Goal: Task Accomplishment & Management: Use online tool/utility

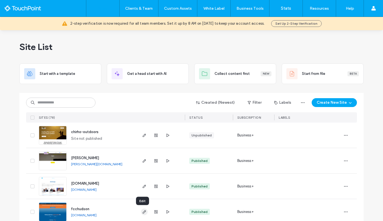
click at [144, 211] on icon "button" at bounding box center [144, 212] width 4 height 4
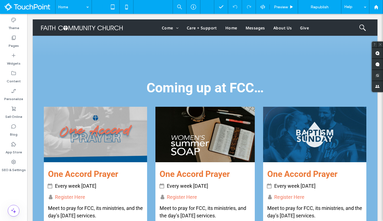
scroll to position [959, 0]
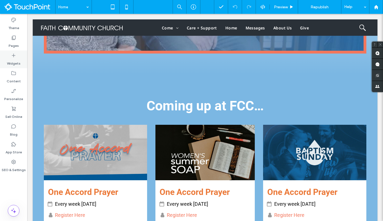
click at [19, 62] on label "Widgets" at bounding box center [14, 62] width 14 height 8
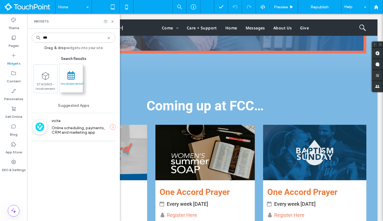
type input "***"
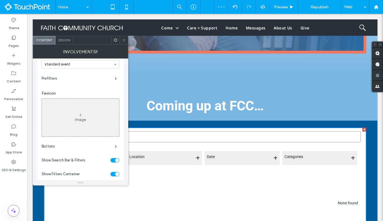
scroll to position [0, 0]
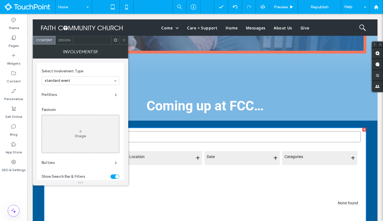
click at [117, 37] on span at bounding box center [116, 40] width 4 height 8
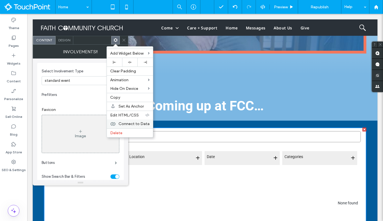
click at [142, 124] on span "Connect to Data" at bounding box center [133, 124] width 31 height 5
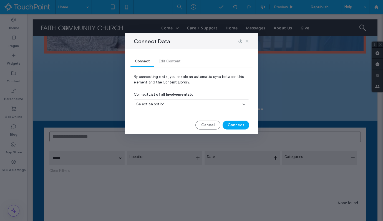
click at [169, 109] on div "Select an option" at bounding box center [191, 105] width 115 height 10
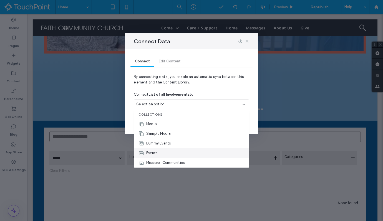
click at [169, 150] on div "Events" at bounding box center [191, 153] width 115 height 10
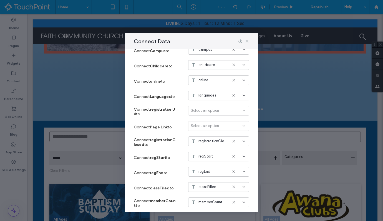
scroll to position [324, 0]
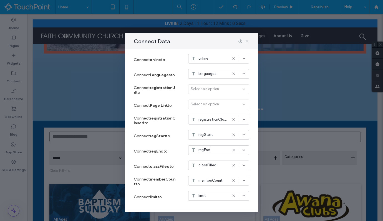
click at [247, 42] on icon at bounding box center [247, 41] width 4 height 4
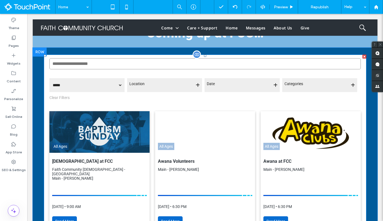
scroll to position [1025, 0]
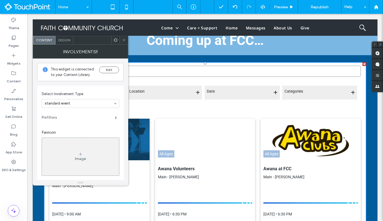
click at [85, 118] on label "Prefilters" at bounding box center [78, 117] width 73 height 11
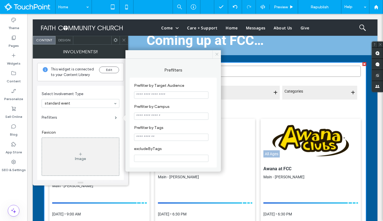
click at [218, 54] on icon at bounding box center [217, 54] width 4 height 4
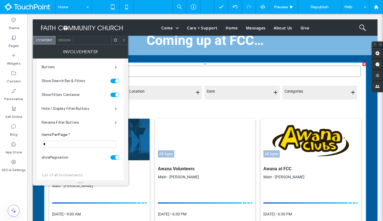
scroll to position [0, 0]
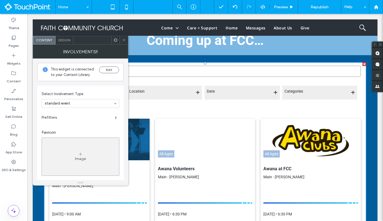
click at [64, 42] on div "Design" at bounding box center [65, 40] width 18 height 8
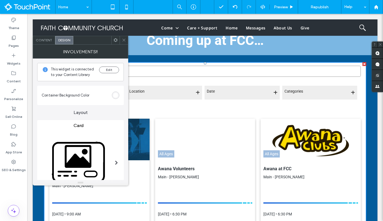
scroll to position [2, 0]
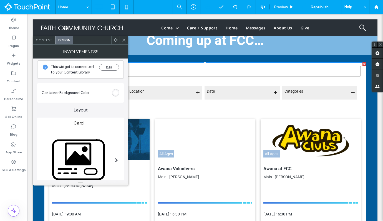
click at [118, 92] on div "rgb(255, 255, 255)" at bounding box center [115, 92] width 7 height 7
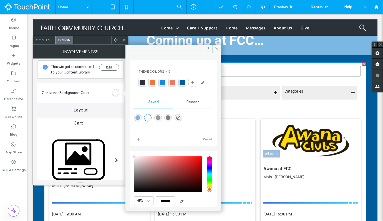
click at [182, 122] on div "rgba(0,0,0,0)" at bounding box center [178, 117] width 7 height 7
type input "*******"
type input "*"
type input "**"
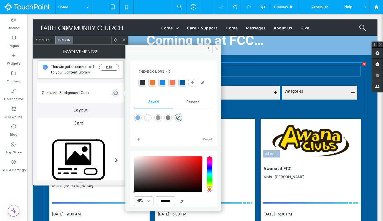
click at [216, 49] on icon at bounding box center [217, 49] width 4 height 4
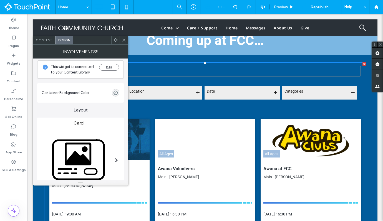
click at [44, 44] on div "Content" at bounding box center [44, 40] width 22 height 8
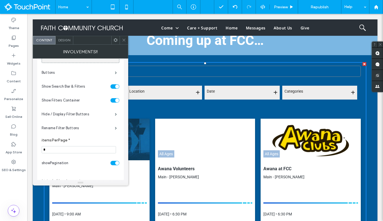
scroll to position [119, 0]
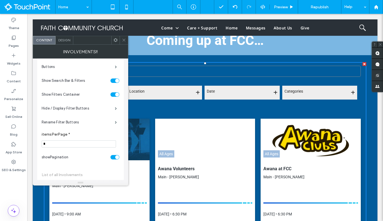
click at [114, 79] on div "toggle" at bounding box center [114, 81] width 9 height 4
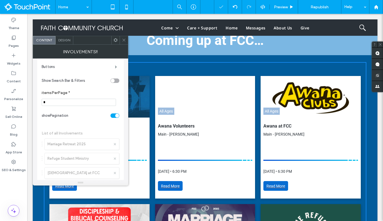
click at [114, 116] on div "toggle" at bounding box center [114, 116] width 9 height 4
drag, startPoint x: 73, startPoint y: 103, endPoint x: 39, endPoint y: 102, distance: 34.7
click at [39, 102] on div "Select Involvement Type standard event Prefilters Favicon Image Buttons Show Se…" at bounding box center [80, 103] width 87 height 273
type input "*"
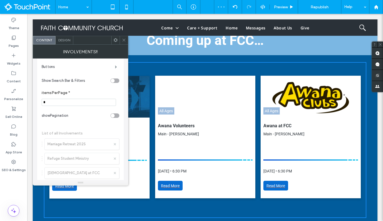
click at [83, 92] on label "itemsPerPage *" at bounding box center [79, 93] width 75 height 6
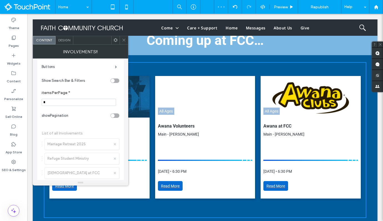
click at [123, 41] on icon at bounding box center [124, 40] width 4 height 4
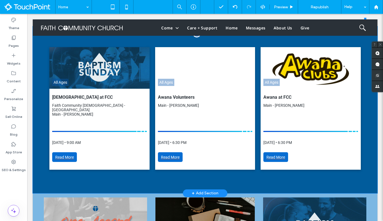
scroll to position [1077, 0]
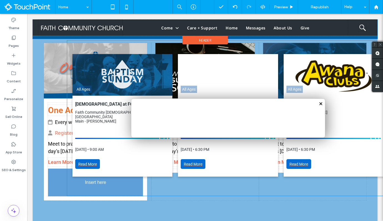
drag, startPoint x: 95, startPoint y: 135, endPoint x: 92, endPoint y: 166, distance: 30.7
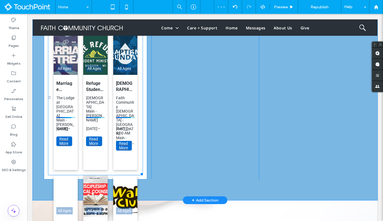
scroll to position [1150, 0]
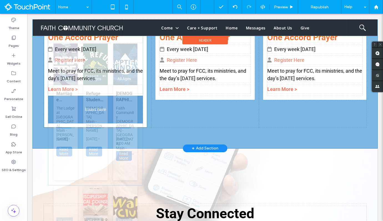
drag, startPoint x: 75, startPoint y: 80, endPoint x: 100, endPoint y: 74, distance: 26.4
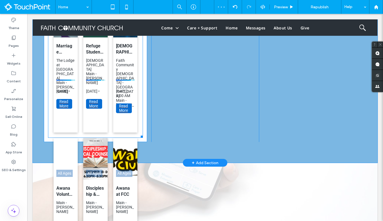
scroll to position [1266, 0]
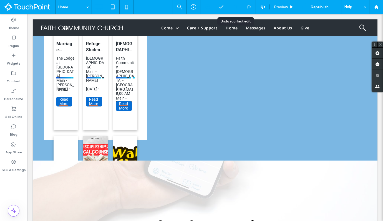
click at [233, 10] on div at bounding box center [235, 7] width 14 height 14
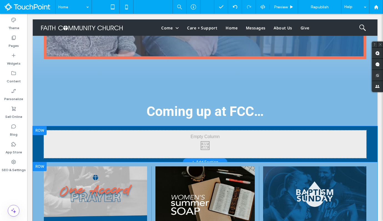
scroll to position [955, 0]
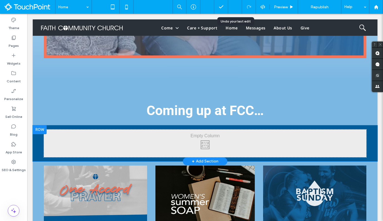
click at [235, 6] on icon at bounding box center [235, 7] width 4 height 4
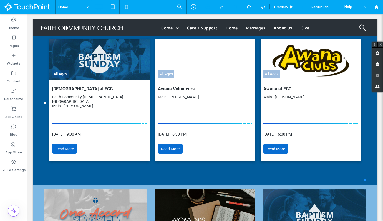
scroll to position [1074, 0]
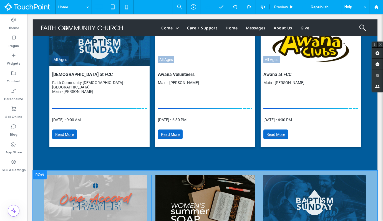
click at [41, 171] on div at bounding box center [40, 175] width 14 height 9
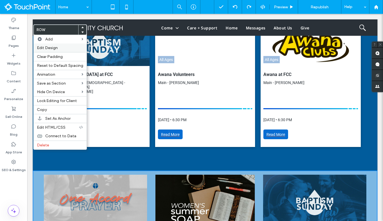
click at [67, 45] on div "Edit Design" at bounding box center [60, 48] width 53 height 9
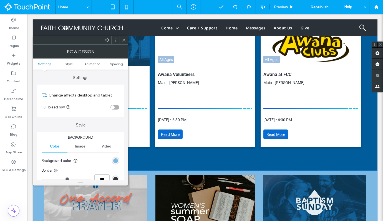
click at [114, 158] on div "rgb(123, 183, 227)" at bounding box center [115, 160] width 7 height 7
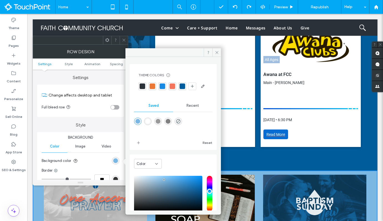
scroll to position [46, 0]
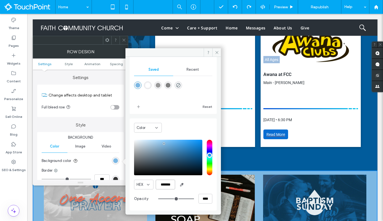
drag, startPoint x: 161, startPoint y: 186, endPoint x: 176, endPoint y: 185, distance: 15.3
click at [176, 185] on div "HEX *******" at bounding box center [173, 185] width 78 height 10
click at [218, 53] on icon at bounding box center [217, 53] width 4 height 4
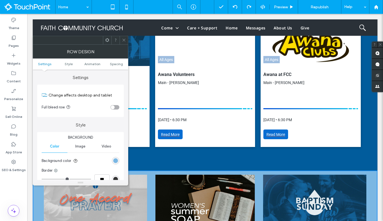
click at [123, 39] on icon at bounding box center [124, 40] width 4 height 4
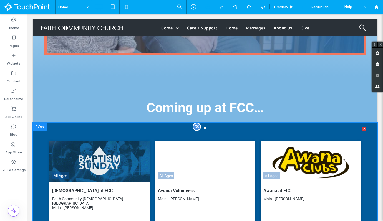
scroll to position [945, 0]
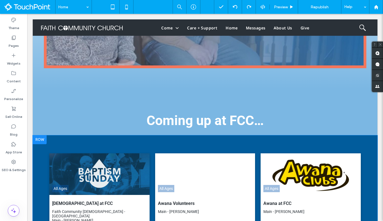
click at [41, 135] on div at bounding box center [40, 139] width 14 height 9
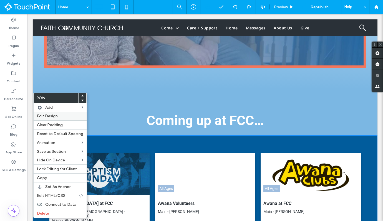
click at [50, 114] on span "Edit Design" at bounding box center [47, 116] width 21 height 5
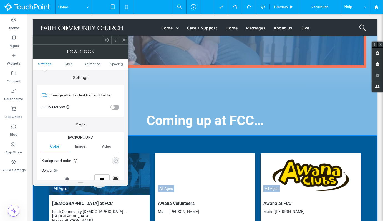
click at [117, 159] on div "rgba(0, 0, 0, 0)" at bounding box center [115, 160] width 5 height 5
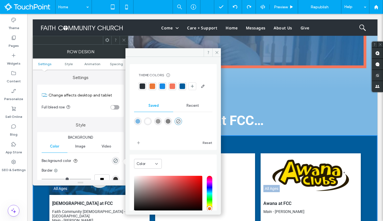
click at [137, 124] on div "rgba(123,183,227,1)" at bounding box center [137, 121] width 5 height 5
type input "*******"
type input "***"
type input "****"
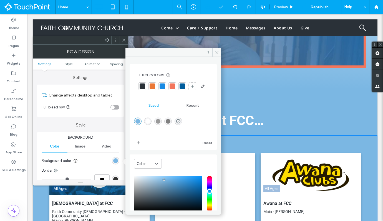
click at [125, 41] on icon at bounding box center [124, 40] width 4 height 4
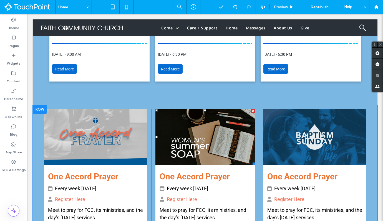
scroll to position [1138, 0]
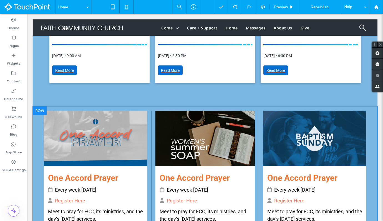
click at [39, 107] on div at bounding box center [40, 111] width 14 height 9
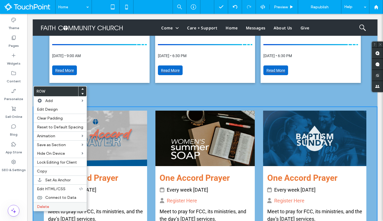
click at [57, 209] on label "Delete" at bounding box center [60, 207] width 46 height 5
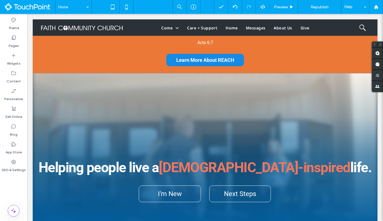
scroll to position [0, 0]
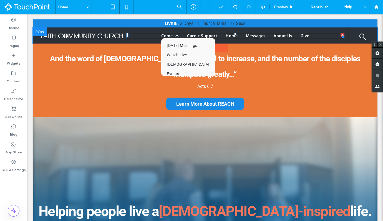
click at [180, 36] on link "Come" at bounding box center [170, 35] width 26 height 5
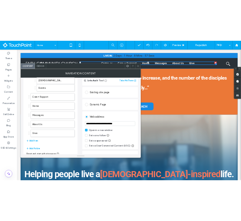
scroll to position [66, 0]
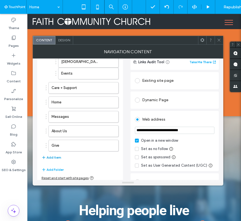
click at [57, 158] on button "Add Item" at bounding box center [52, 157] width 20 height 7
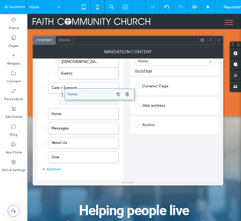
drag, startPoint x: 62, startPoint y: 160, endPoint x: 78, endPoint y: 95, distance: 67.4
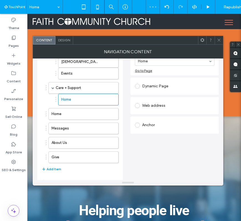
click at [55, 170] on button "Add Item" at bounding box center [52, 169] width 20 height 7
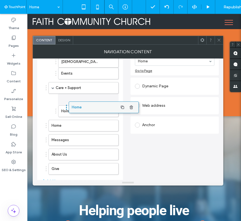
drag, startPoint x: 58, startPoint y: 171, endPoint x: 78, endPoint y: 105, distance: 69.0
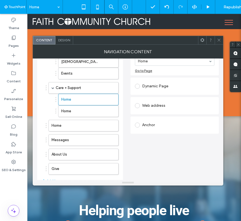
scroll to position [74, 0]
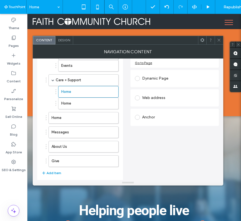
click at [58, 172] on button "Add Item" at bounding box center [52, 173] width 20 height 7
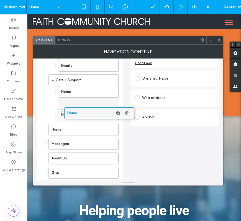
drag, startPoint x: 65, startPoint y: 173, endPoint x: 80, endPoint y: 110, distance: 64.4
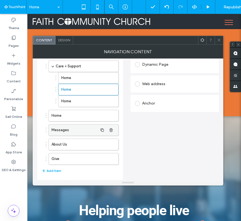
scroll to position [90, 0]
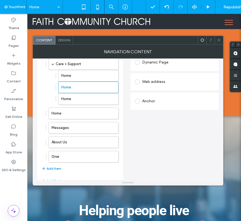
click at [55, 168] on button "Add Item" at bounding box center [52, 168] width 20 height 7
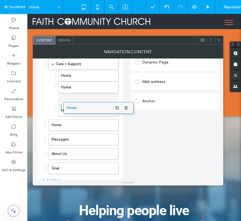
drag, startPoint x: 68, startPoint y: 169, endPoint x: 83, endPoint y: 105, distance: 65.0
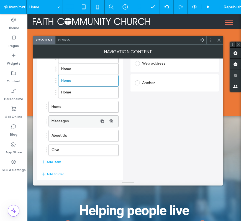
scroll to position [116, 0]
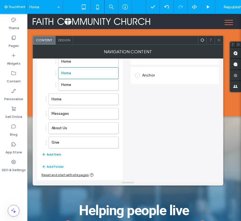
click at [58, 155] on button "Add Item" at bounding box center [52, 154] width 20 height 7
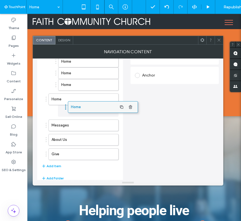
drag, startPoint x: 61, startPoint y: 157, endPoint x: 81, endPoint y: 107, distance: 53.6
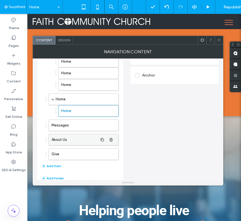
scroll to position [128, 0]
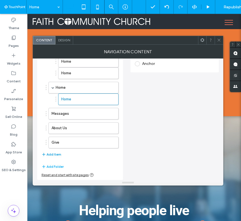
click at [59, 154] on button "Add Item" at bounding box center [52, 154] width 20 height 7
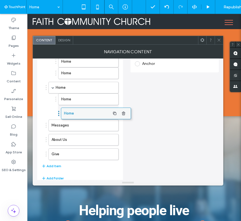
drag, startPoint x: 70, startPoint y: 154, endPoint x: 82, endPoint y: 110, distance: 45.3
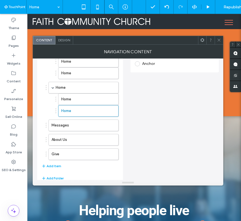
scroll to position [139, 0]
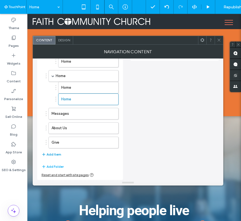
click at [58, 154] on button "Add Item" at bounding box center [52, 154] width 20 height 7
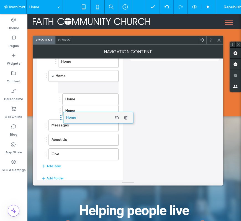
drag, startPoint x: 64, startPoint y: 157, endPoint x: 78, endPoint y: 117, distance: 42.6
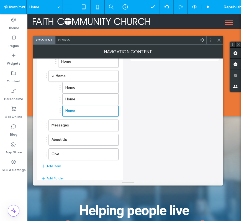
click at [56, 166] on button "Add Item" at bounding box center [52, 166] width 20 height 7
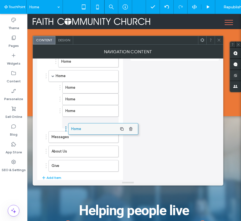
drag, startPoint x: 61, startPoint y: 168, endPoint x: 80, endPoint y: 128, distance: 44.7
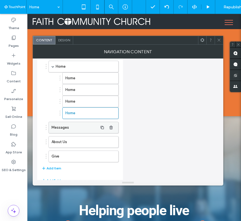
scroll to position [154, 0]
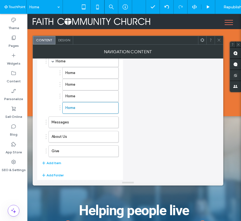
click at [61, 160] on div "Come Sunday Mornings Watch Live Baptism Events Care + Support Home Home Home Ho…" at bounding box center [80, 50] width 77 height 239
click at [62, 163] on div "Come Sunday Mornings Watch Live Baptism Events Care + Support Home Home Home Ho…" at bounding box center [80, 50] width 77 height 239
click at [60, 163] on button "Add Item" at bounding box center [52, 163] width 20 height 7
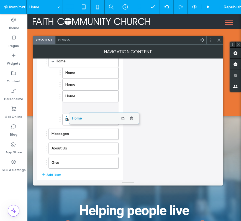
drag, startPoint x: 68, startPoint y: 163, endPoint x: 88, endPoint y: 116, distance: 51.5
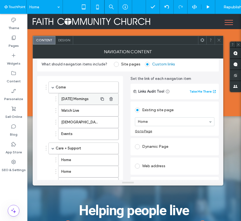
scroll to position [5, 0]
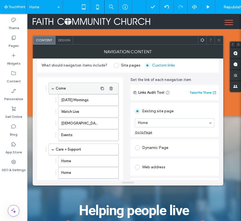
click at [83, 87] on label "Come" at bounding box center [77, 88] width 42 height 11
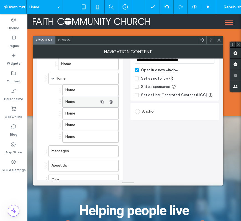
scroll to position [174, 0]
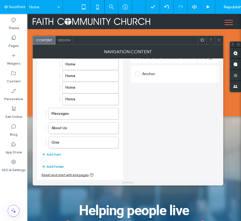
click at [60, 167] on button "Add Folder" at bounding box center [53, 166] width 22 height 7
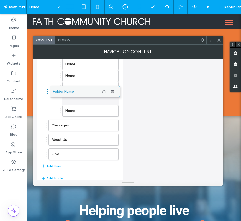
drag, startPoint x: 77, startPoint y: 156, endPoint x: 78, endPoint y: 81, distance: 74.9
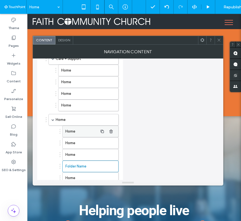
scroll to position [95, 0]
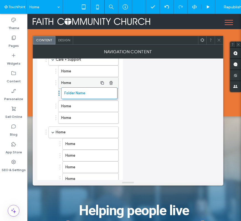
drag, startPoint x: 83, startPoint y: 161, endPoint x: 81, endPoint y: 81, distance: 80.2
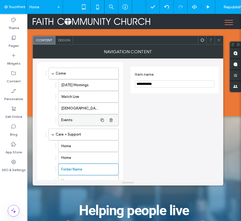
scroll to position [16, 0]
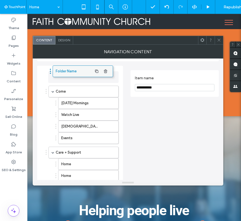
drag, startPoint x: 83, startPoint y: 173, endPoint x: 78, endPoint y: 69, distance: 103.7
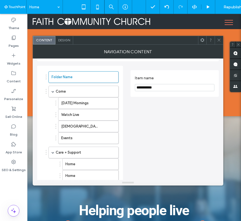
click at [155, 87] on input "**********" at bounding box center [175, 87] width 80 height 7
type input "****"
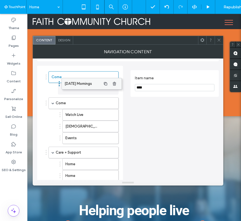
drag, startPoint x: 88, startPoint y: 103, endPoint x: 92, endPoint y: 80, distance: 22.4
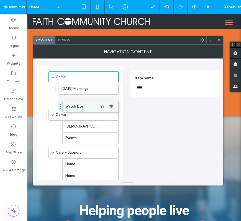
drag, startPoint x: 84, startPoint y: 117, endPoint x: 84, endPoint y: 106, distance: 11.1
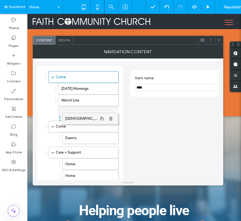
drag, startPoint x: 80, startPoint y: 128, endPoint x: 79, endPoint y: 118, distance: 10.5
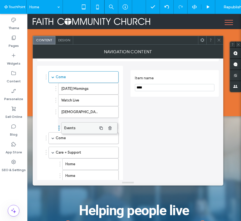
drag, startPoint x: 78, startPoint y: 137, endPoint x: 77, endPoint y: 125, distance: 12.8
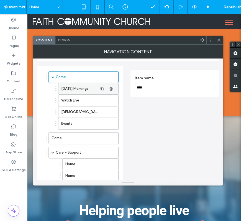
click at [77, 91] on label "Sunday Mornings" at bounding box center [79, 88] width 37 height 11
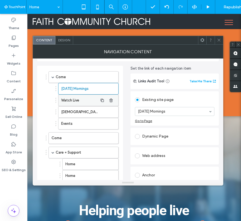
click at [85, 101] on label "Watch Live" at bounding box center [79, 100] width 37 height 11
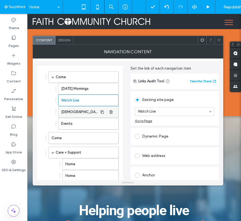
click at [84, 111] on label "[DEMOGRAPHIC_DATA]" at bounding box center [79, 112] width 37 height 11
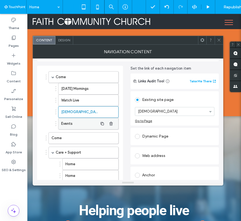
click at [84, 121] on label "Events" at bounding box center [79, 123] width 37 height 11
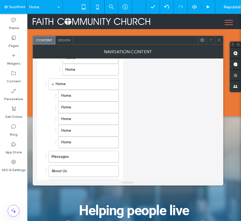
scroll to position [189, 0]
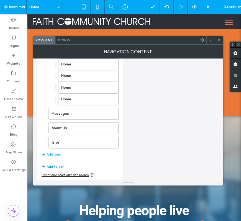
click at [62, 165] on button "Add Folder" at bounding box center [53, 166] width 22 height 7
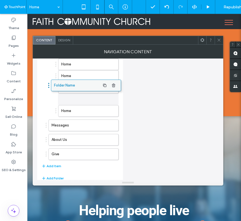
drag, startPoint x: 70, startPoint y: 157, endPoint x: 73, endPoint y: 85, distance: 71.6
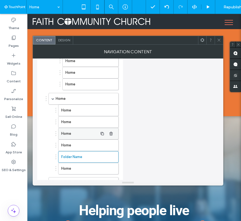
scroll to position [125, 0]
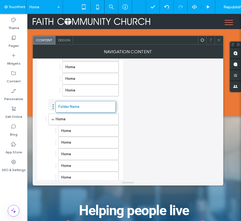
drag, startPoint x: 74, startPoint y: 157, endPoint x: 71, endPoint y: 97, distance: 60.3
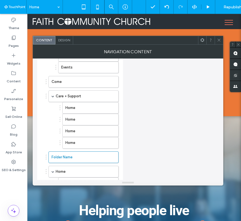
scroll to position [70, 0]
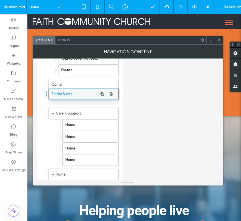
drag, startPoint x: 75, startPoint y: 157, endPoint x: 75, endPoint y: 91, distance: 66.0
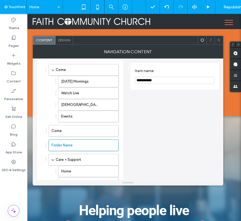
scroll to position [16, 0]
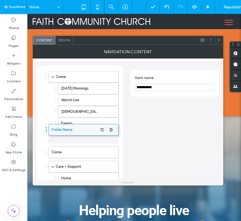
drag, startPoint x: 72, startPoint y: 153, endPoint x: 72, endPoint y: 130, distance: 22.5
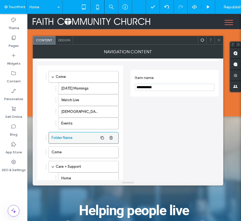
scroll to position [29, 0]
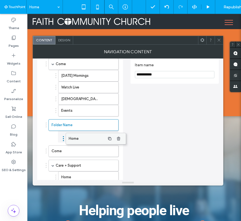
drag, startPoint x: 75, startPoint y: 162, endPoint x: 82, endPoint y: 133, distance: 30.1
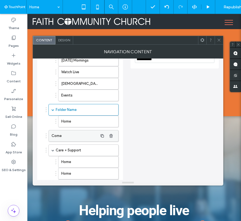
scroll to position [45, 0]
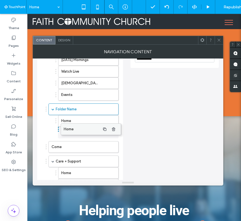
drag, startPoint x: 81, startPoint y: 163, endPoint x: 84, endPoint y: 128, distance: 35.1
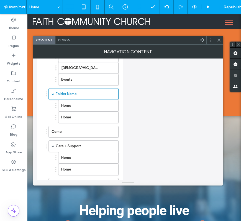
scroll to position [61, 0]
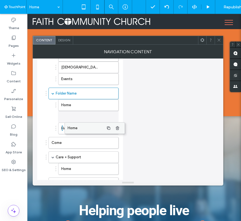
drag, startPoint x: 80, startPoint y: 157, endPoint x: 86, endPoint y: 125, distance: 32.5
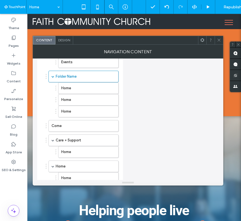
scroll to position [78, 0]
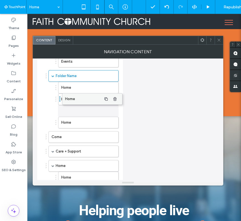
drag, startPoint x: 83, startPoint y: 152, endPoint x: 87, endPoint y: 97, distance: 55.4
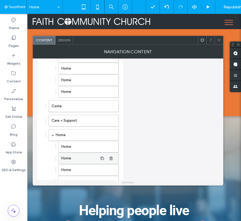
scroll to position [101, 0]
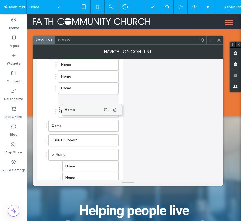
drag, startPoint x: 84, startPoint y: 153, endPoint x: 88, endPoint y: 106, distance: 47.9
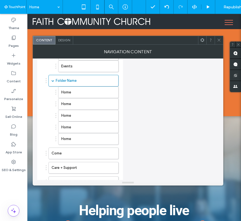
scroll to position [69, 0]
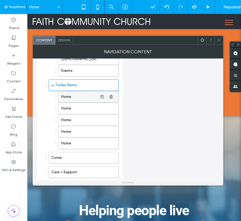
click at [83, 95] on label "Home" at bounding box center [79, 96] width 37 height 11
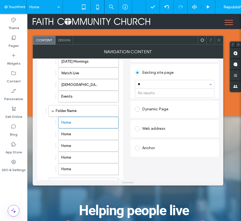
scroll to position [0, 0]
type input "*"
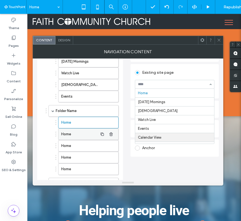
click at [86, 133] on label "Home" at bounding box center [79, 134] width 37 height 11
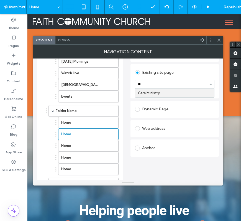
type input "*"
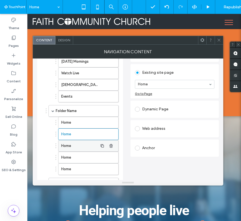
click at [80, 143] on label "Home" at bounding box center [79, 145] width 37 height 11
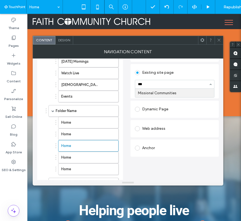
type input "****"
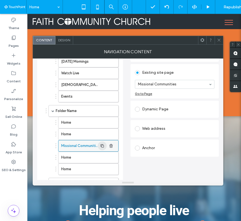
scroll to position [49, 0]
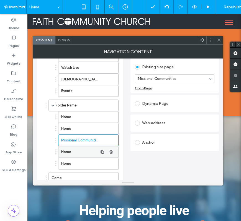
click at [89, 149] on label "Home" at bounding box center [79, 152] width 37 height 11
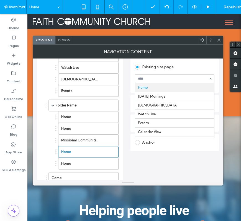
click at [163, 83] on div "Home Sunday Mornings Baptism Watch Live Events Calendar View Care Ministry Bibl…" at bounding box center [175, 78] width 80 height 9
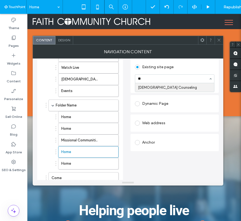
type input "*"
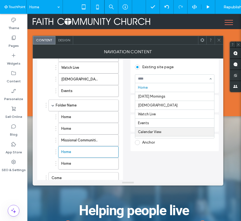
click at [156, 167] on div "Set the link of each navigation item Links Audit Tool Take Me There Existing si…" at bounding box center [175, 183] width 89 height 301
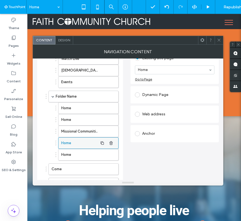
scroll to position [60, 0]
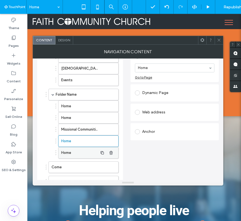
click at [84, 156] on label "Home" at bounding box center [79, 152] width 37 height 11
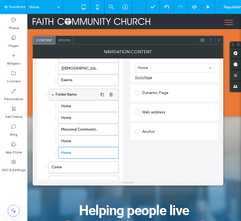
click at [79, 96] on label "Folder Name" at bounding box center [77, 94] width 42 height 11
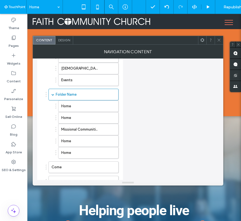
scroll to position [0, 0]
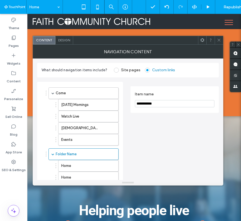
click at [157, 102] on input "**********" at bounding box center [175, 103] width 80 height 7
type input "*******"
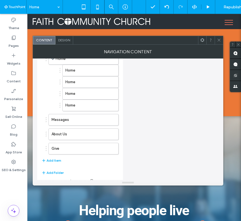
scroll to position [203, 0]
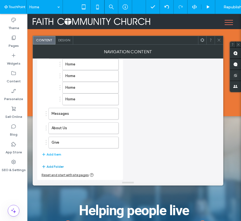
click at [60, 164] on button "Add Folder" at bounding box center [53, 166] width 22 height 7
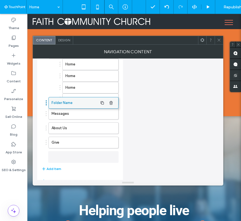
drag, startPoint x: 72, startPoint y: 156, endPoint x: 72, endPoint y: 103, distance: 53.0
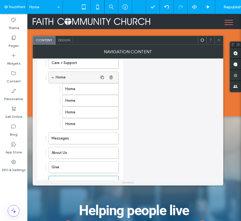
scroll to position [218, 0]
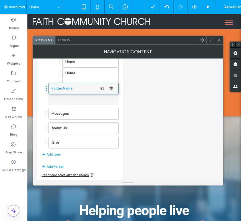
drag, startPoint x: 74, startPoint y: 144, endPoint x: 74, endPoint y: 89, distance: 55.2
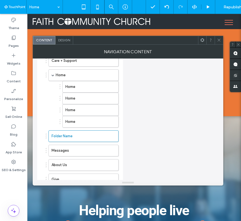
scroll to position [160, 0]
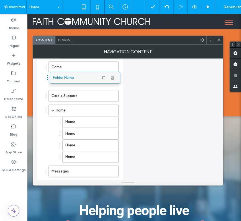
drag, startPoint x: 75, startPoint y: 152, endPoint x: 77, endPoint y: 72, distance: 79.4
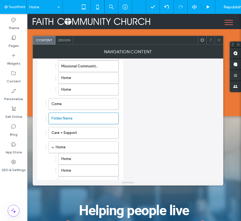
scroll to position [121, 0]
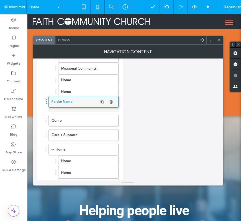
drag, startPoint x: 77, startPoint y: 119, endPoint x: 77, endPoint y: 100, distance: 18.9
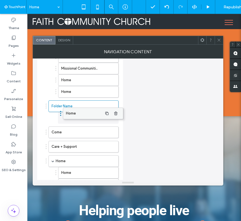
drag, startPoint x: 83, startPoint y: 162, endPoint x: 87, endPoint y: 112, distance: 50.7
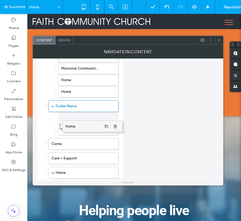
drag, startPoint x: 77, startPoint y: 172, endPoint x: 82, endPoint y: 123, distance: 49.3
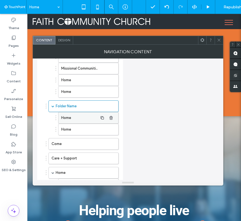
click at [84, 114] on label "Home" at bounding box center [79, 117] width 37 height 11
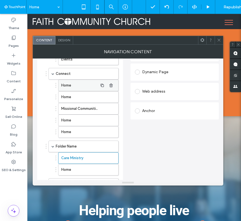
scroll to position [84, 0]
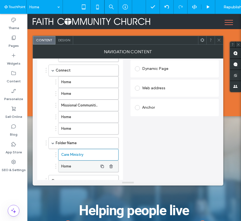
click at [90, 163] on label "Home" at bounding box center [79, 166] width 37 height 11
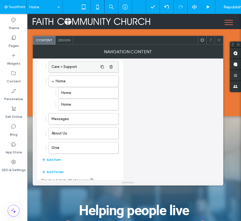
scroll to position [218, 0]
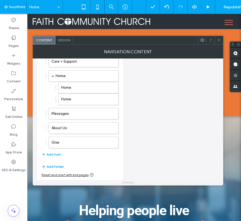
click at [60, 165] on button "Add Folder" at bounding box center [53, 166] width 22 height 7
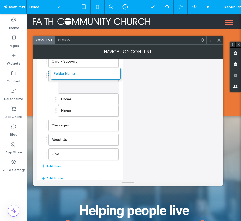
drag, startPoint x: 67, startPoint y: 159, endPoint x: 70, endPoint y: 76, distance: 83.0
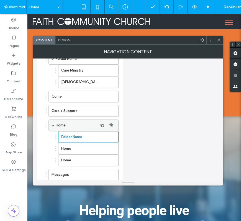
scroll to position [161, 0]
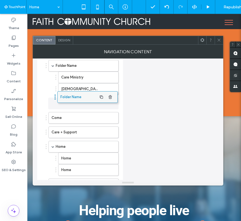
drag, startPoint x: 80, startPoint y: 141, endPoint x: 79, endPoint y: 92, distance: 49.7
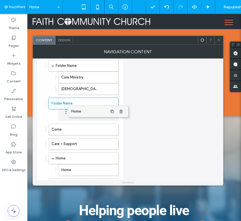
drag, startPoint x: 80, startPoint y: 158, endPoint x: 90, endPoint y: 108, distance: 50.7
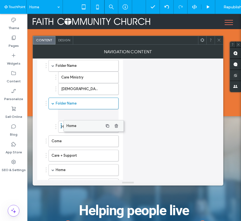
drag, startPoint x: 82, startPoint y: 168, endPoint x: 87, endPoint y: 121, distance: 47.2
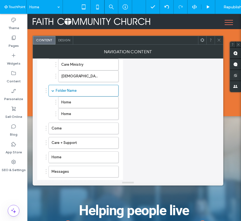
scroll to position [175, 0]
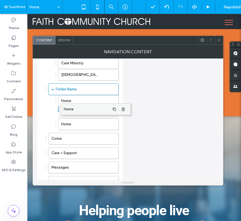
drag, startPoint x: 76, startPoint y: 155, endPoint x: 89, endPoint y: 108, distance: 48.2
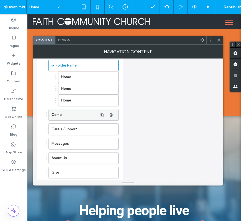
scroll to position [220, 0]
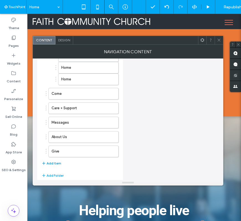
click at [57, 162] on button "Add Item" at bounding box center [52, 163] width 20 height 7
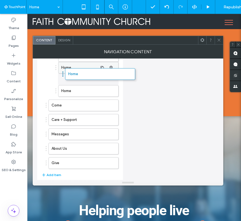
drag, startPoint x: 68, startPoint y: 164, endPoint x: 84, endPoint y: 72, distance: 93.1
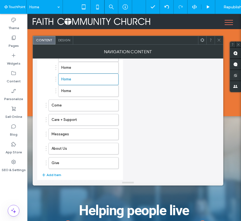
click at [53, 177] on button "Add Item" at bounding box center [52, 175] width 20 height 7
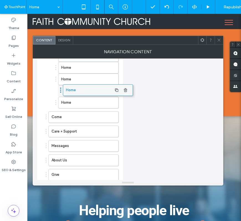
drag, startPoint x: 61, startPoint y: 173, endPoint x: 75, endPoint y: 86, distance: 88.6
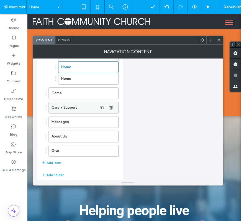
scroll to position [249, 0]
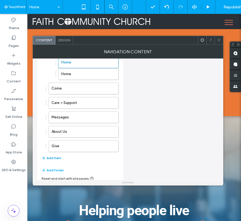
click at [56, 157] on button "Add Item" at bounding box center [52, 158] width 20 height 7
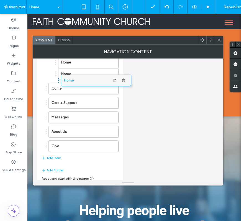
drag, startPoint x: 69, startPoint y: 122, endPoint x: 82, endPoint y: 76, distance: 48.0
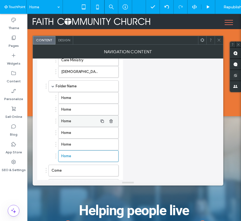
scroll to position [188, 0]
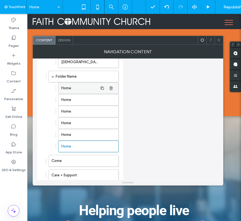
click at [80, 87] on label "Home" at bounding box center [79, 88] width 37 height 11
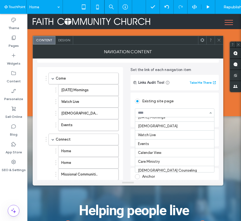
scroll to position [0, 0]
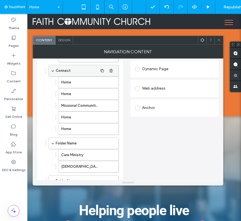
scroll to position [161, 0]
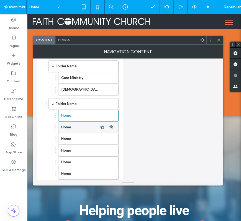
click at [76, 130] on label "Home" at bounding box center [79, 127] width 37 height 11
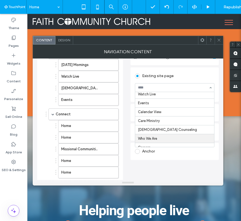
scroll to position [0, 0]
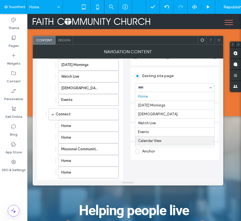
click at [164, 163] on div "Set the link of each navigation item Links Audit Tool Take Me There Existing si…" at bounding box center [175, 223] width 89 height 362
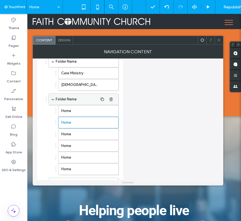
scroll to position [170, 0]
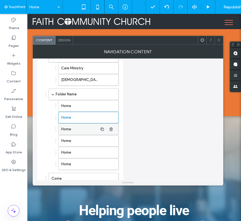
click at [86, 133] on label "Home" at bounding box center [79, 129] width 37 height 11
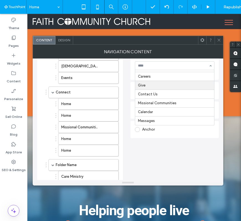
scroll to position [84, 0]
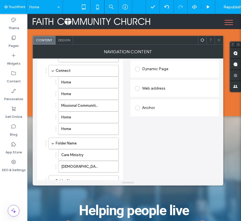
click at [160, 133] on div "Set the link of each navigation item Links Audit Tool Take Me There Existing si…" at bounding box center [175, 179] width 89 height 362
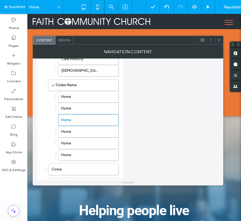
scroll to position [203, 0]
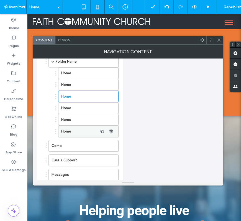
click at [85, 133] on label "Home" at bounding box center [79, 131] width 37 height 11
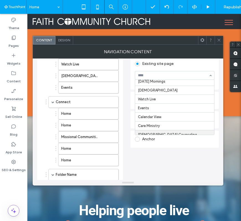
scroll to position [0, 0]
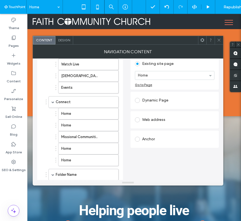
click at [163, 161] on div "Set the link of each navigation item Links Audit Tool Take Me There Existing si…" at bounding box center [175, 211] width 89 height 362
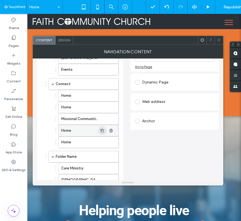
scroll to position [71, 0]
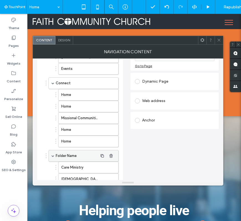
click at [73, 155] on label "Folder Name" at bounding box center [77, 155] width 42 height 11
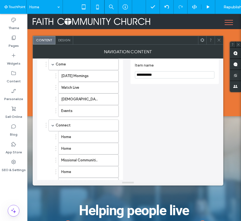
scroll to position [0, 0]
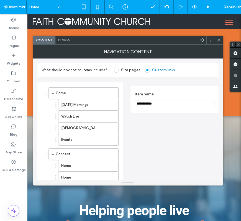
click at [157, 104] on input "**********" at bounding box center [175, 103] width 80 height 7
type input "**********"
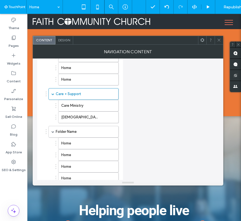
scroll to position [135, 0]
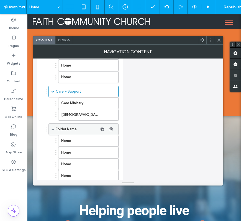
click at [74, 130] on label "Folder Name" at bounding box center [77, 129] width 42 height 11
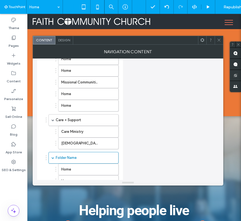
scroll to position [37, 0]
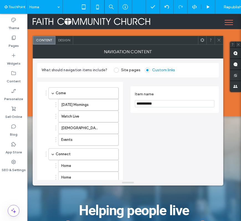
click at [181, 104] on input "**********" at bounding box center [175, 103] width 80 height 7
type input "**********"
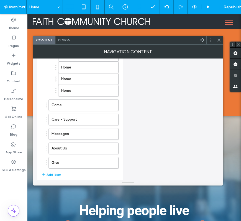
scroll to position [264, 0]
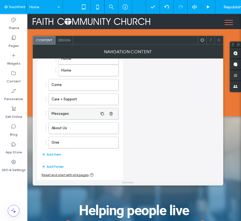
click at [77, 114] on label "Messages" at bounding box center [75, 113] width 46 height 11
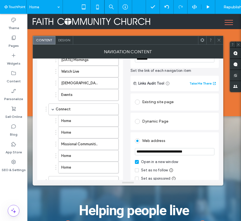
click at [157, 104] on div "Existing site page" at bounding box center [175, 102] width 80 height 9
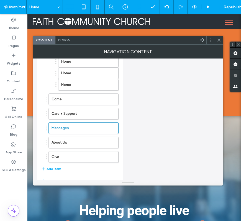
scroll to position [250, 0]
click at [68, 158] on label "Give" at bounding box center [75, 156] width 46 height 11
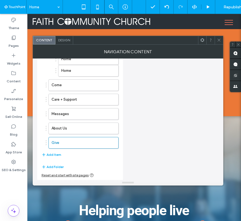
scroll to position [264, 0]
click at [56, 165] on button "Add Folder" at bounding box center [53, 166] width 22 height 7
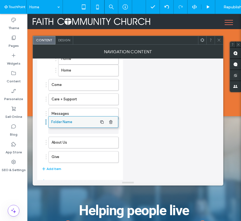
drag, startPoint x: 66, startPoint y: 157, endPoint x: 66, endPoint y: 122, distance: 34.7
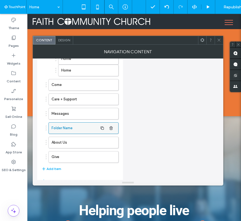
click at [72, 126] on label "Folder Name" at bounding box center [75, 128] width 46 height 11
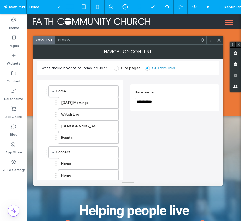
scroll to position [0, 0]
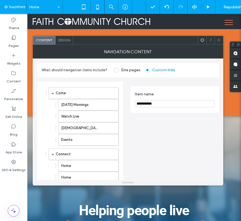
click at [167, 106] on input "**********" at bounding box center [175, 103] width 80 height 7
type input "********"
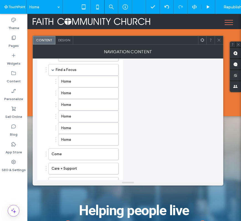
scroll to position [279, 0]
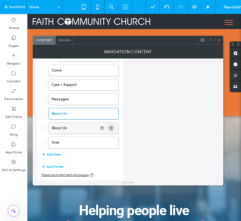
click at [111, 128] on icon "button" at bounding box center [111, 128] width 4 height 4
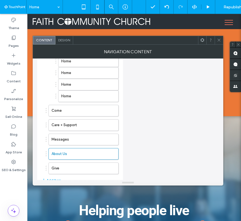
scroll to position [264, 0]
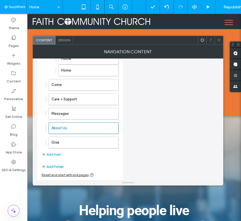
click at [58, 166] on button "Add Folder" at bounding box center [53, 166] width 22 height 7
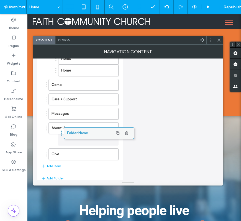
drag, startPoint x: 69, startPoint y: 158, endPoint x: 85, endPoint y: 134, distance: 28.5
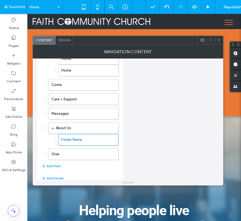
scroll to position [276, 0]
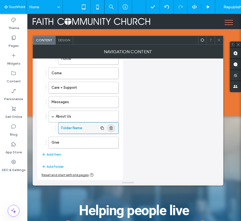
click at [112, 129] on use "button" at bounding box center [111, 128] width 3 height 4
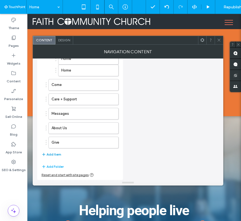
click at [59, 152] on button "Add Item" at bounding box center [52, 154] width 20 height 7
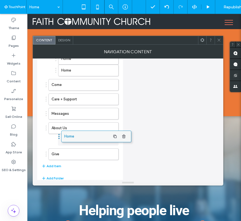
drag, startPoint x: 62, startPoint y: 155, endPoint x: 75, endPoint y: 134, distance: 24.2
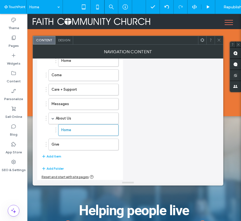
scroll to position [276, 0]
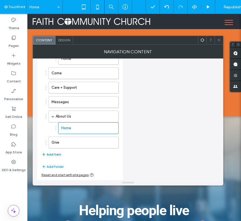
click at [57, 154] on button "Add Item" at bounding box center [52, 154] width 20 height 7
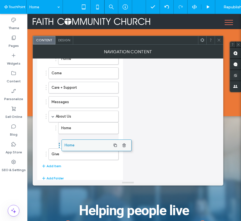
drag, startPoint x: 71, startPoint y: 158, endPoint x: 84, endPoint y: 147, distance: 17.5
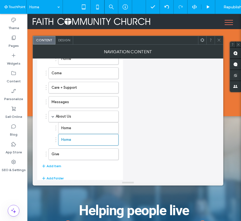
scroll to position [287, 0]
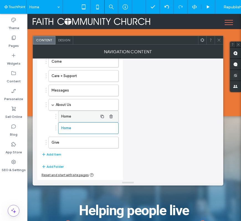
click at [86, 117] on label "Home" at bounding box center [79, 116] width 37 height 11
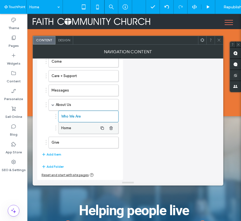
click at [92, 129] on label "Home" at bounding box center [79, 128] width 37 height 11
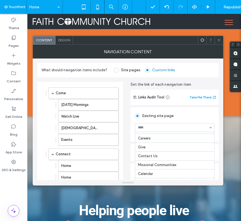
scroll to position [82, 0]
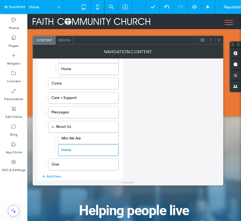
scroll to position [274, 0]
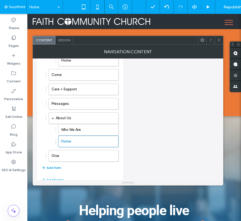
click at [59, 168] on button "Add Item" at bounding box center [52, 168] width 20 height 7
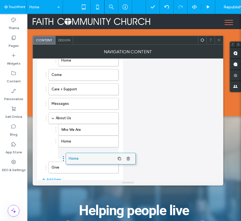
drag, startPoint x: 65, startPoint y: 169, endPoint x: 82, endPoint y: 157, distance: 20.8
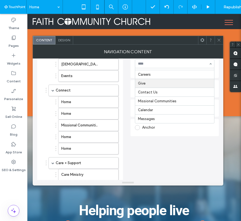
scroll to position [65, 0]
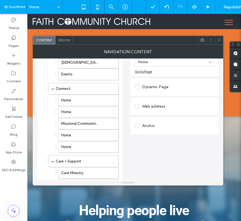
click at [160, 149] on div "Set the link of each navigation item Links Audit Tool Take Me There Existing si…" at bounding box center [175, 214] width 89 height 397
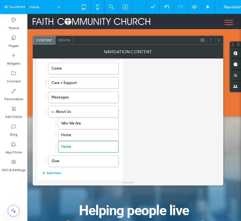
scroll to position [281, 0]
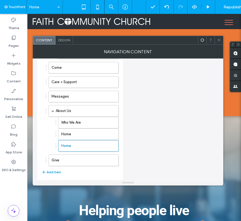
click at [59, 170] on button "Add Item" at bounding box center [52, 172] width 20 height 7
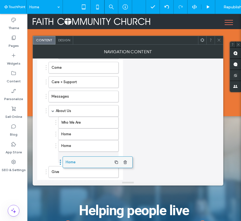
drag, startPoint x: 72, startPoint y: 171, endPoint x: 86, endPoint y: 159, distance: 18.9
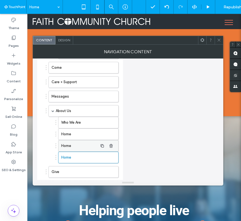
scroll to position [311, 0]
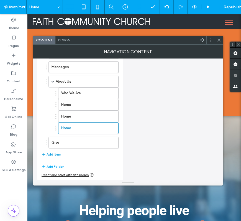
click at [58, 153] on button "Add Item" at bounding box center [52, 154] width 20 height 7
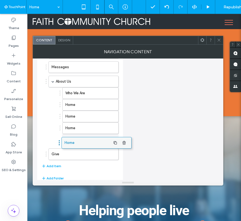
drag, startPoint x: 74, startPoint y: 143, endPoint x: 79, endPoint y: 140, distance: 6.3
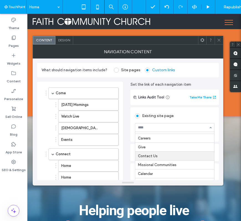
scroll to position [50, 0]
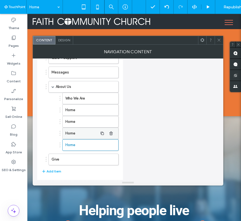
scroll to position [322, 0]
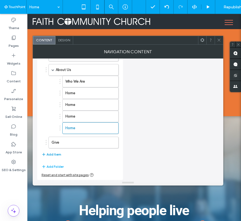
click at [54, 156] on button "Add Item" at bounding box center [52, 154] width 20 height 7
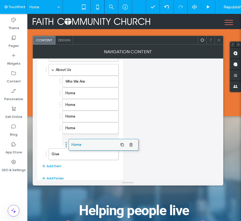
drag, startPoint x: 70, startPoint y: 158, endPoint x: 90, endPoint y: 145, distance: 23.7
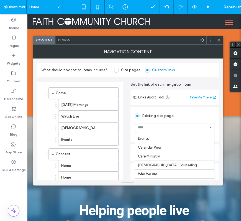
scroll to position [82, 0]
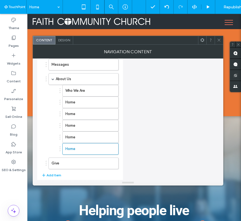
scroll to position [334, 0]
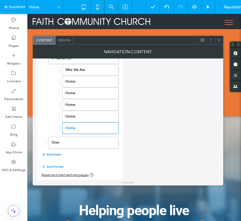
click at [54, 154] on button "Add Item" at bounding box center [52, 154] width 20 height 7
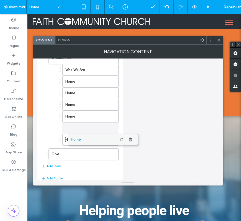
drag, startPoint x: 70, startPoint y: 153, endPoint x: 90, endPoint y: 135, distance: 26.1
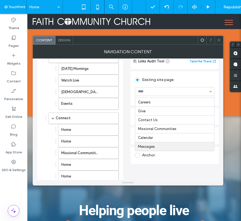
scroll to position [39, 0]
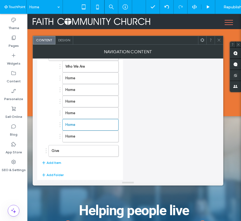
scroll to position [346, 0]
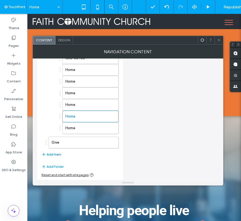
click at [56, 155] on button "Add Item" at bounding box center [52, 154] width 20 height 7
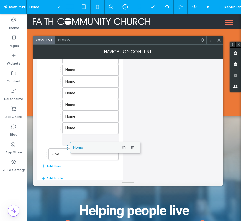
drag, startPoint x: 68, startPoint y: 156, endPoint x: 90, endPoint y: 147, distance: 23.6
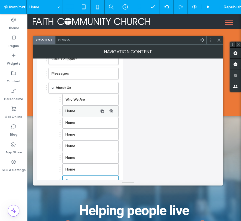
scroll to position [357, 0]
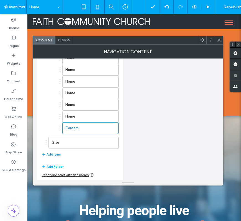
click at [59, 156] on button "Add Item" at bounding box center [52, 154] width 20 height 7
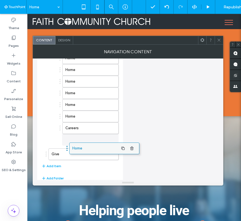
drag, startPoint x: 73, startPoint y: 152, endPoint x: 94, endPoint y: 142, distance: 23.2
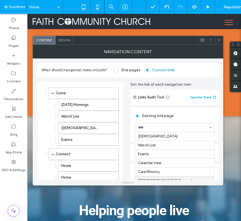
scroll to position [0, 0]
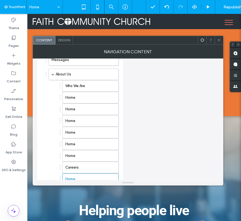
scroll to position [369, 0]
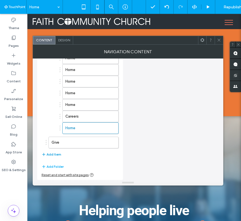
click at [57, 154] on button "Add Item" at bounding box center [52, 154] width 20 height 7
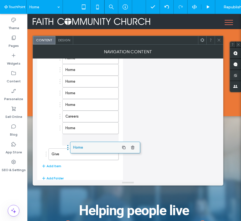
drag, startPoint x: 72, startPoint y: 153, endPoint x: 93, endPoint y: 144, distance: 23.6
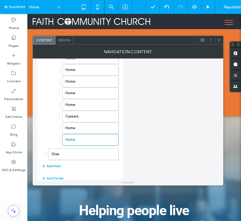
click at [53, 165] on button "Add Item" at bounding box center [52, 166] width 20 height 7
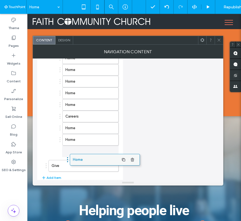
drag, startPoint x: 70, startPoint y: 167, endPoint x: 91, endPoint y: 156, distance: 23.5
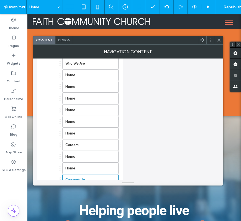
scroll to position [392, 0]
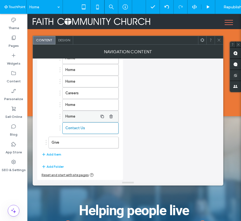
click at [79, 115] on label "Home" at bounding box center [81, 116] width 32 height 11
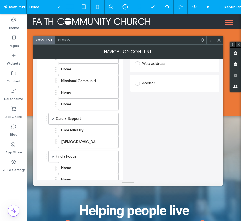
scroll to position [0, 0]
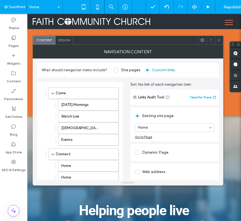
click at [169, 123] on section "Home" at bounding box center [175, 127] width 80 height 14
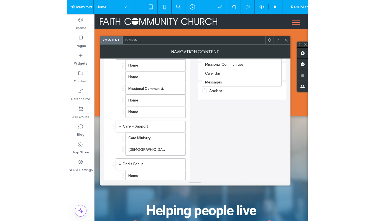
scroll to position [101, 0]
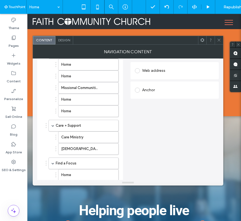
click at [220, 37] on span at bounding box center [219, 40] width 4 height 8
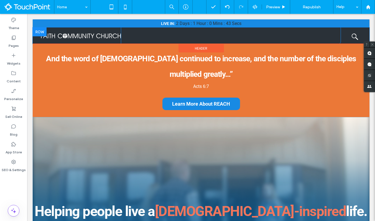
click at [241, 37] on div "Click To Paste" at bounding box center [231, 35] width 220 height 18
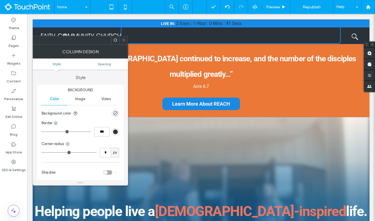
click at [122, 43] on span at bounding box center [124, 40] width 4 height 8
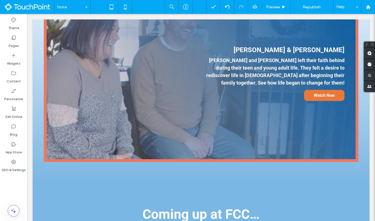
scroll to position [442, 0]
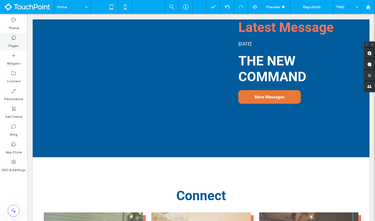
click at [8, 45] on div "Pages" at bounding box center [13, 42] width 27 height 18
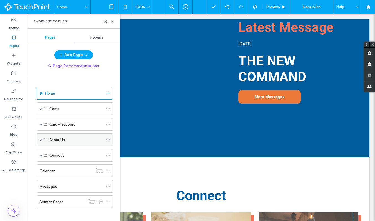
click at [41, 140] on span at bounding box center [41, 139] width 3 height 3
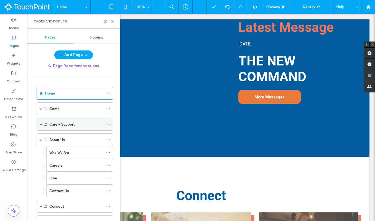
click at [41, 125] on span at bounding box center [41, 124] width 3 height 3
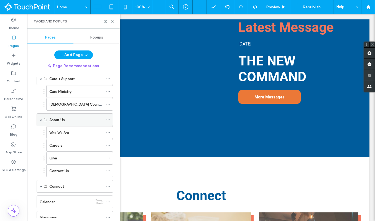
scroll to position [80, 0]
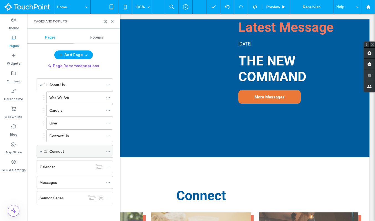
click at [41, 152] on span at bounding box center [41, 151] width 3 height 3
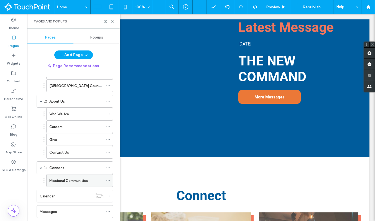
scroll to position [0, 0]
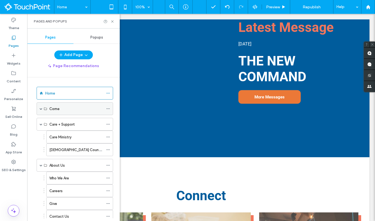
click at [40, 110] on span at bounding box center [41, 109] width 3 height 12
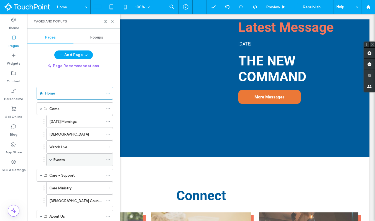
click at [50, 160] on span at bounding box center [50, 159] width 3 height 3
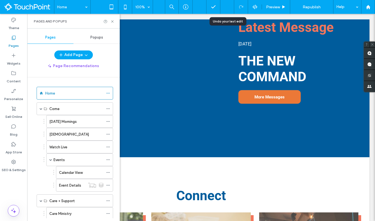
click at [225, 9] on icon at bounding box center [227, 7] width 4 height 4
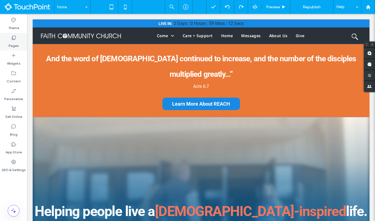
click at [20, 34] on div "Pages" at bounding box center [13, 42] width 27 height 18
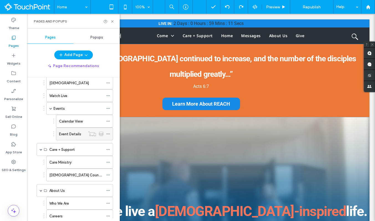
scroll to position [170, 0]
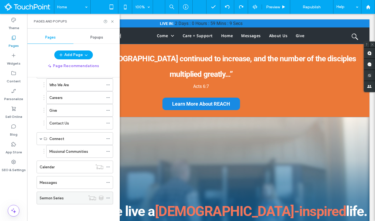
click at [56, 200] on label "Sermon Series" at bounding box center [52, 198] width 24 height 10
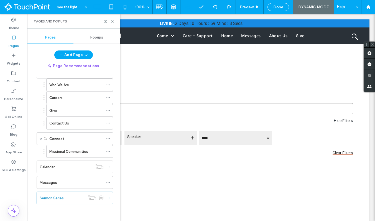
scroll to position [0, 0]
click at [113, 21] on icon at bounding box center [112, 21] width 4 height 4
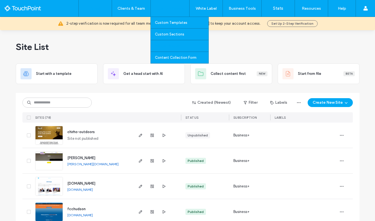
click at [171, 46] on label "Widget Builder" at bounding box center [167, 46] width 24 height 4
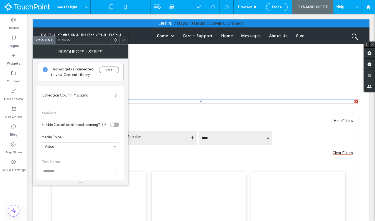
click at [124, 41] on use at bounding box center [123, 40] width 3 height 3
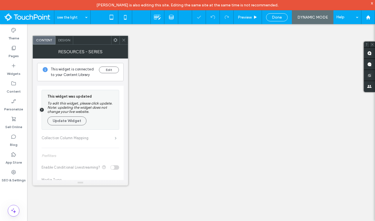
click at [77, 123] on button "Update Widget" at bounding box center [66, 121] width 39 height 9
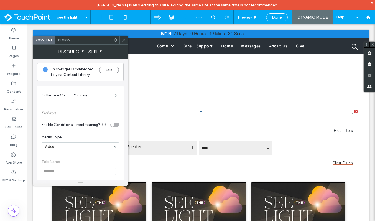
click at [123, 40] on icon at bounding box center [124, 40] width 4 height 4
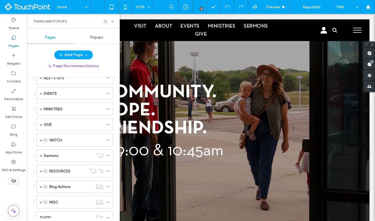
scroll to position [84, 0]
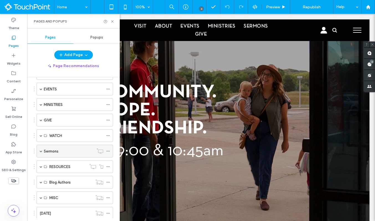
click at [53, 153] on label "Sermons" at bounding box center [51, 152] width 15 height 10
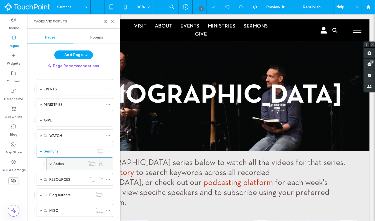
click at [70, 163] on div "Series" at bounding box center [70, 164] width 32 height 6
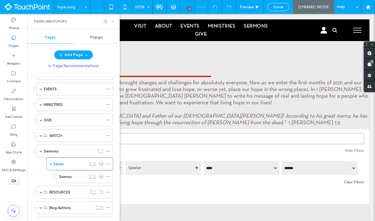
click at [112, 22] on icon at bounding box center [112, 21] width 4 height 4
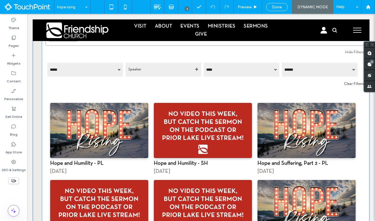
scroll to position [95, 0]
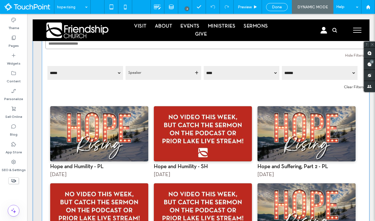
click at [148, 137] on span at bounding box center [206, 148] width 328 height 229
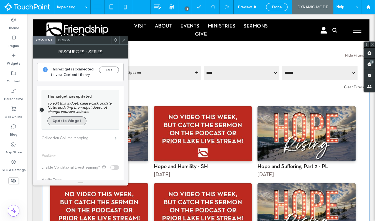
click at [70, 123] on button "Update Widget" at bounding box center [66, 121] width 39 height 9
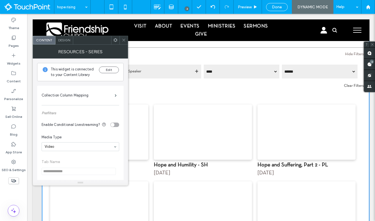
scroll to position [84, 0]
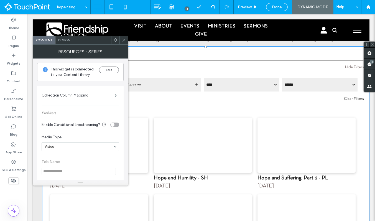
click at [125, 39] on icon at bounding box center [124, 40] width 4 height 4
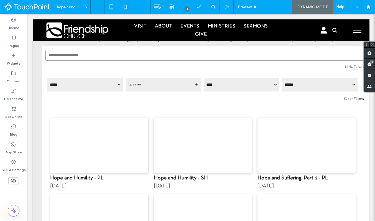
click at [277, 3] on div "Done" at bounding box center [277, 7] width 22 height 8
click at [282, 8] on span "Done" at bounding box center [277, 7] width 10 height 5
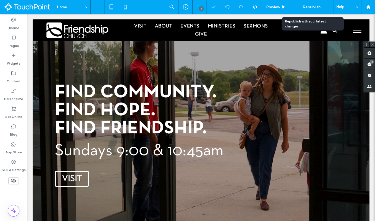
click at [314, 8] on span "Republish" at bounding box center [312, 7] width 18 height 5
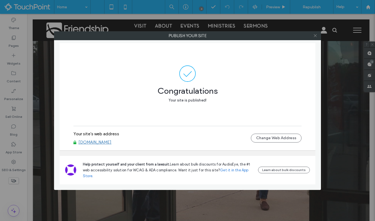
click at [314, 37] on icon at bounding box center [316, 36] width 4 height 4
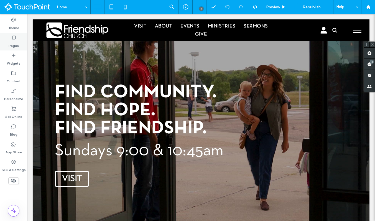
click at [8, 39] on div "Pages" at bounding box center [13, 42] width 27 height 18
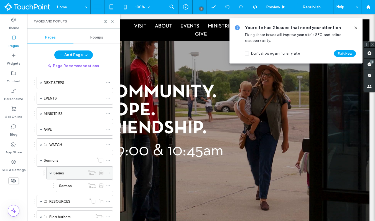
scroll to position [75, 0]
click at [58, 172] on label "Series" at bounding box center [59, 173] width 11 height 10
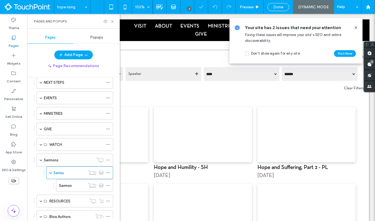
scroll to position [95, 0]
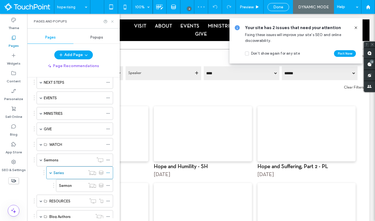
click at [113, 21] on use at bounding box center [112, 21] width 2 height 2
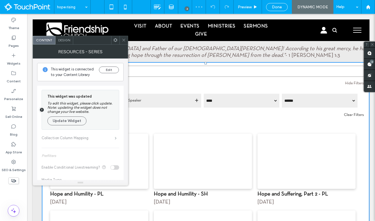
scroll to position [67, 0]
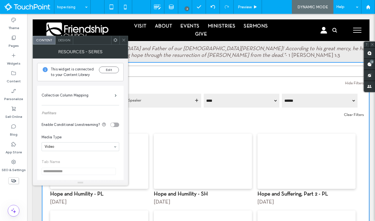
click at [285, 6] on div "Done" at bounding box center [277, 7] width 21 height 5
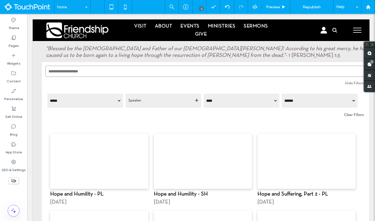
click at [317, 6] on div at bounding box center [187, 110] width 375 height 221
click at [317, 7] on span "Republish" at bounding box center [312, 7] width 18 height 5
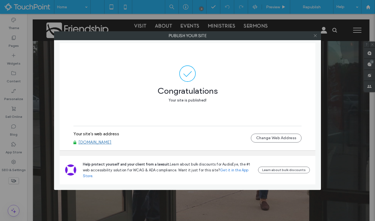
click at [315, 37] on icon at bounding box center [316, 36] width 4 height 4
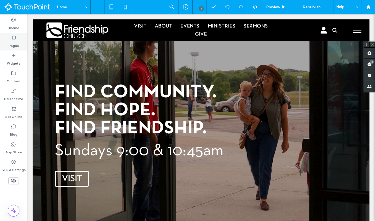
click at [12, 40] on icon at bounding box center [14, 38] width 6 height 6
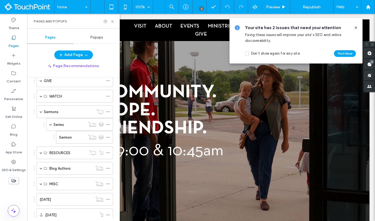
scroll to position [115, 0]
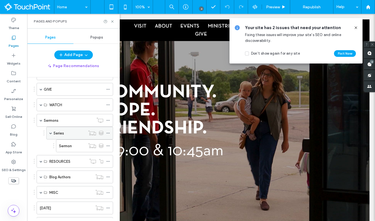
click at [59, 132] on label "Series" at bounding box center [59, 133] width 11 height 10
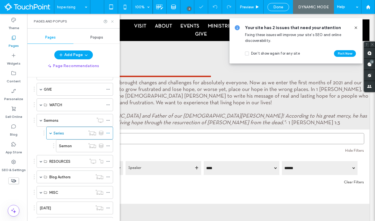
click at [113, 22] on icon at bounding box center [112, 21] width 4 height 4
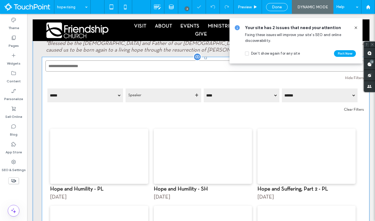
scroll to position [86, 0]
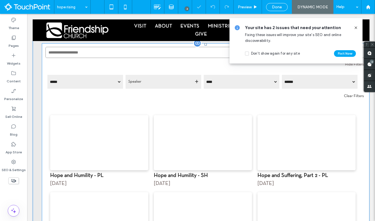
click at [145, 141] on span at bounding box center [206, 157] width 328 height 229
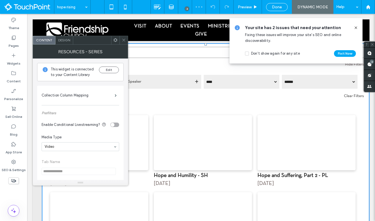
click at [123, 38] on icon at bounding box center [124, 40] width 4 height 4
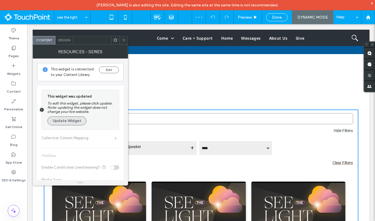
click at [76, 120] on button "Update Widget" at bounding box center [66, 121] width 39 height 9
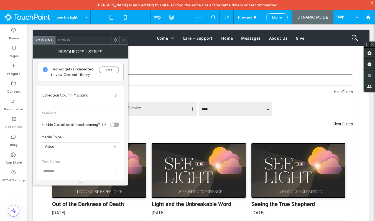
click at [122, 41] on icon at bounding box center [124, 40] width 4 height 4
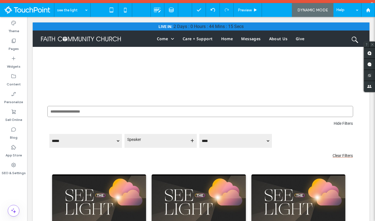
click at [272, 9] on span "Done" at bounding box center [277, 10] width 10 height 5
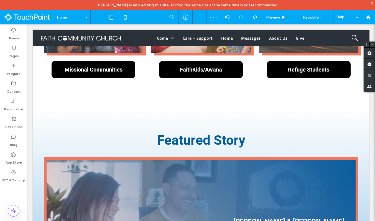
scroll to position [750, 0]
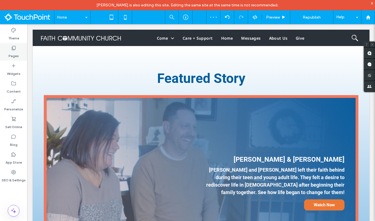
click at [16, 53] on label "Pages" at bounding box center [14, 55] width 10 height 8
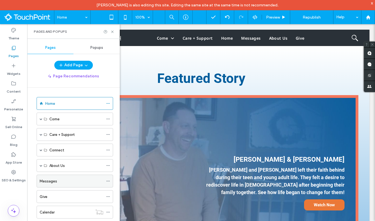
scroll to position [35, 0]
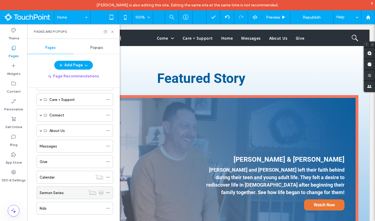
click at [64, 192] on label "Sermon Series" at bounding box center [52, 193] width 24 height 10
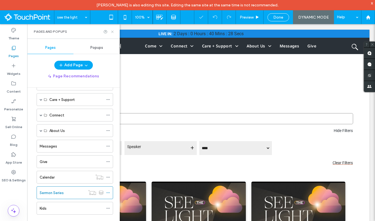
click at [112, 31] on icon at bounding box center [112, 32] width 4 height 4
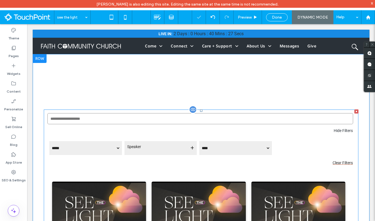
click at [125, 149] on span at bounding box center [201, 225] width 315 height 231
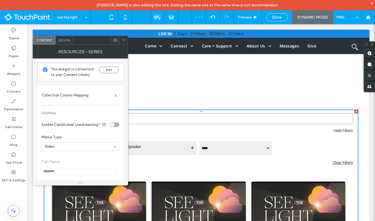
click at [122, 42] on span at bounding box center [124, 40] width 4 height 8
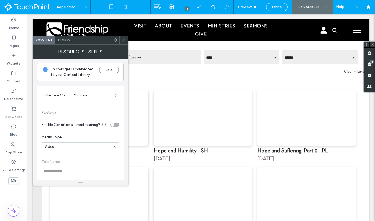
click at [126, 37] on div at bounding box center [124, 40] width 8 height 8
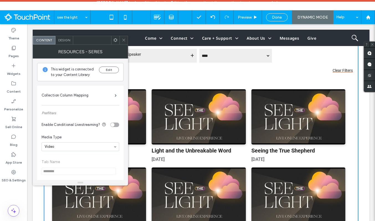
click at [123, 39] on use at bounding box center [123, 40] width 3 height 3
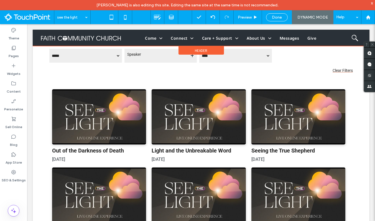
click at [180, 39] on div at bounding box center [201, 38] width 337 height 16
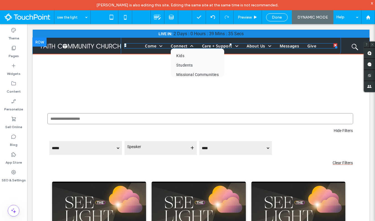
click at [190, 46] on span at bounding box center [191, 46] width 6 height 4
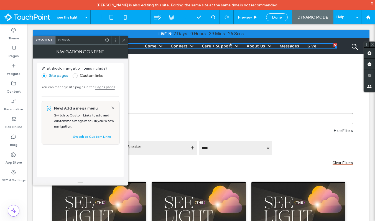
click at [122, 40] on icon at bounding box center [124, 40] width 4 height 4
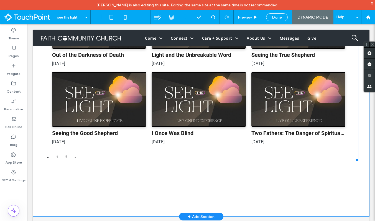
scroll to position [191, 0]
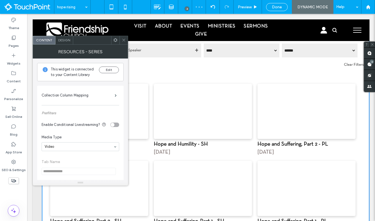
scroll to position [118, 0]
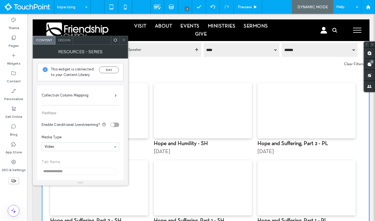
click at [279, 8] on span "Done" at bounding box center [277, 7] width 10 height 5
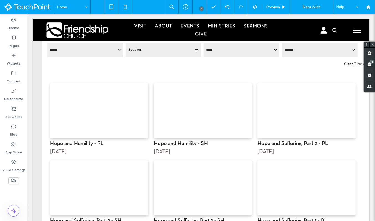
click at [319, 6] on div at bounding box center [187, 110] width 375 height 221
click at [316, 6] on span "Republish" at bounding box center [312, 7] width 18 height 5
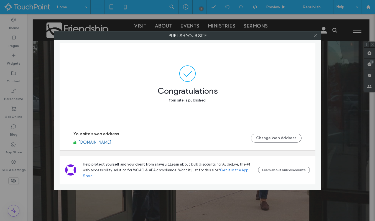
click at [316, 38] on span at bounding box center [316, 36] width 4 height 8
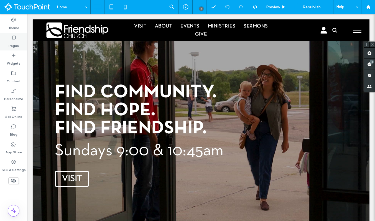
click at [11, 45] on label "Pages" at bounding box center [14, 45] width 10 height 8
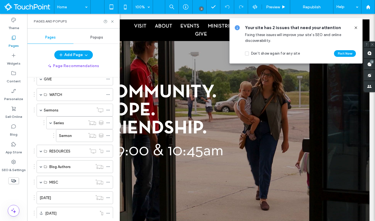
scroll to position [72, 0]
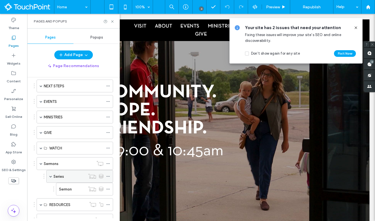
click at [60, 175] on label "Series" at bounding box center [59, 177] width 11 height 10
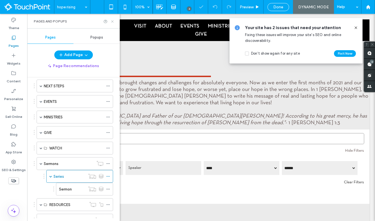
click at [112, 21] on use at bounding box center [112, 21] width 2 height 2
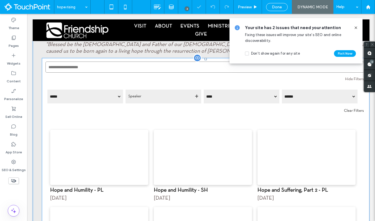
scroll to position [79, 0]
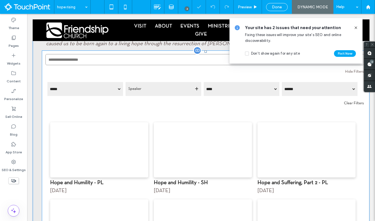
click at [146, 133] on span at bounding box center [206, 165] width 328 height 229
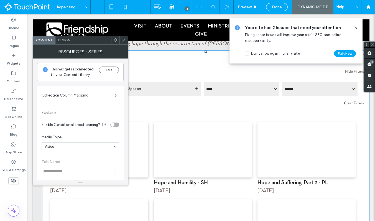
click at [123, 40] on icon at bounding box center [124, 40] width 4 height 4
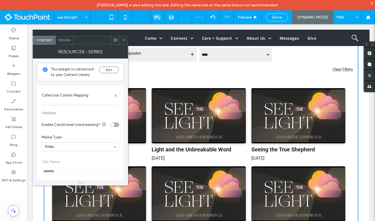
click at [125, 42] on span at bounding box center [124, 40] width 4 height 8
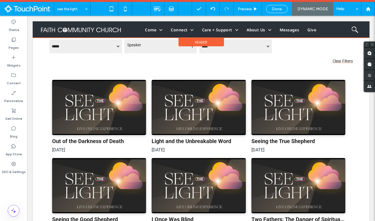
click at [268, 30] on div at bounding box center [201, 29] width 337 height 16
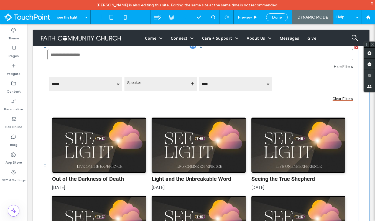
scroll to position [77, 0]
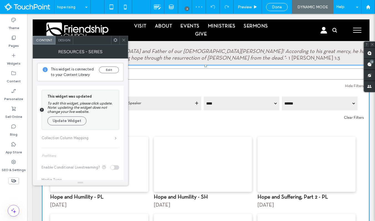
scroll to position [65, 0]
click at [72, 122] on button "Update Widget" at bounding box center [66, 121] width 39 height 9
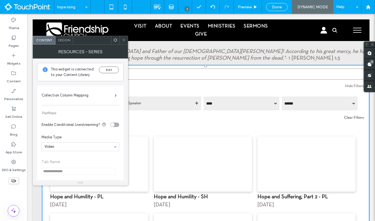
click at [281, 6] on span "Done" at bounding box center [277, 7] width 10 height 5
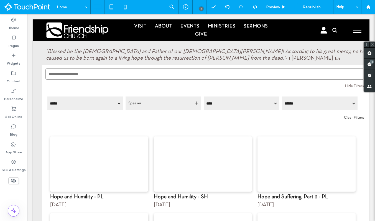
click at [309, 7] on div at bounding box center [187, 110] width 375 height 221
click at [311, 7] on div at bounding box center [187, 110] width 375 height 221
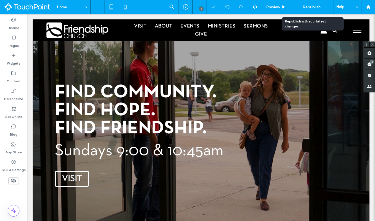
click at [311, 5] on span "Republish" at bounding box center [312, 7] width 18 height 5
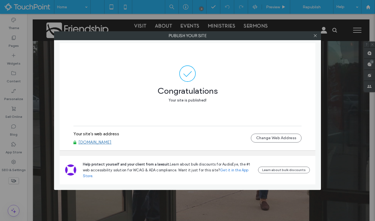
click at [317, 36] on div at bounding box center [315, 36] width 8 height 8
click at [314, 34] on icon at bounding box center [316, 36] width 4 height 4
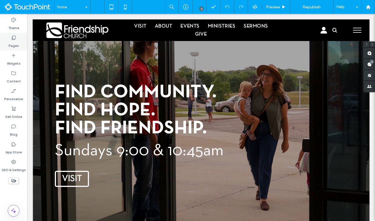
click at [18, 46] on label "Pages" at bounding box center [14, 45] width 10 height 8
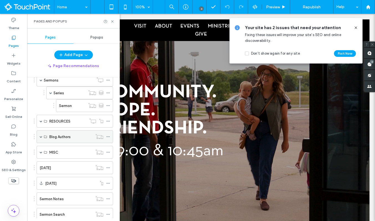
scroll to position [151, 0]
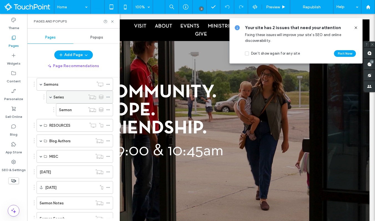
click at [58, 98] on label "Series" at bounding box center [59, 97] width 11 height 10
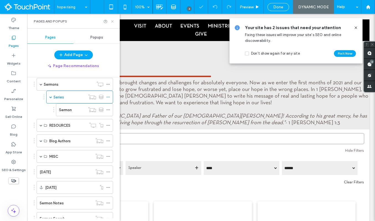
click at [112, 22] on icon at bounding box center [112, 21] width 4 height 4
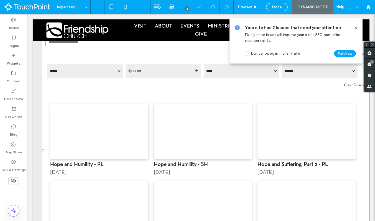
scroll to position [102, 0]
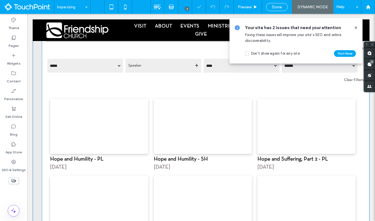
click at [138, 111] on span at bounding box center [206, 145] width 328 height 236
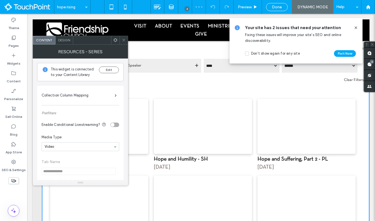
click at [126, 41] on div at bounding box center [124, 40] width 8 height 8
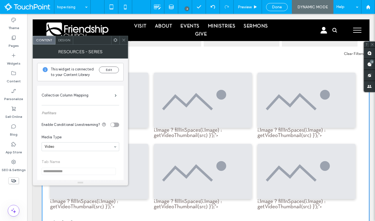
scroll to position [133, 0]
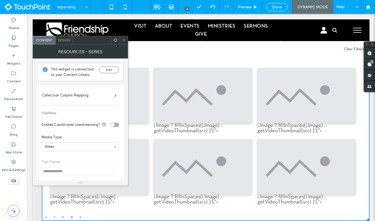
click at [126, 38] on icon at bounding box center [124, 40] width 4 height 4
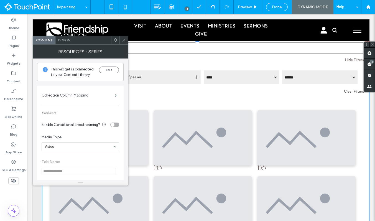
scroll to position [92, 0]
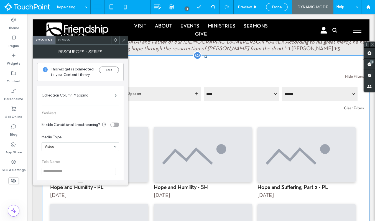
scroll to position [96, 0]
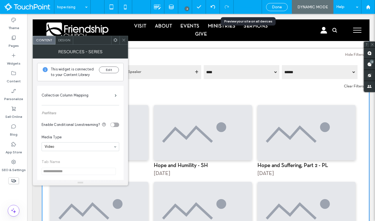
click at [252, 7] on span "Preview" at bounding box center [245, 7] width 14 height 5
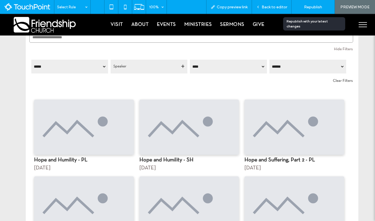
click at [310, 7] on span "Republish" at bounding box center [313, 7] width 18 height 5
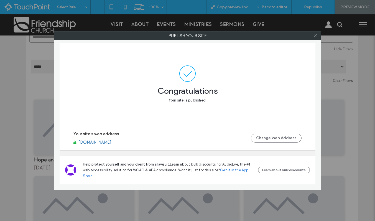
click at [316, 35] on icon at bounding box center [316, 36] width 4 height 4
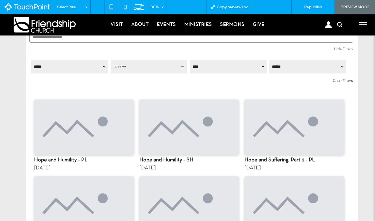
click at [279, 9] on span "Back to editor" at bounding box center [275, 7] width 26 height 5
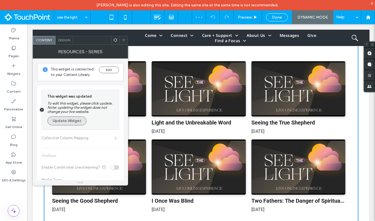
click at [76, 121] on button "Update Widget" at bounding box center [66, 121] width 39 height 9
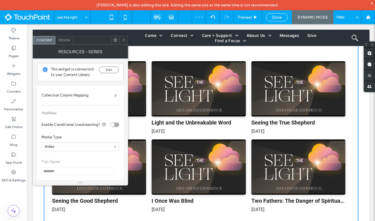
click at [120, 39] on div at bounding box center [124, 40] width 8 height 8
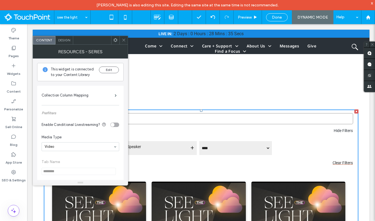
click at [122, 43] on span at bounding box center [124, 40] width 4 height 8
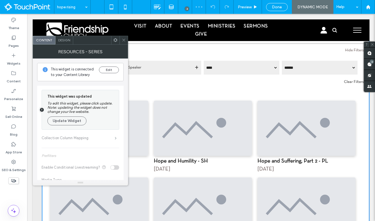
click at [72, 165] on span "Enable Conditional Livestreaming?" at bounding box center [71, 167] width 59 height 4
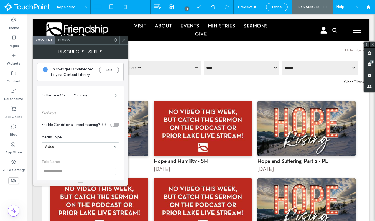
click at [125, 40] on icon at bounding box center [124, 40] width 4 height 4
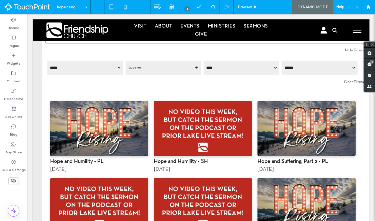
click at [284, 7] on div "Done" at bounding box center [277, 7] width 21 height 5
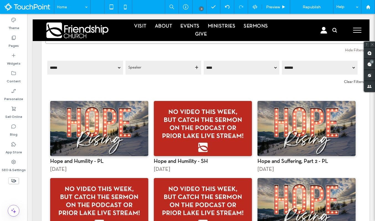
click at [309, 9] on div at bounding box center [187, 110] width 375 height 221
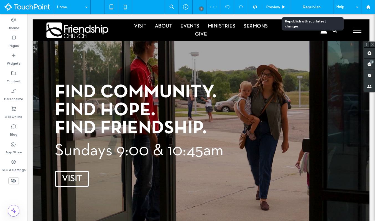
click at [309, 9] on span "Republish" at bounding box center [312, 7] width 18 height 5
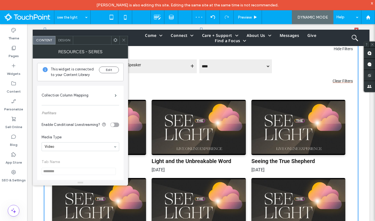
click at [275, 16] on span "Done" at bounding box center [277, 17] width 10 height 5
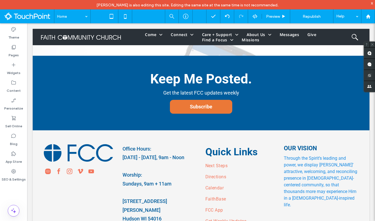
scroll to position [1373, 0]
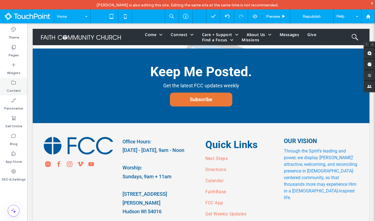
click at [16, 84] on div "Content" at bounding box center [13, 87] width 27 height 18
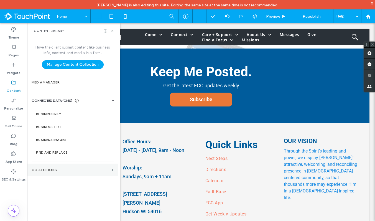
click at [49, 165] on section "Collections" at bounding box center [72, 170] width 91 height 13
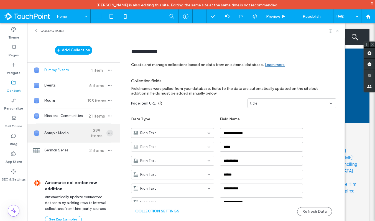
click at [108, 134] on icon "button" at bounding box center [110, 133] width 4 height 4
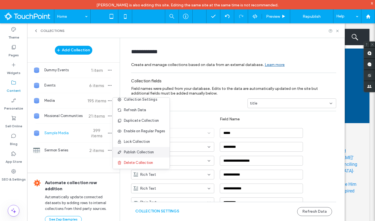
scroll to position [7, 0]
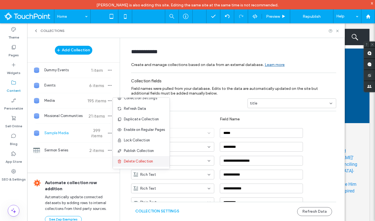
click at [128, 160] on span "Delete Collection" at bounding box center [138, 162] width 29 height 6
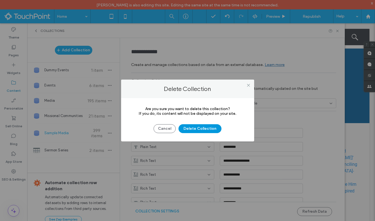
click at [193, 130] on button "Delete Collection" at bounding box center [200, 128] width 43 height 9
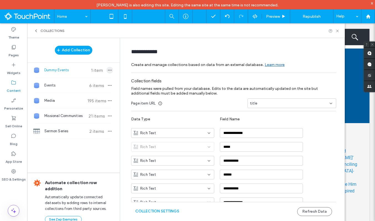
click at [110, 68] on span "button" at bounding box center [110, 70] width 7 height 7
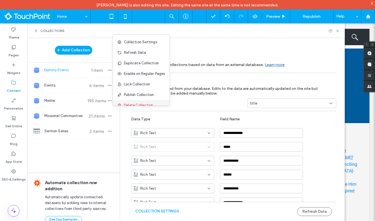
click at [131, 103] on span "Delete Collection" at bounding box center [138, 106] width 29 height 6
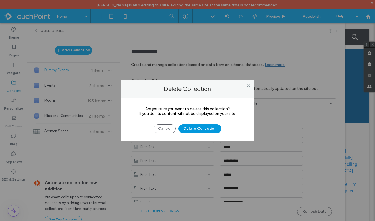
click at [198, 127] on button "Delete Collection" at bounding box center [200, 128] width 43 height 9
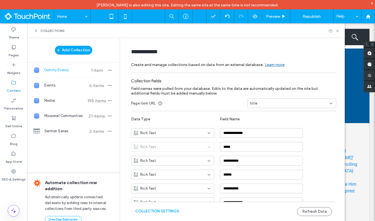
type input "******"
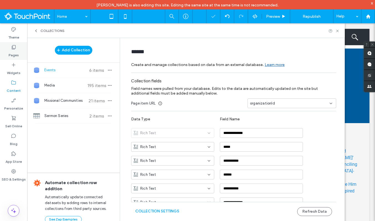
click at [6, 49] on div "Pages" at bounding box center [13, 51] width 27 height 18
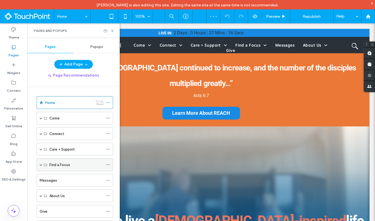
scroll to position [0, 0]
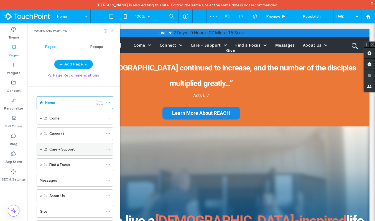
click at [41, 152] on span at bounding box center [41, 149] width 3 height 12
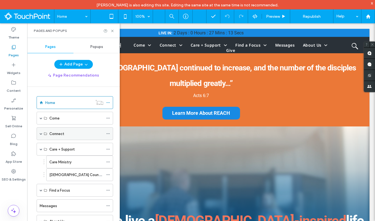
click at [41, 135] on span at bounding box center [41, 134] width 3 height 12
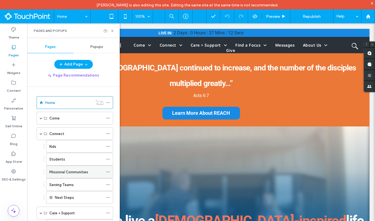
click at [64, 169] on label "Missional Communities" at bounding box center [68, 172] width 39 height 10
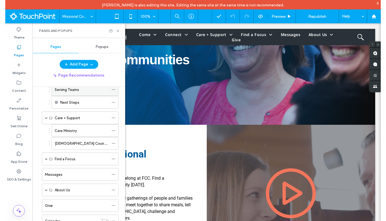
scroll to position [124, 0]
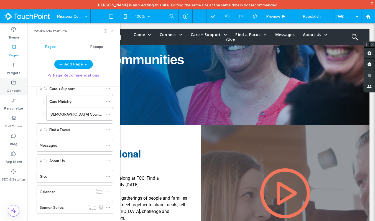
click at [18, 84] on div "Content" at bounding box center [13, 87] width 27 height 18
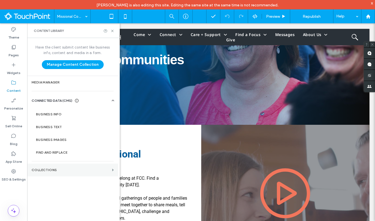
click at [47, 169] on label "Collections" at bounding box center [71, 170] width 78 height 4
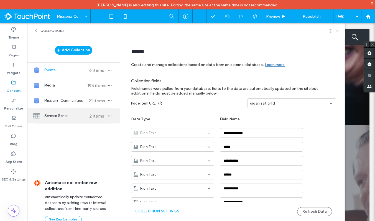
click at [61, 118] on span "Sermon Series" at bounding box center [64, 116] width 41 height 6
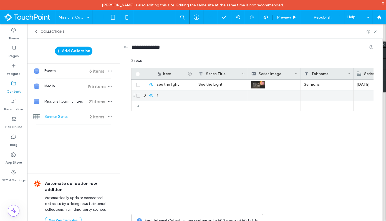
click at [171, 95] on div "1" at bounding box center [175, 95] width 42 height 10
type input "**********"
click at [207, 85] on textarea "plain-text-cell" at bounding box center [225, 88] width 61 height 17
type textarea "*"
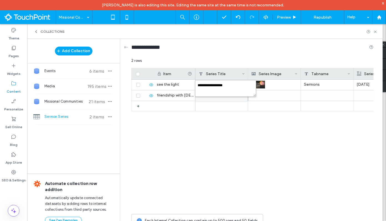
type textarea "**********"
click at [239, 136] on div "See the Light Sermons 7/13/25" at bounding box center [284, 146] width 178 height 132
click at [274, 95] on div at bounding box center [274, 95] width 46 height 10
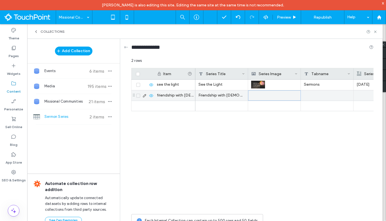
click at [274, 95] on div at bounding box center [274, 96] width 46 height 10
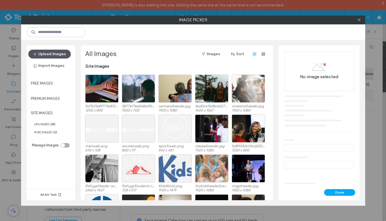
click at [55, 50] on button "Upload Images" at bounding box center [49, 54] width 42 height 9
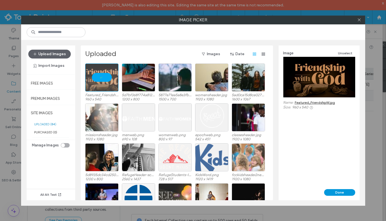
click at [331, 190] on button "Done" at bounding box center [339, 192] width 31 height 7
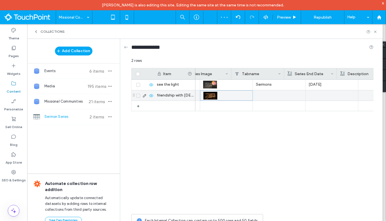
scroll to position [0, 87]
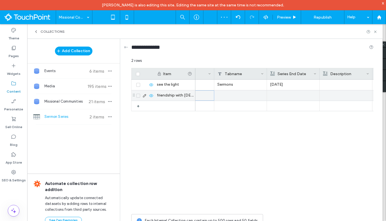
click at [245, 92] on div at bounding box center [240, 95] width 53 height 10
click at [247, 94] on textarea "plain-text-cell" at bounding box center [244, 88] width 61 height 17
type textarea "*******"
click at [259, 156] on div "See the Light Sermons 7/13/25 Friendship with God" at bounding box center [284, 146] width 178 height 132
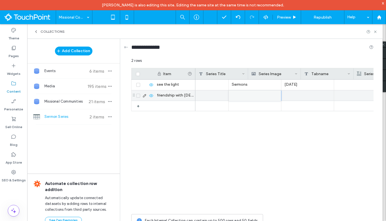
scroll to position [0, 0]
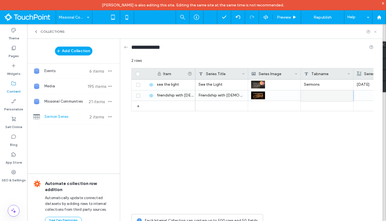
click at [375, 32] on use at bounding box center [375, 32] width 2 height 2
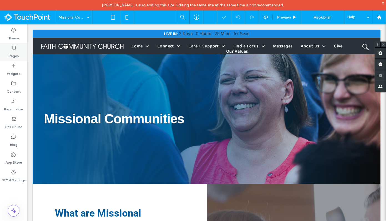
click at [22, 54] on div "Pages" at bounding box center [13, 52] width 27 height 18
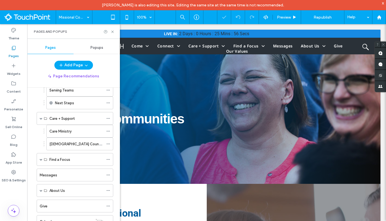
scroll to position [124, 0]
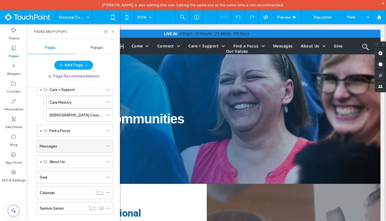
click at [51, 146] on label "Messages" at bounding box center [48, 147] width 17 height 10
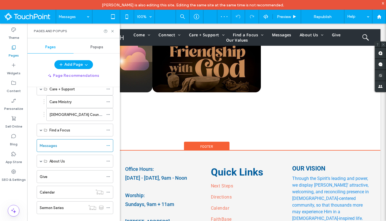
scroll to position [205, 0]
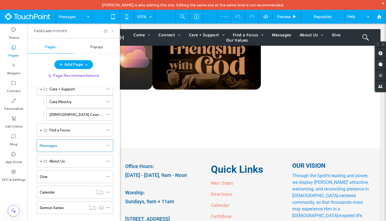
click at [111, 30] on icon at bounding box center [112, 31] width 4 height 4
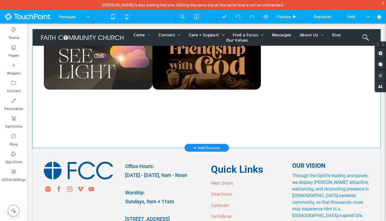
scroll to position [145, 0]
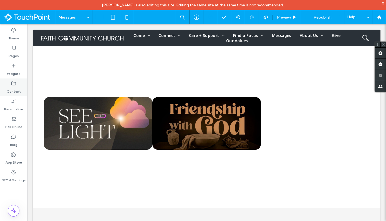
click at [16, 92] on label "Content" at bounding box center [14, 90] width 14 height 8
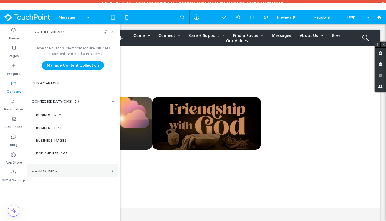
click at [50, 168] on section "Collections" at bounding box center [72, 171] width 91 height 13
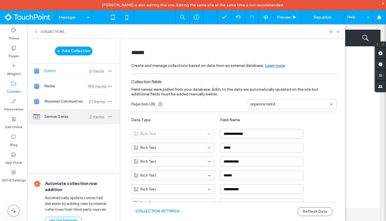
click at [59, 117] on span "Sermon Series" at bounding box center [64, 117] width 41 height 6
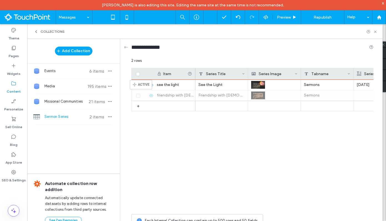
drag, startPoint x: 134, startPoint y: 95, endPoint x: 138, endPoint y: 82, distance: 13.5
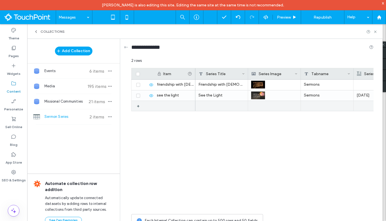
click at [152, 106] on div "+" at bounding box center [144, 106] width 19 height 10
click at [167, 105] on div "1" at bounding box center [175, 106] width 42 height 10
click at [165, 107] on div "1" at bounding box center [175, 106] width 42 height 10
type input "*********"
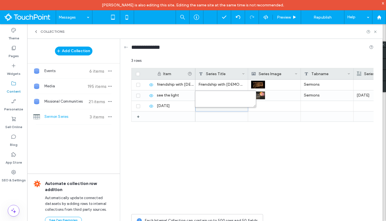
click at [201, 96] on textarea "plain-text-cell" at bounding box center [225, 99] width 61 height 17
type textarea "*********"
click at [285, 171] on div "See the Light Sermons 7/13/25 Friendship with God Sermons" at bounding box center [284, 146] width 178 height 132
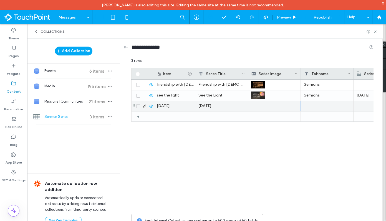
click at [279, 105] on div at bounding box center [274, 106] width 46 height 10
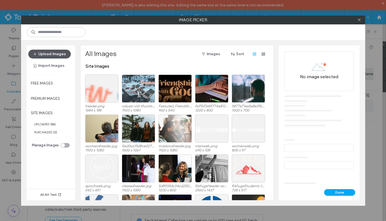
click at [58, 55] on button "Upload Images" at bounding box center [49, 54] width 42 height 9
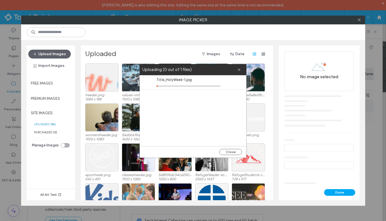
click at [235, 148] on div "Close" at bounding box center [193, 151] width 106 height 11
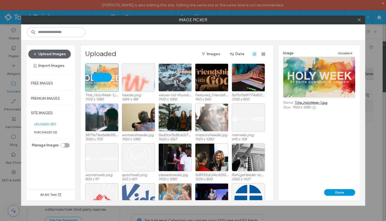
click at [349, 191] on button "Done" at bounding box center [339, 192] width 31 height 7
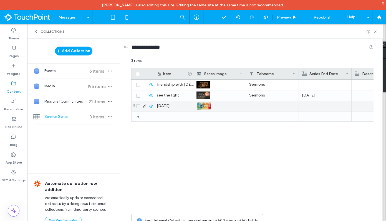
scroll to position [0, 56]
click at [279, 108] on div at bounding box center [271, 106] width 53 height 10
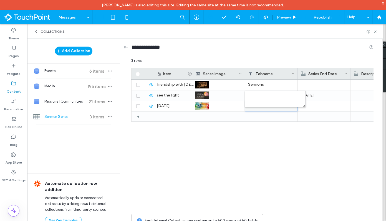
click at [276, 100] on textarea "plain-text-cell" at bounding box center [275, 99] width 61 height 17
type textarea "*******"
click at [275, 149] on div "Holy Week See the Light Sermons 7/13/25 Friendship with God Sermons" at bounding box center [284, 146] width 178 height 132
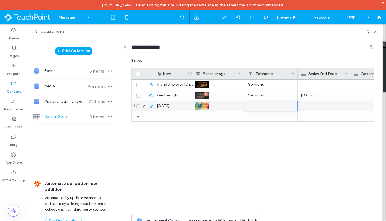
click at [313, 109] on div at bounding box center [324, 106] width 46 height 10
click at [301, 137] on div "Holy Week Sermons See the Light Sermons 7/13/25 Friendship with God Sermons" at bounding box center [284, 146] width 178 height 132
click at [301, 137] on div "Holy Week Sermons 4/20/25 See the Light Sermons 7/13/25 Friendship with God Ser…" at bounding box center [284, 146] width 178 height 132
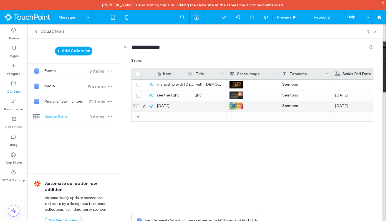
scroll to position [0, 0]
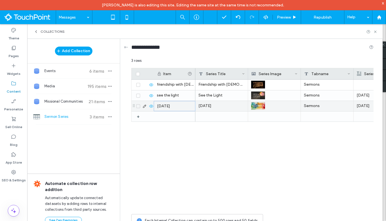
click at [171, 107] on div "holy week" at bounding box center [175, 106] width 42 height 10
type input "**********"
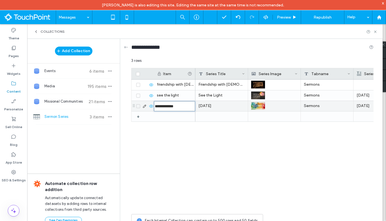
click at [211, 108] on div "Holy Week" at bounding box center [221, 106] width 53 height 10
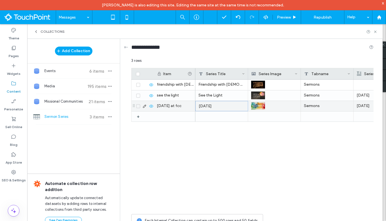
click at [211, 108] on div "Holy Week" at bounding box center [221, 106] width 53 height 10
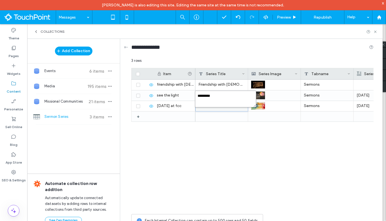
click at [218, 97] on textarea "*********" at bounding box center [225, 99] width 61 height 17
paste textarea "****"
type textarea "**********"
click at [218, 139] on div "Sermons 4/20/25 See the Light Sermons 7/13/25 Friendship with God Sermons" at bounding box center [284, 146] width 178 height 132
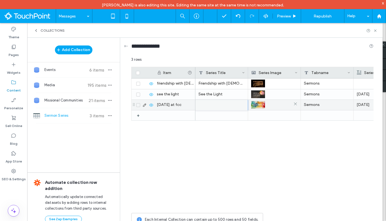
click at [281, 104] on div at bounding box center [274, 105] width 46 height 10
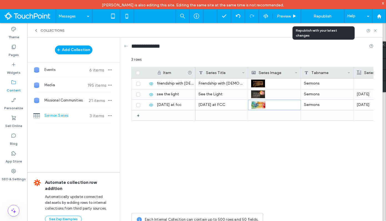
click at [328, 18] on span "Republish" at bounding box center [323, 16] width 18 height 5
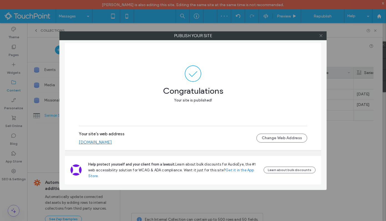
click at [321, 34] on icon at bounding box center [321, 36] width 4 height 4
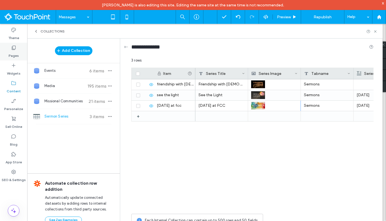
click at [19, 54] on div "Pages" at bounding box center [13, 52] width 27 height 18
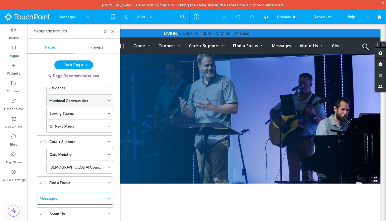
scroll to position [124, 0]
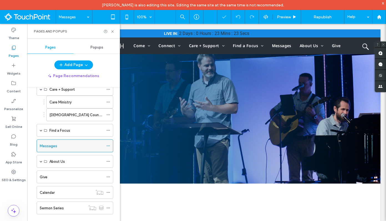
click at [67, 142] on div "Messages" at bounding box center [72, 146] width 64 height 12
click at [112, 32] on icon at bounding box center [112, 31] width 4 height 4
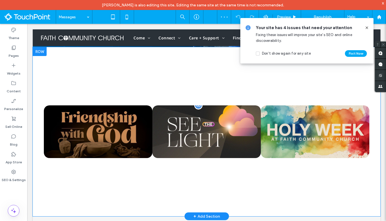
scroll to position [137, 0]
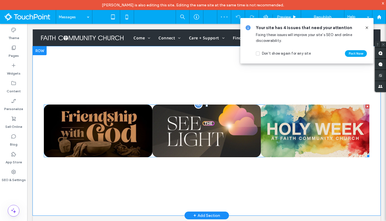
click at [144, 121] on link at bounding box center [98, 131] width 109 height 53
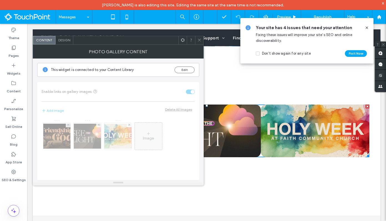
click at [69, 42] on span "Design" at bounding box center [64, 40] width 12 height 4
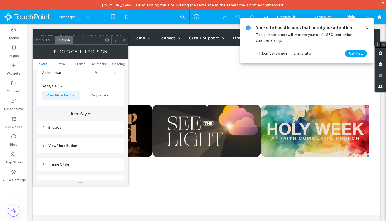
scroll to position [217, 0]
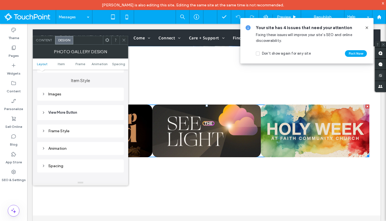
click at [59, 97] on div "Images" at bounding box center [81, 94] width 78 height 5
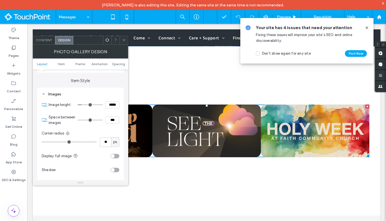
type input "*"
type input "***"
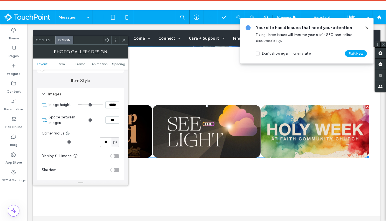
type input "*"
type input "***"
type input "*"
type input "***"
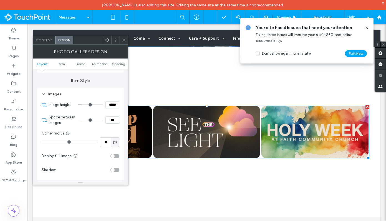
type input "*"
type input "***"
type input "*"
type input "***"
type input "*"
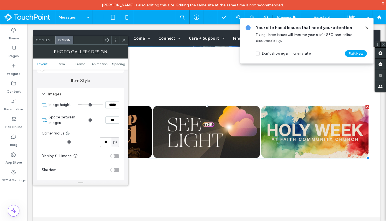
type input "***"
type input "*"
type input "***"
type input "*"
type input "***"
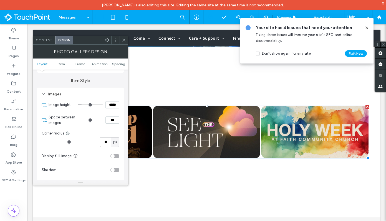
type input "*"
type input "***"
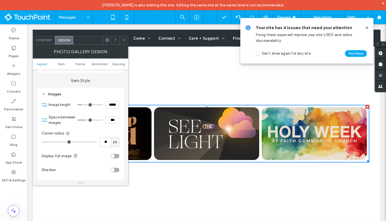
type input "**"
type input "****"
type input "**"
type input "****"
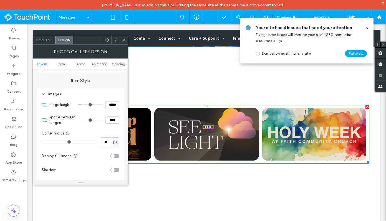
type input "**"
type input "****"
type input "**"
type input "****"
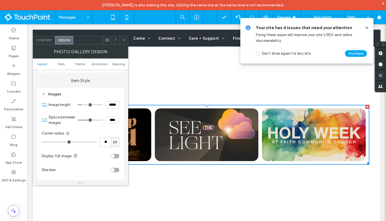
type input "**"
type input "****"
type input "**"
type input "****"
type input "**"
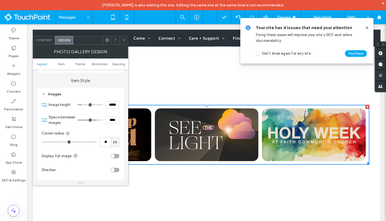
type input "****"
type input "**"
type input "****"
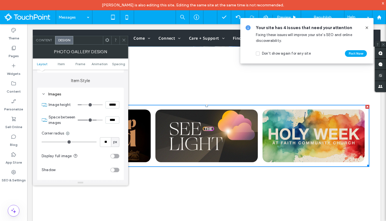
type input "**"
type input "****"
type input "**"
type input "****"
type input "**"
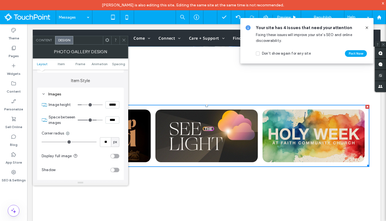
type input "****"
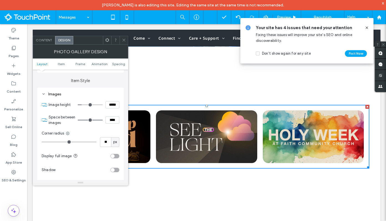
drag, startPoint x: 80, startPoint y: 122, endPoint x: 108, endPoint y: 122, distance: 27.8
type input "**"
click at [103, 120] on input "range" at bounding box center [90, 120] width 25 height 1
click at [124, 40] on use at bounding box center [123, 40] width 3 height 3
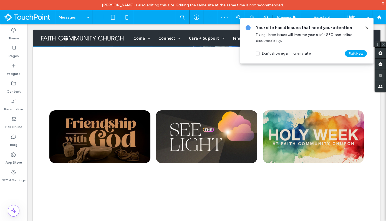
click at [366, 27] on icon at bounding box center [367, 28] width 4 height 4
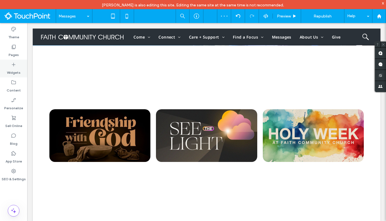
click at [12, 70] on label "Widgets" at bounding box center [14, 71] width 14 height 8
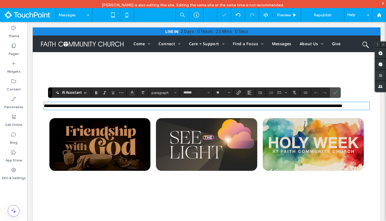
drag, startPoint x: 49, startPoint y: 93, endPoint x: 175, endPoint y: 1, distance: 156.1
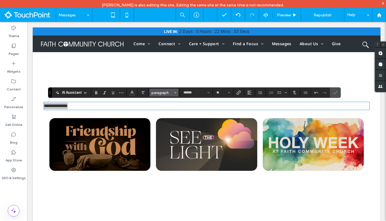
click at [174, 94] on button "paragraph" at bounding box center [164, 93] width 29 height 8
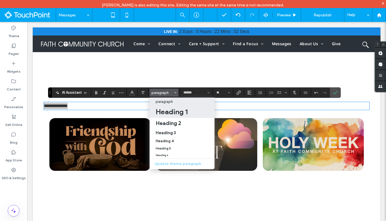
click at [177, 115] on h1 "Heading 1" at bounding box center [172, 111] width 32 height 9
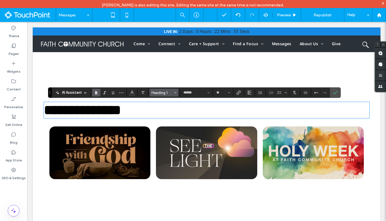
click at [172, 94] on span "Heading 1" at bounding box center [163, 93] width 22 height 4
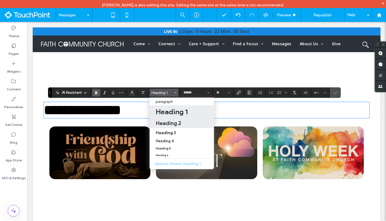
click at [169, 122] on h2 "Heading 2" at bounding box center [169, 123] width 26 height 7
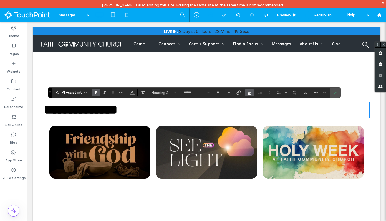
click at [246, 93] on button "Alignment" at bounding box center [249, 93] width 8 height 8
click at [252, 107] on label "ui.textEditor.alignment.center" at bounding box center [254, 110] width 19 height 8
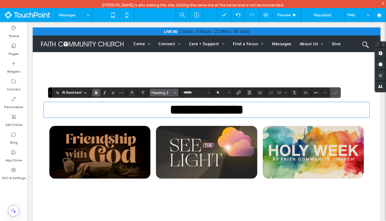
click at [163, 94] on span "Heading 2" at bounding box center [163, 93] width 22 height 4
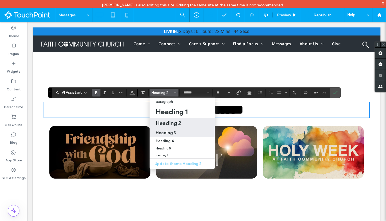
click at [173, 129] on label "Heading 3" at bounding box center [182, 132] width 65 height 9
type input "**"
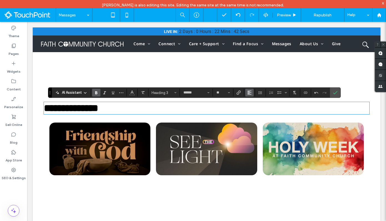
click at [250, 96] on button "Alignment" at bounding box center [249, 93] width 8 height 8
click at [253, 107] on label "ui.textEditor.alignment.center" at bounding box center [254, 110] width 19 height 8
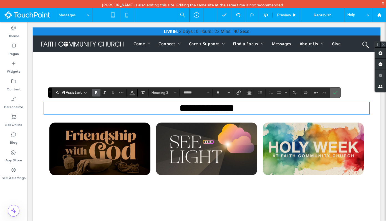
click at [334, 95] on icon "Confirm" at bounding box center [335, 92] width 4 height 4
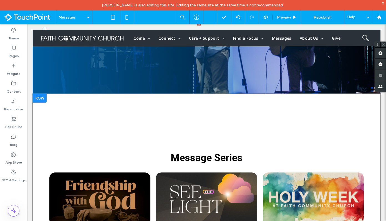
scroll to position [118, 0]
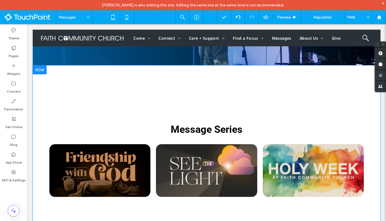
click at [42, 70] on div at bounding box center [40, 69] width 14 height 9
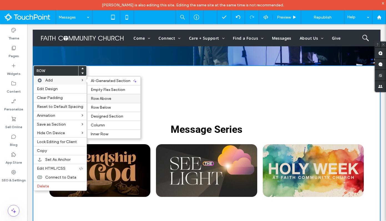
click at [112, 100] on label "Row Above" at bounding box center [114, 98] width 46 height 5
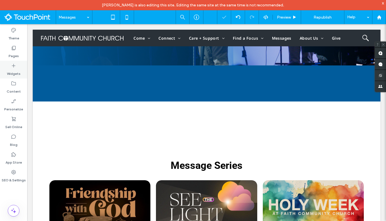
click at [14, 68] on icon at bounding box center [14, 66] width 6 height 6
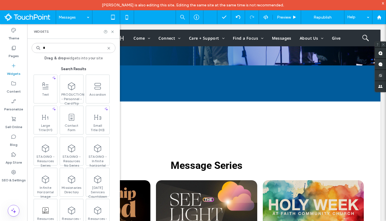
type input "*"
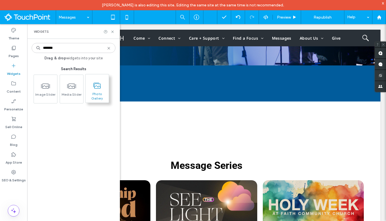
type input "*******"
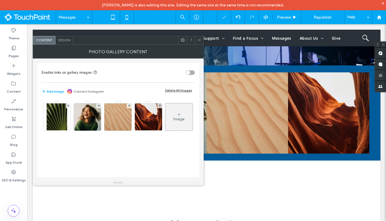
click at [182, 42] on icon at bounding box center [183, 40] width 4 height 4
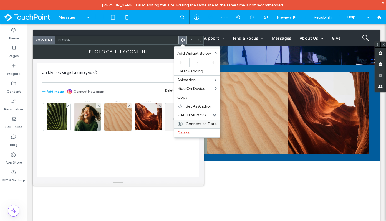
click at [205, 123] on span "Connect to Data" at bounding box center [201, 124] width 31 height 5
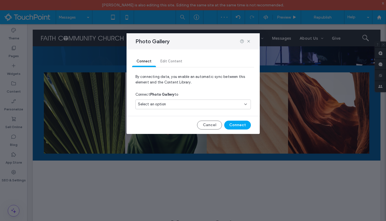
click at [197, 102] on div "Select an option" at bounding box center [190, 105] width 104 height 6
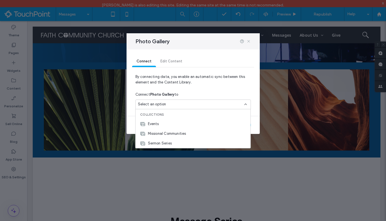
click at [249, 43] on icon at bounding box center [248, 41] width 4 height 4
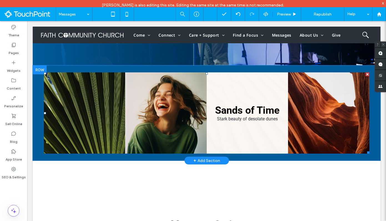
scroll to position [167, 0]
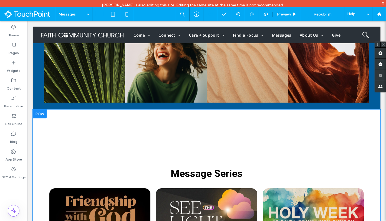
click at [40, 113] on div at bounding box center [40, 114] width 14 height 9
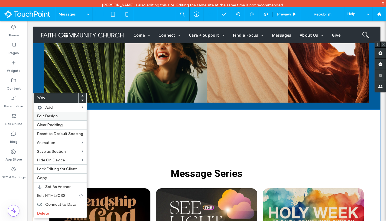
click at [49, 119] on div "Edit Design" at bounding box center [60, 116] width 53 height 9
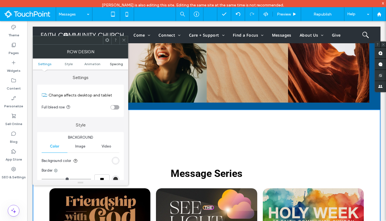
click at [122, 63] on span "Spacing" at bounding box center [116, 64] width 13 height 4
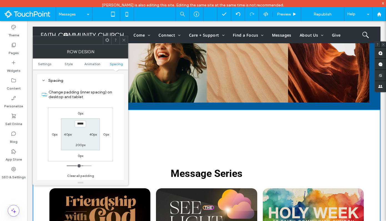
scroll to position [157, 0]
click at [79, 123] on input "*****" at bounding box center [80, 123] width 11 height 7
type input "****"
type input "**"
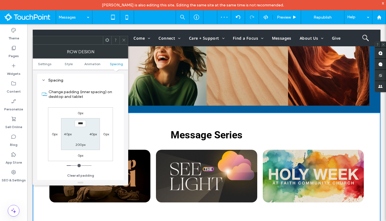
click at [123, 39] on use at bounding box center [123, 40] width 3 height 3
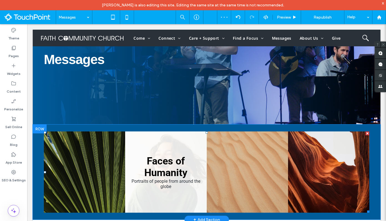
scroll to position [0, 0]
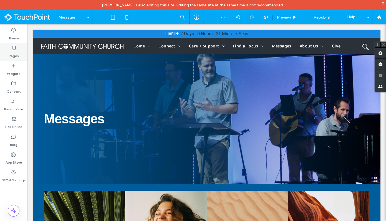
click at [15, 55] on label "Pages" at bounding box center [14, 55] width 10 height 8
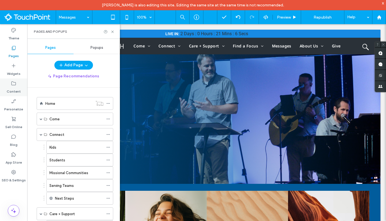
click at [13, 87] on label "Content" at bounding box center [14, 90] width 14 height 8
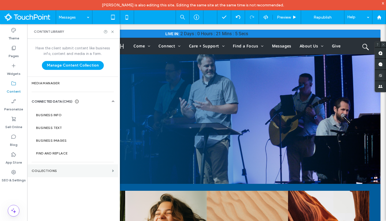
click at [56, 167] on section "Collections" at bounding box center [72, 171] width 91 height 13
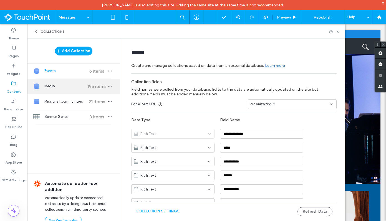
click at [66, 92] on div "Media 195 items" at bounding box center [73, 86] width 93 height 15
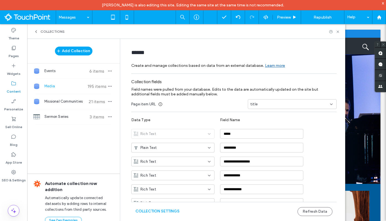
type input "*****"
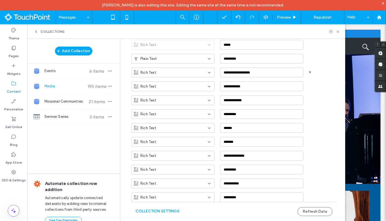
scroll to position [165, 0]
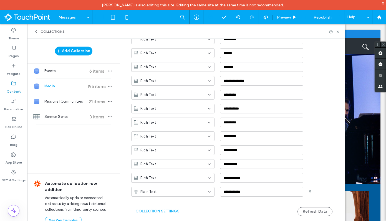
click at [196, 190] on div "Plain Text" at bounding box center [170, 192] width 72 height 6
click at [143, 151] on span "Image" at bounding box center [143, 153] width 11 height 6
click at [339, 32] on icon at bounding box center [338, 32] width 4 height 4
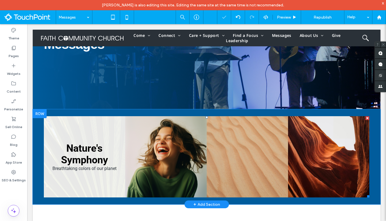
scroll to position [79, 0]
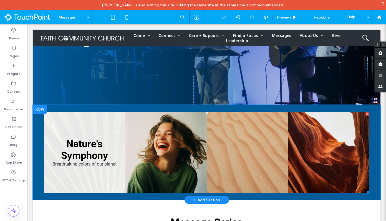
click at [100, 133] on link at bounding box center [84, 152] width 81 height 81
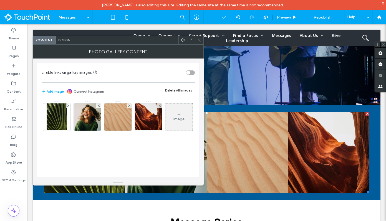
click at [183, 41] on icon at bounding box center [183, 40] width 4 height 4
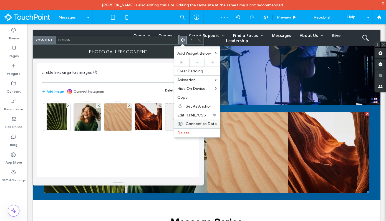
click at [206, 122] on span "Connect to Data" at bounding box center [201, 124] width 31 height 5
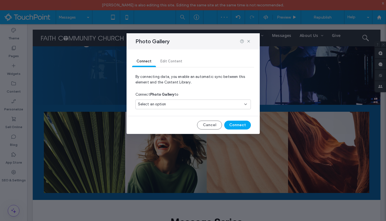
click at [193, 100] on div "Select an option" at bounding box center [192, 105] width 115 height 10
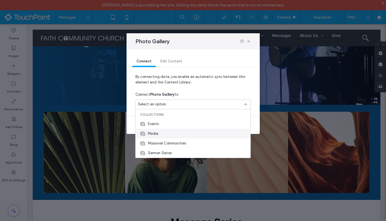
click at [174, 132] on div "Media" at bounding box center [193, 134] width 115 height 10
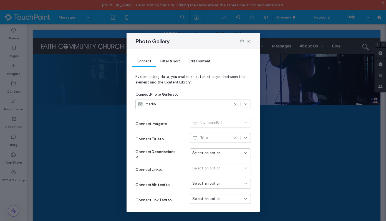
scroll to position [18, 0]
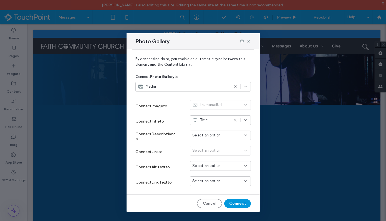
click at [241, 205] on button "Connect" at bounding box center [237, 203] width 27 height 9
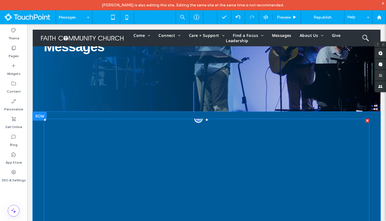
scroll to position [105, 0]
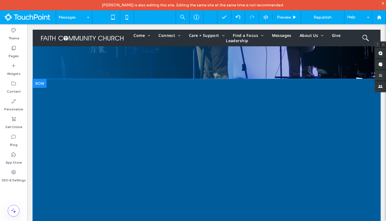
click at [41, 84] on div at bounding box center [40, 83] width 14 height 9
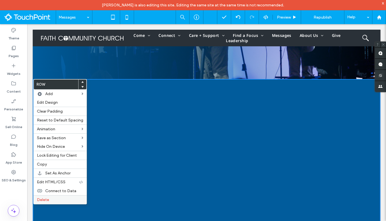
click at [57, 197] on div "Delete" at bounding box center [60, 199] width 53 height 9
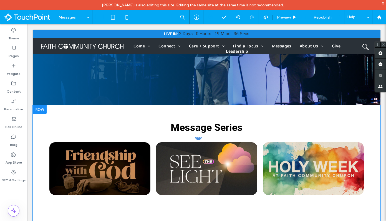
scroll to position [99, 0]
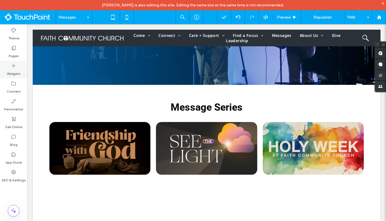
click at [21, 70] on div "Widgets" at bounding box center [13, 70] width 27 height 18
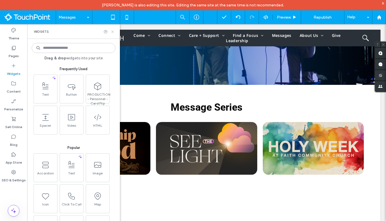
click at [111, 32] on icon at bounding box center [112, 32] width 4 height 4
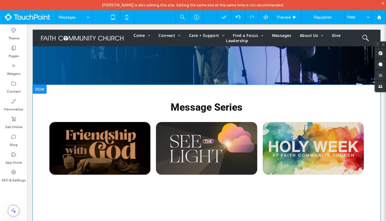
click at [42, 89] on div at bounding box center [40, 89] width 14 height 9
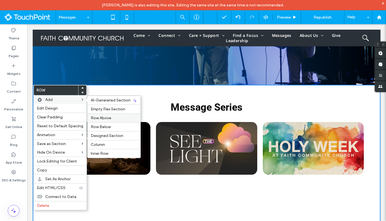
click at [104, 120] on span "Row Above" at bounding box center [101, 118] width 21 height 5
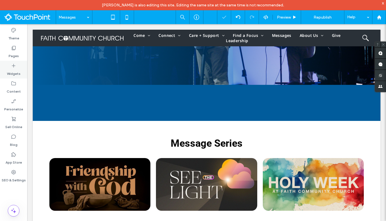
click at [18, 67] on div "Widgets" at bounding box center [13, 70] width 27 height 18
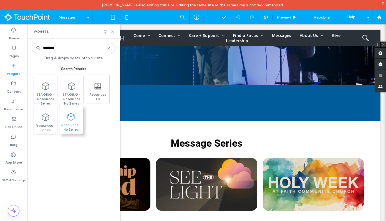
type input "********"
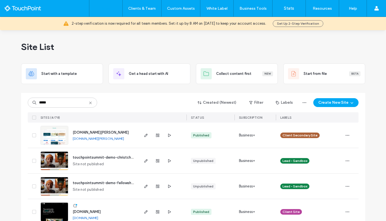
scroll to position [10, 0]
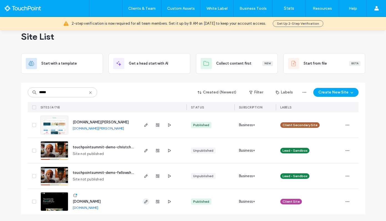
type input "*****"
click at [144, 200] on icon "button" at bounding box center [146, 202] width 4 height 4
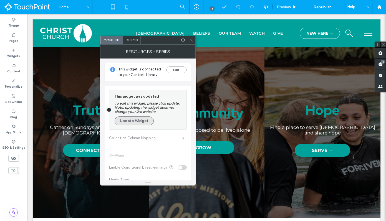
click at [145, 120] on button "Update Widget" at bounding box center [134, 121] width 39 height 9
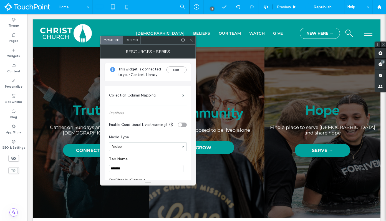
click at [191, 39] on icon at bounding box center [191, 40] width 4 height 4
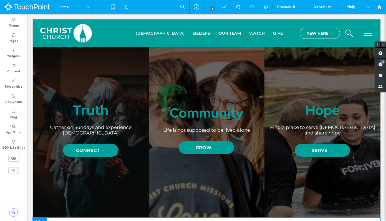
scroll to position [1254, 0]
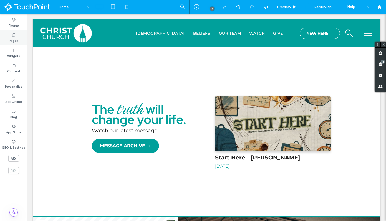
click at [11, 40] on label "Pages" at bounding box center [13, 40] width 9 height 6
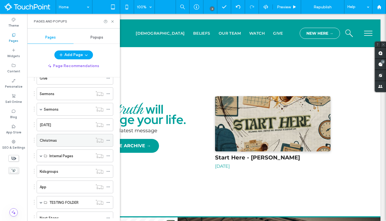
scroll to position [201, 0]
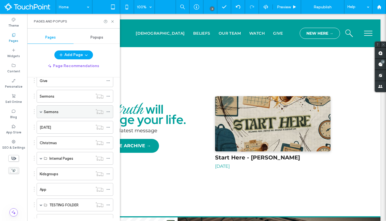
click at [42, 111] on span at bounding box center [41, 111] width 3 height 3
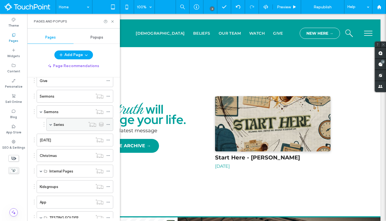
click at [49, 126] on span at bounding box center [50, 124] width 3 height 3
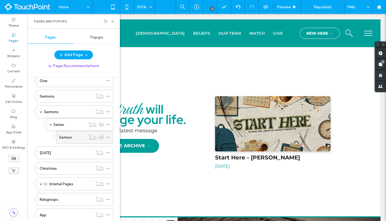
click at [62, 139] on label "Sermon" at bounding box center [65, 138] width 13 height 10
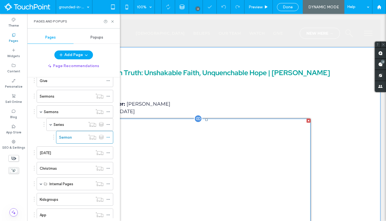
click at [165, 155] on span at bounding box center [207, 186] width 208 height 134
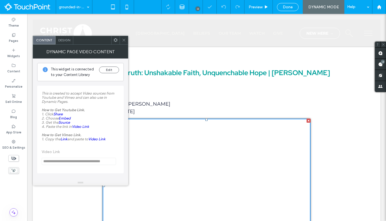
click at [115, 42] on icon at bounding box center [116, 40] width 4 height 4
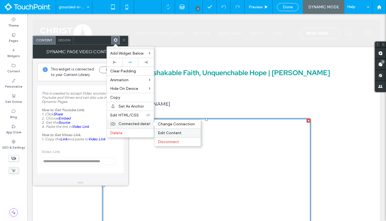
click at [164, 132] on span "Edit Content" at bounding box center [170, 133] width 24 height 5
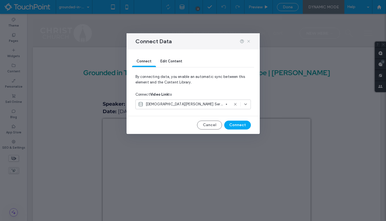
click at [250, 41] on icon at bounding box center [248, 41] width 4 height 4
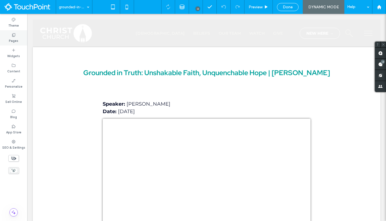
click at [19, 40] on div "Pages" at bounding box center [13, 37] width 27 height 15
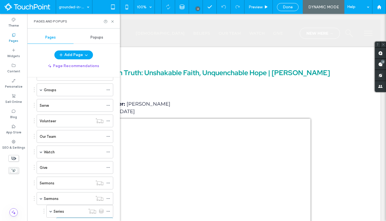
scroll to position [202, 0]
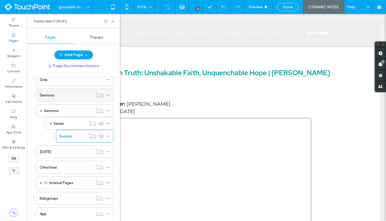
click at [48, 96] on label "Sermons" at bounding box center [47, 95] width 15 height 10
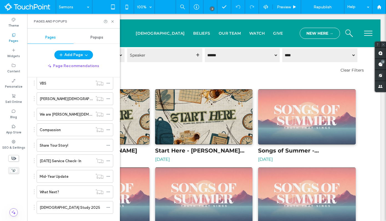
scroll to position [389, 0]
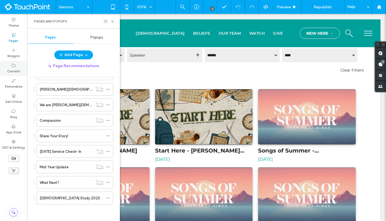
click at [10, 67] on div "Content" at bounding box center [13, 68] width 27 height 15
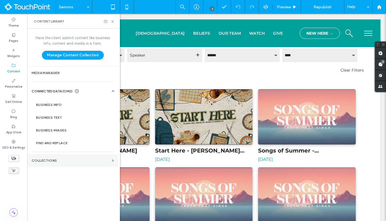
click at [61, 162] on label "Collections" at bounding box center [71, 161] width 78 height 4
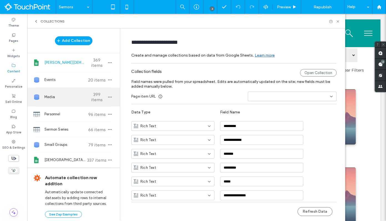
click at [60, 96] on span "Media" at bounding box center [64, 97] width 41 height 6
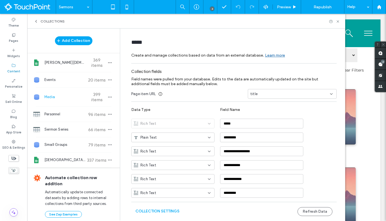
type input "*****"
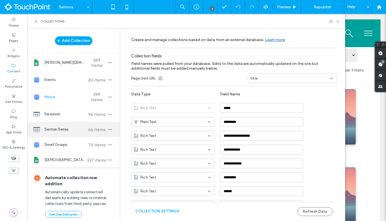
scroll to position [5, 0]
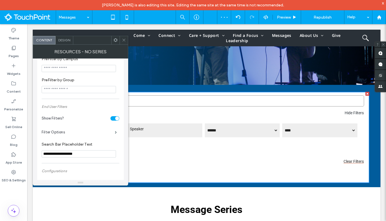
scroll to position [90, 0]
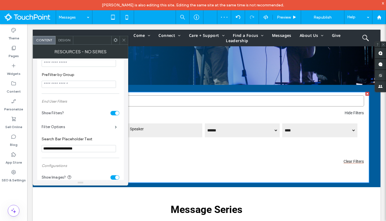
click at [114, 40] on icon at bounding box center [116, 40] width 4 height 4
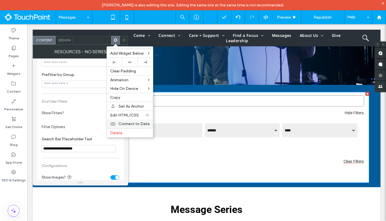
click at [137, 127] on div "Connect to Data" at bounding box center [130, 124] width 46 height 9
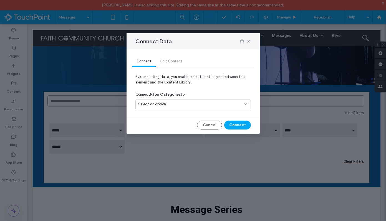
click at [196, 107] on div "Select an option" at bounding box center [192, 105] width 115 height 10
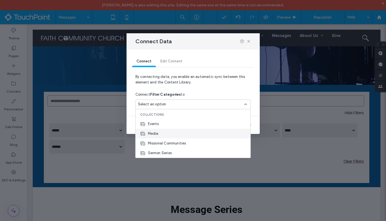
click at [186, 133] on div "Media" at bounding box center [193, 134] width 115 height 10
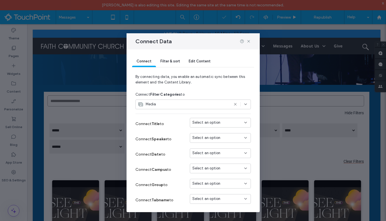
click at [228, 125] on div "Select an option" at bounding box center [216, 123] width 49 height 6
click at [225, 132] on div "Title" at bounding box center [220, 133] width 60 height 10
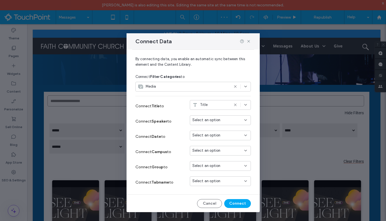
click at [222, 120] on div "Select an option" at bounding box center [216, 120] width 49 height 6
click at [219, 150] on div "speaker" at bounding box center [220, 149] width 60 height 10
click at [218, 136] on span "Select an option" at bounding box center [206, 136] width 28 height 6
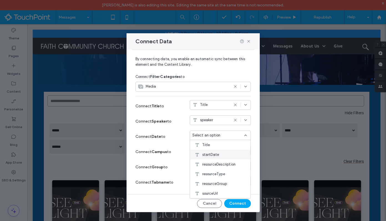
click at [217, 155] on span "startDate" at bounding box center [210, 155] width 17 height 6
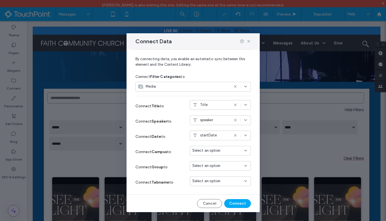
click at [219, 151] on span "Select an option" at bounding box center [206, 151] width 28 height 6
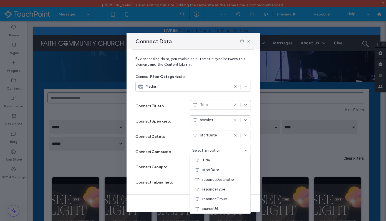
click at [182, 170] on div "Connect Group to Select an option" at bounding box center [192, 167] width 115 height 15
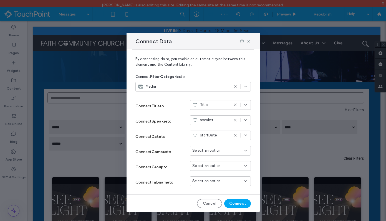
click at [199, 169] on div "Select an option" at bounding box center [220, 166] width 61 height 10
click at [217, 150] on div "resourceGroup" at bounding box center [220, 147] width 60 height 10
click at [218, 186] on div "Select an option" at bounding box center [220, 182] width 61 height 12
click at [219, 182] on span "Select an option" at bounding box center [206, 181] width 28 height 6
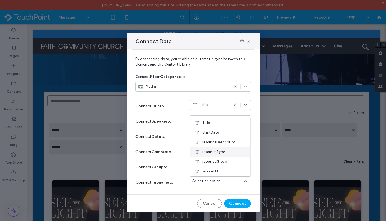
click at [218, 152] on span "resourceType" at bounding box center [213, 152] width 23 height 6
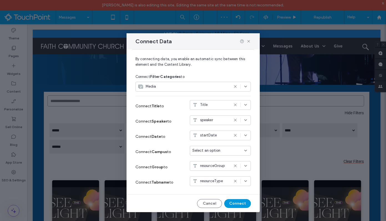
click at [240, 205] on button "Connect" at bounding box center [237, 203] width 27 height 9
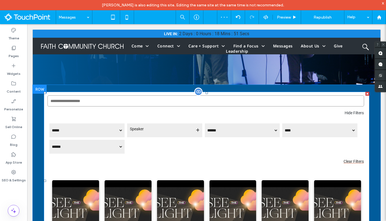
click at [168, 170] on span at bounding box center [207, 181] width 326 height 178
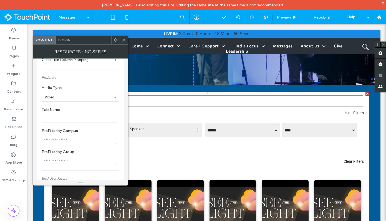
scroll to position [75, 0]
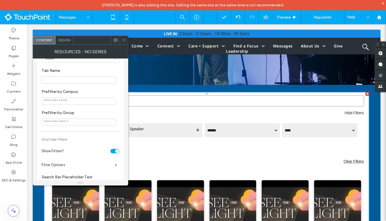
click at [113, 152] on div "toggle" at bounding box center [114, 151] width 9 height 4
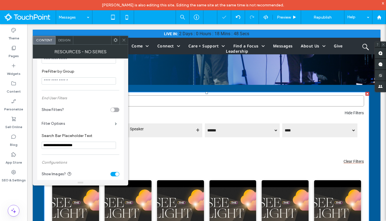
scroll to position [150, 0]
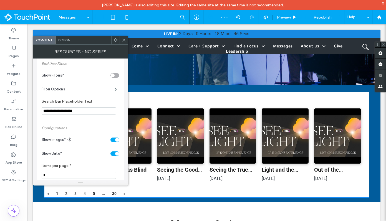
click at [114, 155] on div "toggle" at bounding box center [114, 154] width 9 height 4
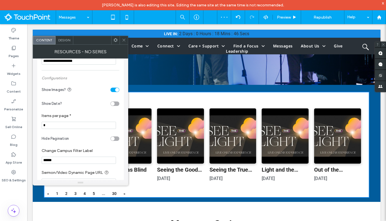
scroll to position [216, 0]
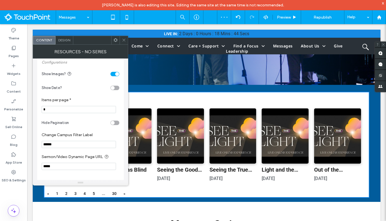
drag, startPoint x: 54, startPoint y: 114, endPoint x: 44, endPoint y: 114, distance: 10.0
click at [44, 113] on input "*" at bounding box center [79, 109] width 74 height 7
type input "*"
click at [116, 125] on div "toggle" at bounding box center [114, 123] width 9 height 4
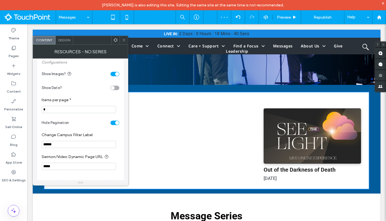
click at [123, 39] on icon at bounding box center [124, 40] width 4 height 4
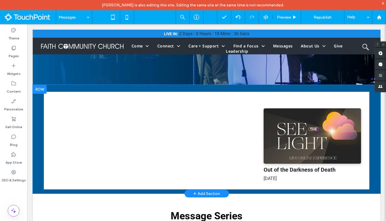
click at [42, 90] on div at bounding box center [40, 89] width 14 height 9
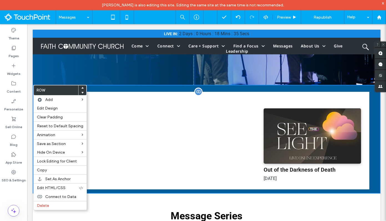
click at [132, 129] on div "Out of the Darkness of Death 6/22/2025 Tim Porter n/a See the Light" at bounding box center [207, 144] width 326 height 89
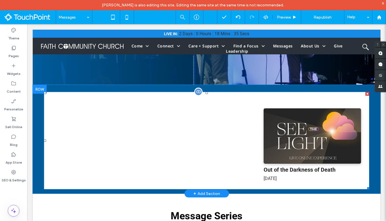
click at [124, 128] on span at bounding box center [207, 141] width 326 height 98
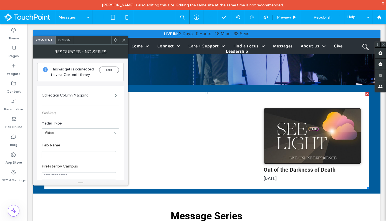
click at [65, 41] on span "Design" at bounding box center [64, 40] width 12 height 4
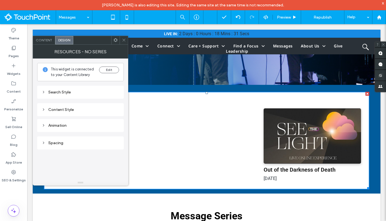
click at [62, 109] on div "Content Style" at bounding box center [81, 109] width 78 height 5
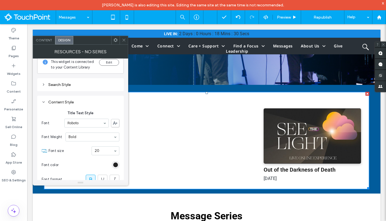
scroll to position [0, 0]
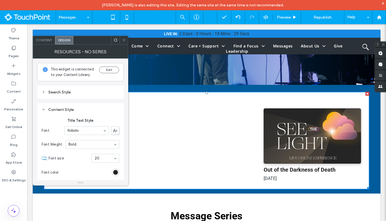
click at [60, 90] on div "Search Style" at bounding box center [81, 92] width 78 height 5
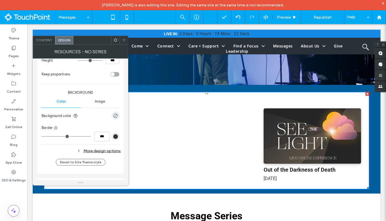
scroll to position [451, 0]
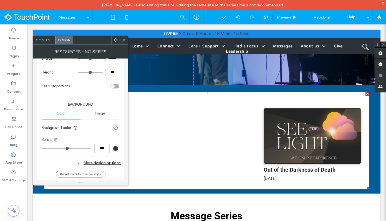
click at [115, 129] on div "rgba(0, 0, 0, 0)" at bounding box center [115, 127] width 5 height 5
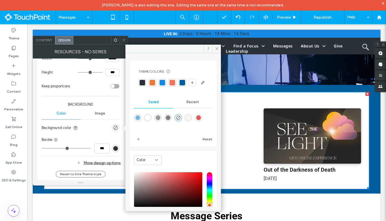
click at [170, 120] on div "rgba(128,128,128,1)" at bounding box center [168, 117] width 5 height 5
type input "*******"
type input "***"
type input "****"
click at [217, 49] on use at bounding box center [216, 48] width 3 height 3
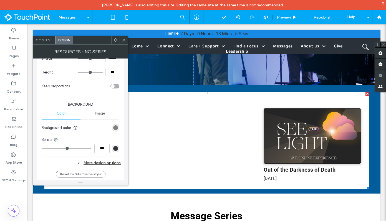
click at [122, 39] on icon at bounding box center [124, 40] width 4 height 4
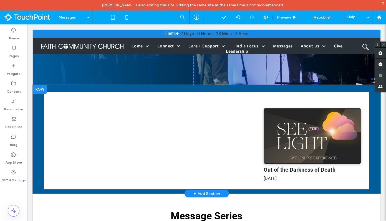
click at [39, 87] on div at bounding box center [40, 89] width 14 height 9
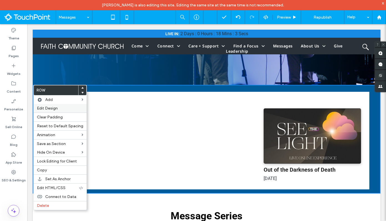
click at [47, 107] on span "Edit Design" at bounding box center [47, 108] width 21 height 5
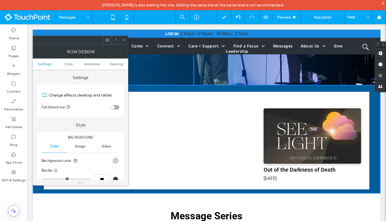
click at [113, 160] on div "rgba(0, 0, 0, 0)" at bounding box center [115, 160] width 7 height 7
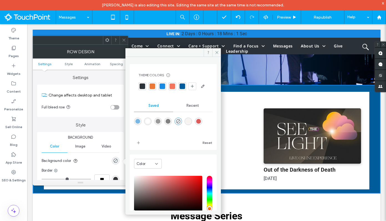
click at [170, 125] on div "rgba(128,128,128,1)" at bounding box center [167, 121] width 7 height 7
type input "*******"
type input "***"
type input "****"
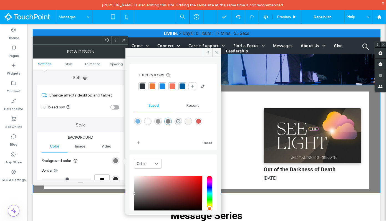
click at [144, 86] on div at bounding box center [143, 87] width 6 height 6
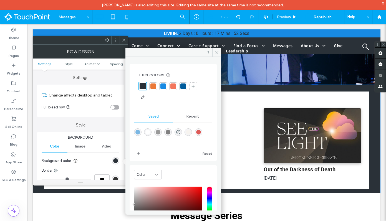
click at [125, 39] on icon at bounding box center [124, 40] width 4 height 4
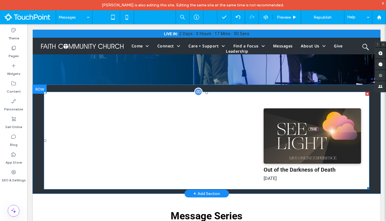
click at [113, 119] on span at bounding box center [207, 141] width 326 height 98
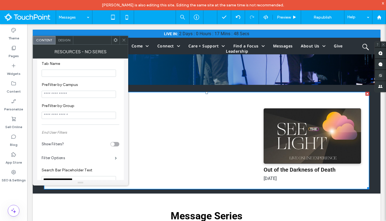
scroll to position [0, 0]
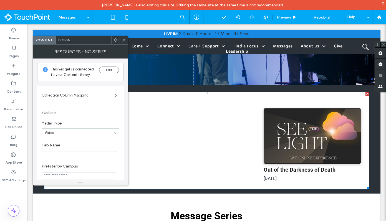
click at [68, 42] on div "Design" at bounding box center [65, 40] width 18 height 8
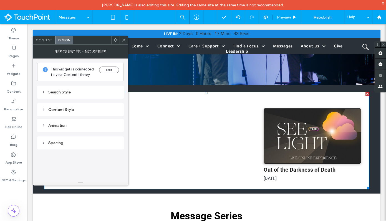
click at [58, 110] on div "Content Style" at bounding box center [81, 109] width 78 height 5
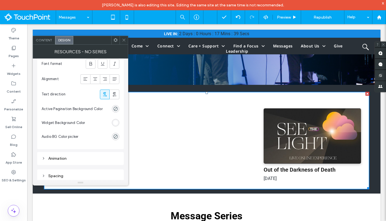
scroll to position [349, 0]
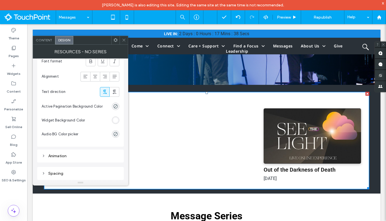
click at [118, 118] on div "rgb(255, 255, 255)" at bounding box center [115, 120] width 5 height 5
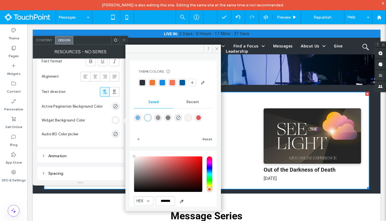
click at [143, 79] on div at bounding box center [142, 83] width 8 height 8
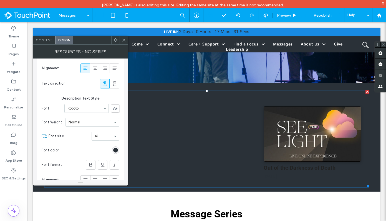
scroll to position [247, 0]
click at [115, 149] on div "rgb(42, 49, 56)" at bounding box center [115, 149] width 5 height 5
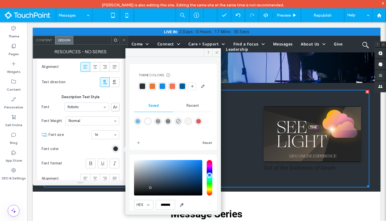
click at [148, 124] on div "rgba(255,255,255,1)" at bounding box center [147, 121] width 5 height 5
type input "*******"
click at [84, 143] on section "Font color" at bounding box center [81, 149] width 78 height 14
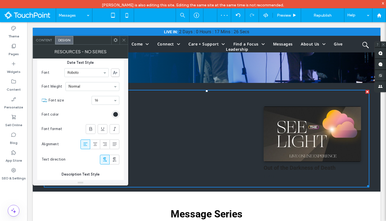
scroll to position [154, 0]
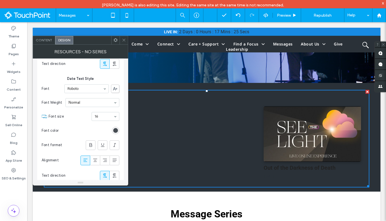
click at [117, 131] on div "rgb(42, 49, 56)" at bounding box center [115, 130] width 5 height 5
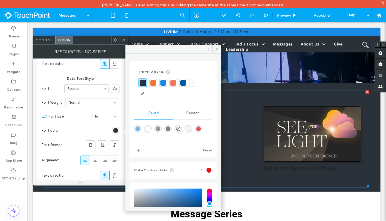
click at [148, 127] on div "rgba(255,255,255,1)" at bounding box center [147, 129] width 5 height 5
type input "*******"
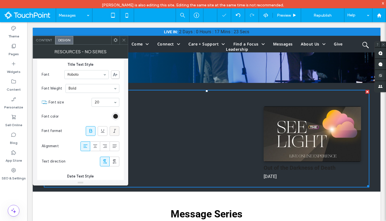
scroll to position [54, 0]
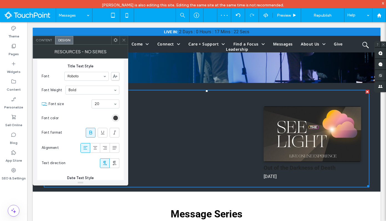
click at [115, 120] on div "rgb(34, 34, 34)" at bounding box center [115, 118] width 5 height 5
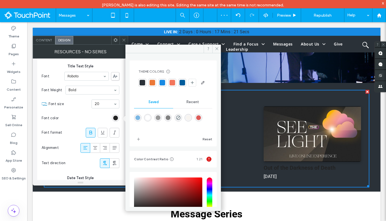
click at [147, 120] on div "rgba(255,255,255,1)" at bounding box center [147, 117] width 5 height 5
type input "*******"
click at [216, 49] on use at bounding box center [216, 48] width 3 height 3
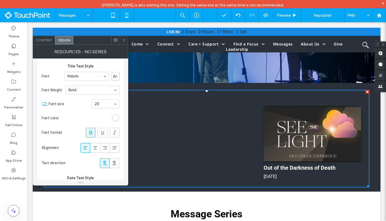
click at [123, 39] on use at bounding box center [123, 40] width 3 height 3
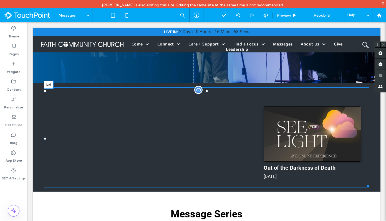
drag, startPoint x: 45, startPoint y: 138, endPoint x: 231, endPoint y: 138, distance: 186.2
click at [231, 138] on div "Out of the Darkness of Death 6/22/2025 Tim Porter n/a See the Light « 1 2 3 4 5…" at bounding box center [207, 139] width 326 height 98
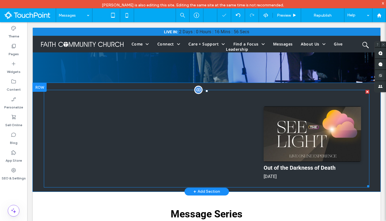
click at [126, 116] on span at bounding box center [207, 139] width 326 height 98
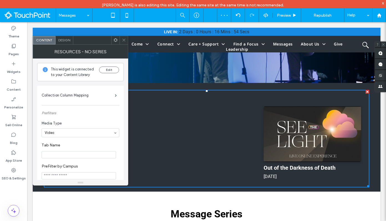
click at [125, 41] on icon at bounding box center [124, 40] width 4 height 4
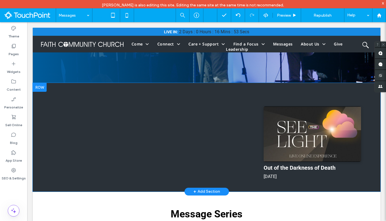
click at [40, 89] on div at bounding box center [40, 87] width 14 height 9
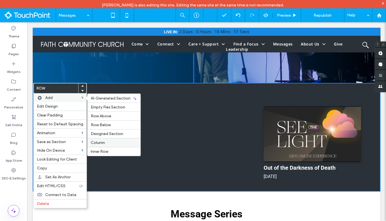
click at [105, 141] on label "Column" at bounding box center [114, 142] width 46 height 5
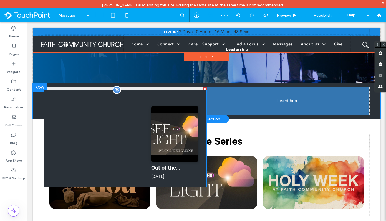
drag, startPoint x: 170, startPoint y: 133, endPoint x: 294, endPoint y: 110, distance: 125.9
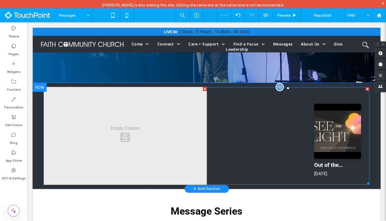
click at [283, 140] on span at bounding box center [288, 136] width 163 height 98
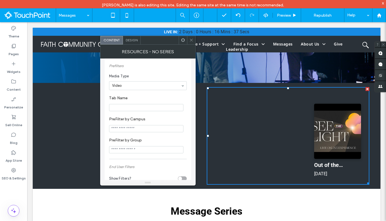
scroll to position [43, 0]
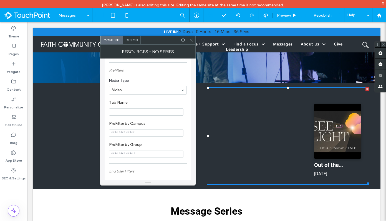
click at [189, 40] on icon at bounding box center [191, 40] width 4 height 4
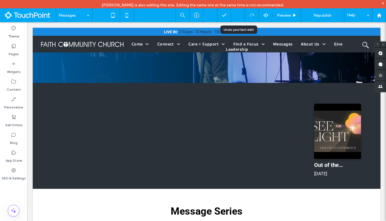
click at [241, 16] on div at bounding box center [238, 15] width 14 height 4
click at [239, 17] on icon at bounding box center [238, 15] width 4 height 4
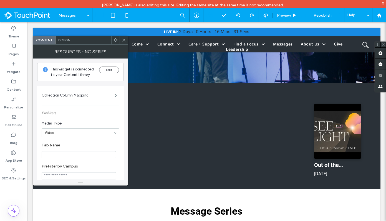
click at [117, 40] on use at bounding box center [116, 40] width 4 height 4
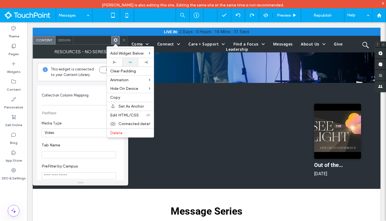
click at [130, 63] on icon at bounding box center [130, 62] width 4 height 4
click at [124, 39] on icon at bounding box center [124, 40] width 4 height 4
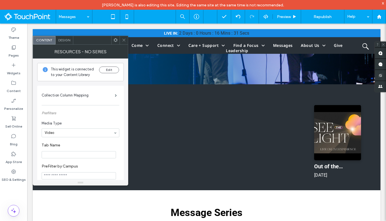
click at [68, 40] on span "Design" at bounding box center [64, 40] width 12 height 4
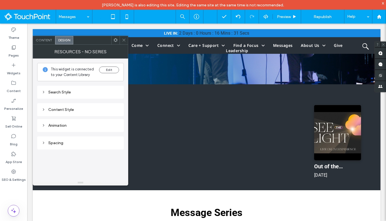
click at [115, 41] on use at bounding box center [116, 40] width 4 height 4
click at [87, 61] on div "This widget is connected to your Content Library Edit Search Style Content Styl…" at bounding box center [80, 104] width 87 height 91
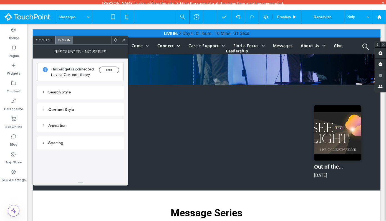
click at [59, 145] on div "Spacing" at bounding box center [81, 143] width 78 height 5
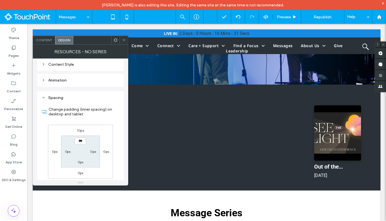
scroll to position [67, 0]
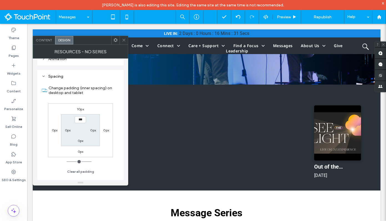
click at [55, 131] on label "0px" at bounding box center [55, 130] width 6 height 4
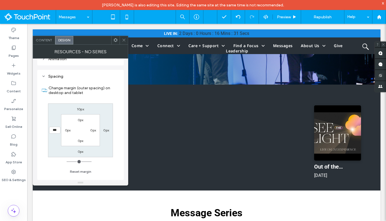
click at [55, 131] on input "***" at bounding box center [54, 130] width 11 height 7
type input "******"
type input "*"
click at [110, 122] on div "10px 0px 0px ****** 0px 0px 0px 0px" at bounding box center [80, 131] width 65 height 54
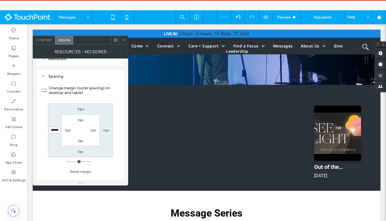
click at [53, 130] on input "******" at bounding box center [54, 130] width 11 height 7
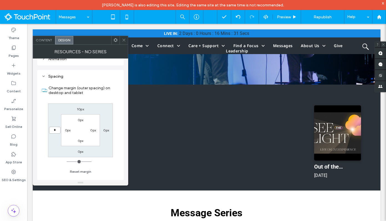
type input "*"
type input "***"
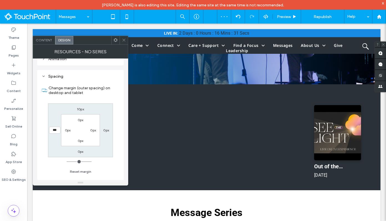
click at [67, 132] on label "0px" at bounding box center [68, 130] width 6 height 4
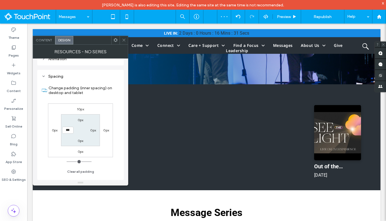
click at [65, 131] on input "***" at bounding box center [67, 130] width 11 height 7
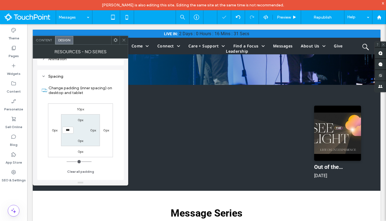
type input "***"
click at [106, 106] on div "10px 0px 0px 0px 0px 0px 0px ***" at bounding box center [80, 131] width 65 height 54
click at [126, 41] on div at bounding box center [124, 40] width 8 height 8
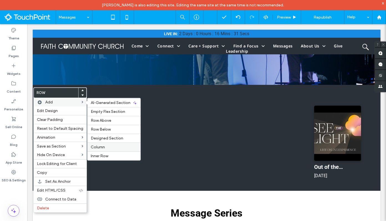
click at [101, 147] on span "Column" at bounding box center [98, 147] width 14 height 5
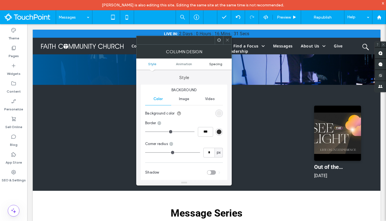
click at [211, 64] on span "Spacing" at bounding box center [215, 64] width 13 height 4
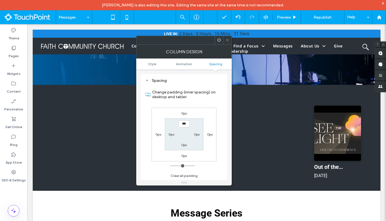
scroll to position [130, 0]
click at [197, 133] on label "0px" at bounding box center [197, 134] width 6 height 4
click at [195, 133] on input "***" at bounding box center [196, 134] width 11 height 7
click at [217, 147] on div "Change padding (inner spacing) on desktop and tablet 0px 0px 0px 0px 0px ******…" at bounding box center [184, 132] width 78 height 96
click at [198, 136] on input "*******" at bounding box center [196, 134] width 11 height 7
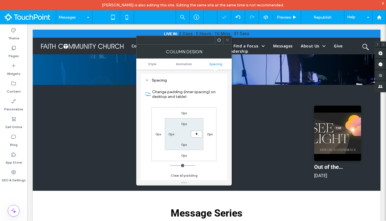
type input "*"
click at [208, 136] on label "0px" at bounding box center [210, 134] width 6 height 4
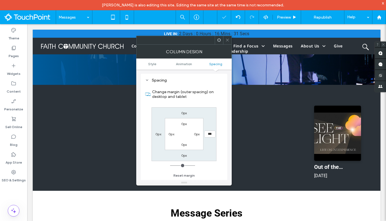
click at [206, 136] on input "***" at bounding box center [209, 134] width 11 height 7
type input "******"
type input "*"
click at [228, 41] on icon at bounding box center [227, 40] width 4 height 4
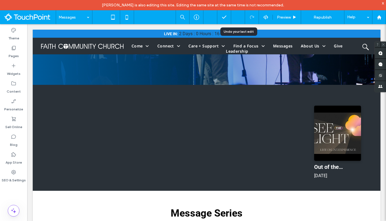
click at [240, 19] on icon at bounding box center [238, 17] width 4 height 4
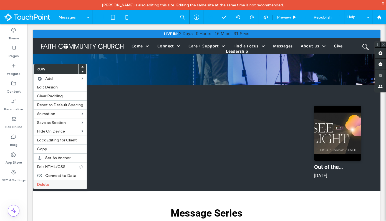
click at [54, 182] on div "Delete" at bounding box center [60, 184] width 53 height 9
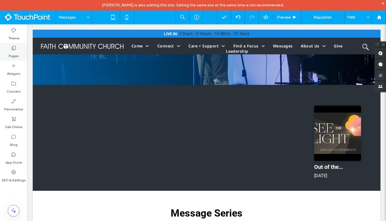
click at [16, 52] on label "Pages" at bounding box center [14, 55] width 10 height 8
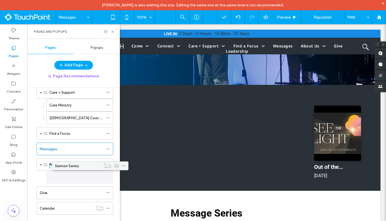
scroll to position [122, 0]
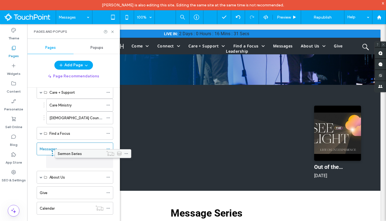
drag, startPoint x: 56, startPoint y: 210, endPoint x: 74, endPoint y: 157, distance: 55.7
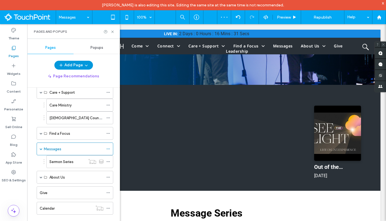
click at [84, 67] on icon "button" at bounding box center [86, 65] width 4 height 4
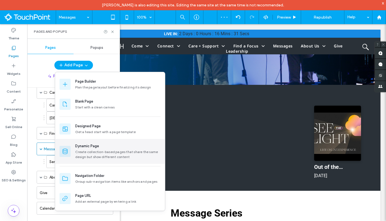
click at [101, 147] on div "Dynamic Page" at bounding box center [117, 146] width 85 height 6
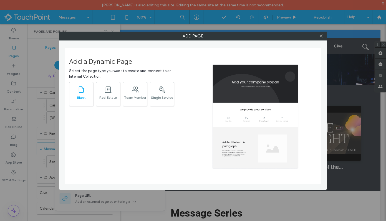
click at [80, 97] on div "Blank" at bounding box center [81, 98] width 24 height 4
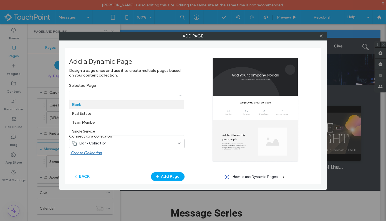
click at [145, 84] on label "Selected Page Blank Real Estate Team Member Single Service" at bounding box center [126, 91] width 115 height 17
click at [145, 93] on input "Selected Page Blank Real Estate Team Member Single Service" at bounding box center [125, 95] width 106 height 4
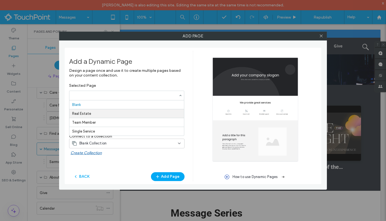
click at [215, 141] on div at bounding box center [255, 109] width 112 height 122
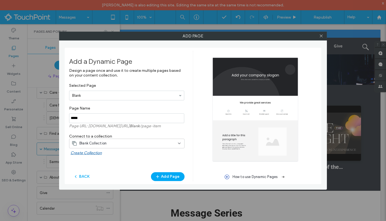
click at [124, 116] on input "notEmpty" at bounding box center [126, 119] width 115 height 10
type input "*"
type input "**********"
click at [129, 146] on div "Blank Collection" at bounding box center [124, 144] width 104 height 6
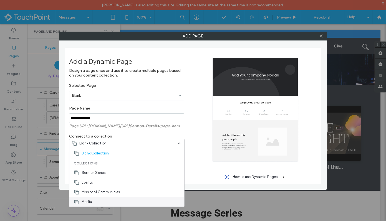
click at [107, 198] on div "Media" at bounding box center [126, 202] width 115 height 10
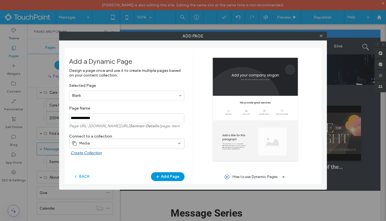
click at [170, 178] on button "Add Page" at bounding box center [168, 176] width 34 height 9
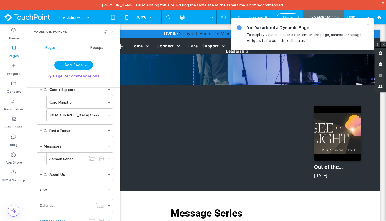
click at [113, 31] on icon at bounding box center [112, 32] width 4 height 4
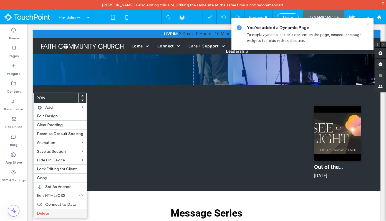
click at [49, 215] on label "Delete" at bounding box center [60, 213] width 46 height 5
click at [56, 213] on label "Delete" at bounding box center [60, 213] width 46 height 5
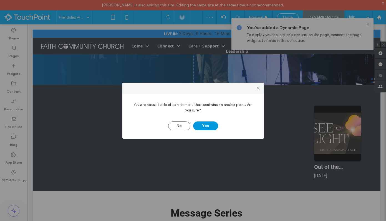
click at [203, 127] on button "Yes" at bounding box center [205, 126] width 25 height 9
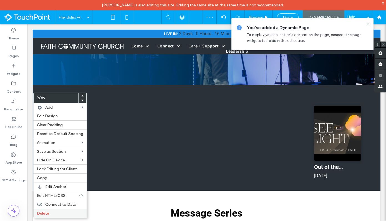
click at [53, 215] on label "Delete" at bounding box center [60, 213] width 46 height 5
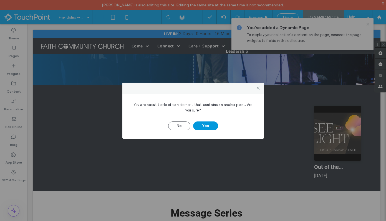
click at [205, 125] on button "Yes" at bounding box center [205, 126] width 25 height 9
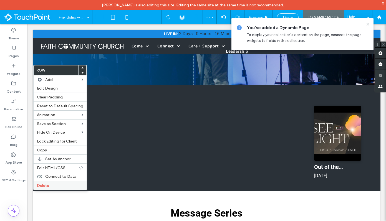
click at [51, 184] on label "Delete" at bounding box center [60, 185] width 46 height 5
click at [52, 185] on label "Delete" at bounding box center [60, 185] width 46 height 5
click at [56, 187] on label "Delete" at bounding box center [60, 185] width 46 height 5
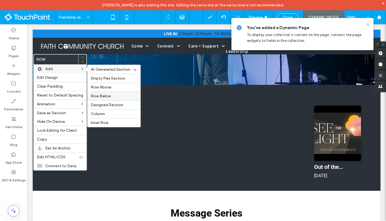
click at [103, 94] on span "Row Below" at bounding box center [101, 96] width 20 height 5
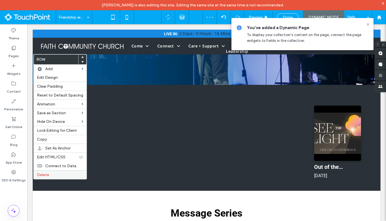
click at [55, 173] on label "Delete" at bounding box center [60, 175] width 46 height 5
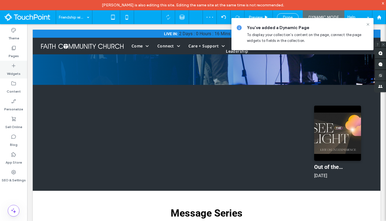
click at [19, 69] on label "Widgets" at bounding box center [14, 73] width 14 height 8
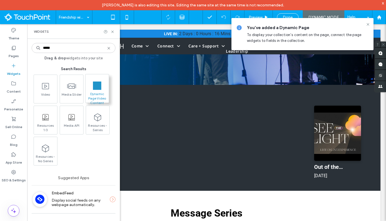
type input "*****"
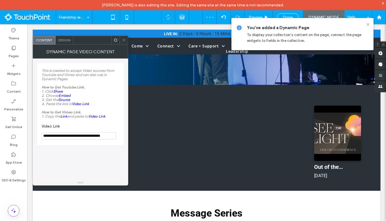
click at [114, 42] on span at bounding box center [116, 40] width 4 height 8
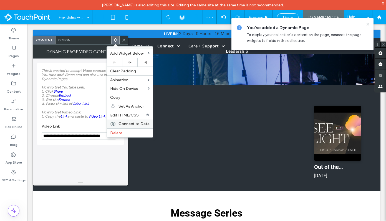
click at [128, 122] on span "Connect to Data" at bounding box center [133, 124] width 31 height 5
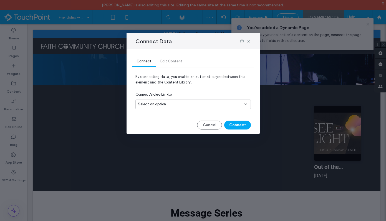
click at [173, 102] on div "Select an option" at bounding box center [190, 105] width 104 height 6
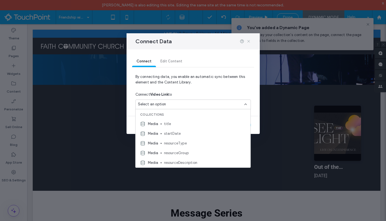
click at [249, 41] on use at bounding box center [248, 41] width 2 height 2
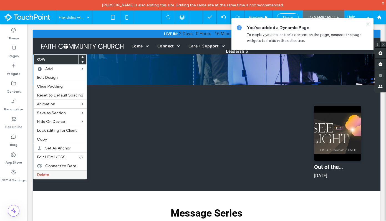
click at [51, 172] on div "Delete" at bounding box center [60, 174] width 53 height 9
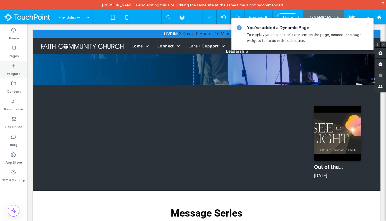
click at [22, 67] on div "Widgets" at bounding box center [13, 70] width 27 height 18
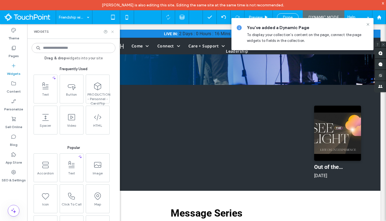
click at [114, 32] on icon at bounding box center [112, 32] width 4 height 4
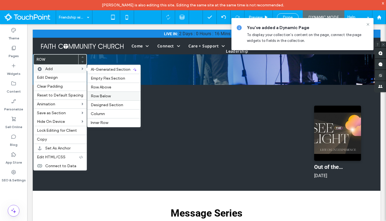
click at [104, 97] on span "Row Below" at bounding box center [101, 96] width 20 height 5
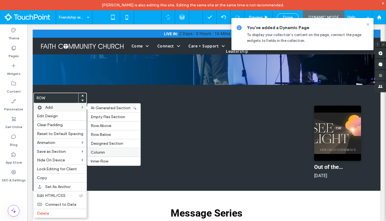
click at [110, 150] on div "Column" at bounding box center [113, 152] width 53 height 9
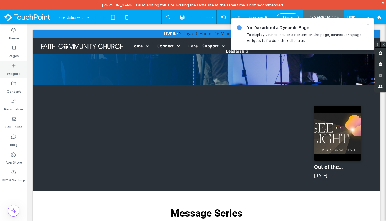
click at [12, 69] on label "Widgets" at bounding box center [14, 73] width 14 height 8
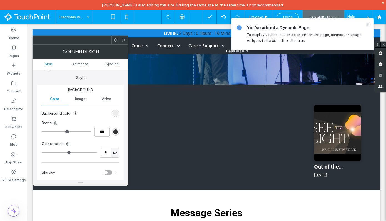
click at [123, 41] on icon at bounding box center [124, 40] width 4 height 4
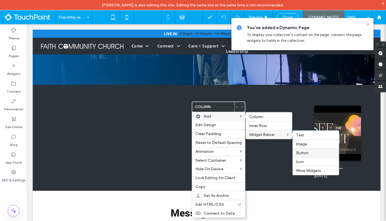
click at [306, 152] on label "Button" at bounding box center [315, 153] width 39 height 5
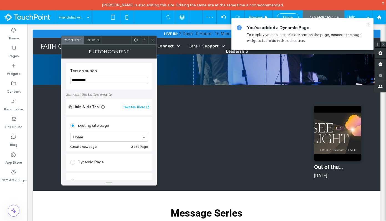
click at [131, 128] on div "Existing site page" at bounding box center [109, 125] width 78 height 9
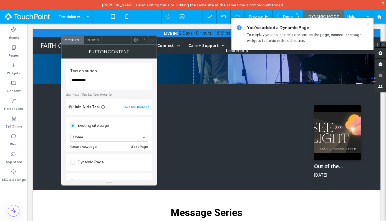
click at [136, 40] on icon at bounding box center [136, 40] width 4 height 4
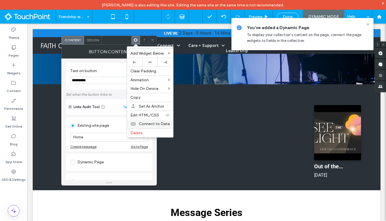
click at [157, 123] on span "Connect to Data" at bounding box center [154, 124] width 31 height 5
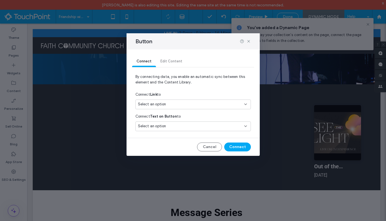
click at [179, 106] on div "Select an option" at bounding box center [190, 105] width 104 height 6
click at [197, 94] on div "Connect Link to" at bounding box center [192, 95] width 115 height 10
click at [209, 143] on button "Cancel" at bounding box center [209, 147] width 25 height 9
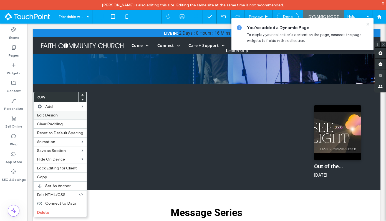
click at [61, 115] on label "Edit Design" at bounding box center [60, 115] width 46 height 5
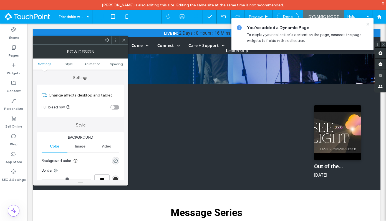
click at [118, 67] on ul "Settings Style Animation Spacing" at bounding box center [80, 64] width 95 height 11
click at [116, 160] on div "rgba(0, 0, 0, 0)" at bounding box center [115, 160] width 5 height 5
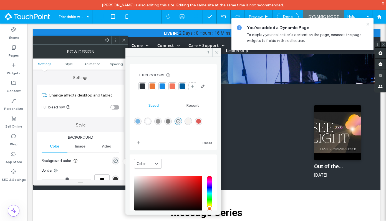
click at [147, 124] on div "rgba(255,255,255,1)" at bounding box center [147, 121] width 5 height 5
type input "*******"
type input "***"
type input "****"
click at [125, 39] on icon at bounding box center [124, 40] width 4 height 4
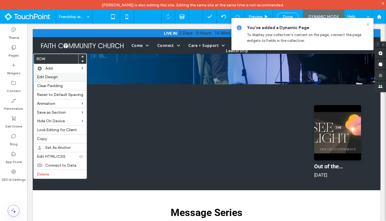
click at [51, 79] on span "Edit Design" at bounding box center [47, 77] width 21 height 5
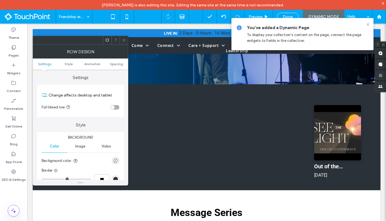
click at [114, 159] on div "rgba(0, 0, 0, 0)" at bounding box center [115, 160] width 5 height 5
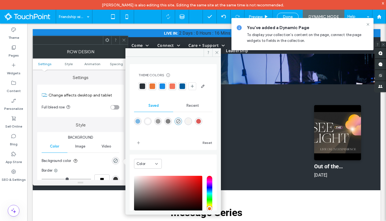
click at [150, 124] on div "rgba(255,255,255,1)" at bounding box center [147, 121] width 5 height 5
type input "*******"
type input "***"
type input "****"
click at [123, 39] on use at bounding box center [123, 40] width 3 height 3
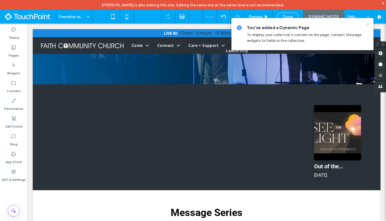
click at [367, 25] on icon at bounding box center [368, 24] width 4 height 4
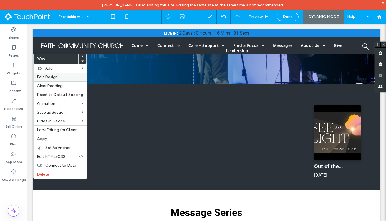
click at [60, 77] on label "Edit Design" at bounding box center [60, 77] width 46 height 5
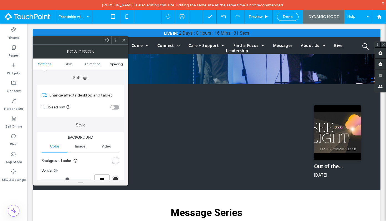
click at [118, 64] on span "Spacing" at bounding box center [116, 64] width 13 height 4
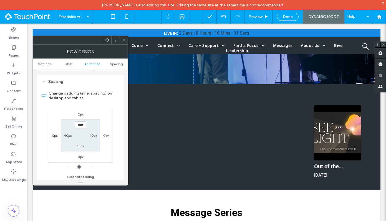
scroll to position [157, 0]
click at [80, 114] on label "0px" at bounding box center [81, 113] width 6 height 4
type input "*"
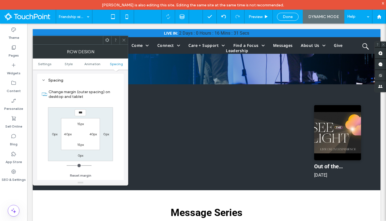
click at [77, 114] on input "***" at bounding box center [80, 112] width 11 height 7
type input "****"
click at [107, 165] on div "Change margin (outer spacing) on desktop and tablet **** 0px 0px 0px 15px 40px …" at bounding box center [81, 132] width 78 height 96
click at [83, 157] on label "0px" at bounding box center [81, 155] width 6 height 4
type input "*"
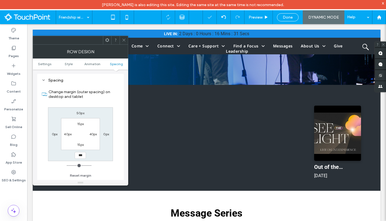
click at [76, 157] on input "***" at bounding box center [80, 155] width 11 height 7
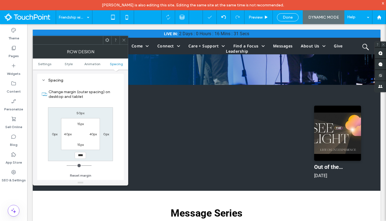
type input "****"
type input "**"
click at [105, 165] on div "Change margin (outer spacing) on desktop and tablet 50px 0px **** 0px 15px 40px…" at bounding box center [81, 132] width 78 height 96
click at [123, 42] on icon at bounding box center [124, 40] width 4 height 4
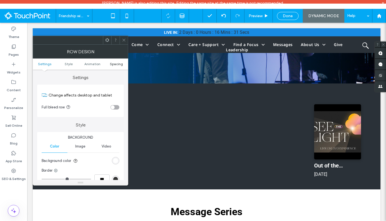
click at [114, 65] on span "Spacing" at bounding box center [116, 64] width 13 height 4
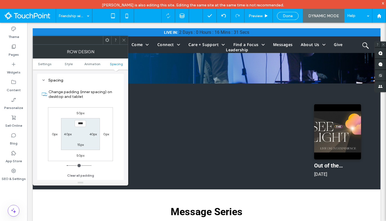
click at [82, 144] on label "15px" at bounding box center [80, 145] width 7 height 4
click at [80, 144] on input "****" at bounding box center [80, 144] width 11 height 7
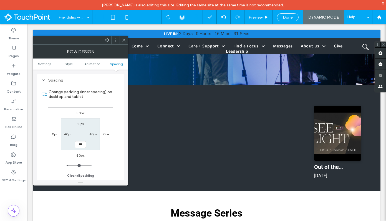
type input "***"
click at [80, 122] on div "15px" at bounding box center [80, 124] width 7 height 6
click at [80, 124] on label "15px" at bounding box center [80, 124] width 7 height 4
type input "**"
click at [80, 124] on input "****" at bounding box center [80, 123] width 11 height 7
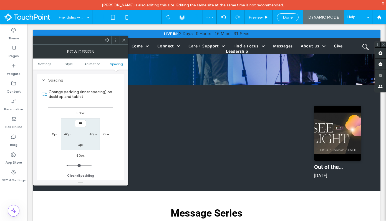
type input "***"
type input "*"
click at [126, 39] on icon at bounding box center [124, 40] width 4 height 4
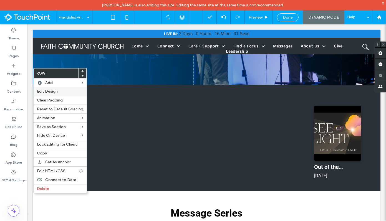
click at [49, 93] on span "Edit Design" at bounding box center [47, 91] width 21 height 5
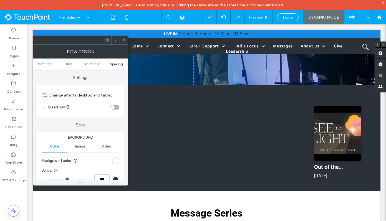
click at [117, 65] on span "Spacing" at bounding box center [116, 64] width 13 height 4
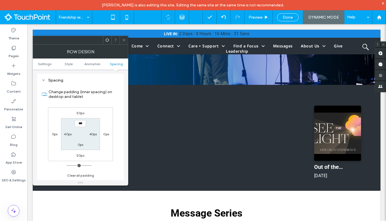
click at [81, 113] on label "50px" at bounding box center [81, 113] width 8 height 4
type input "**"
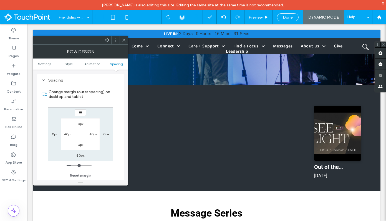
type input "***"
type input "*"
click at [80, 122] on label "0px" at bounding box center [81, 124] width 6 height 4
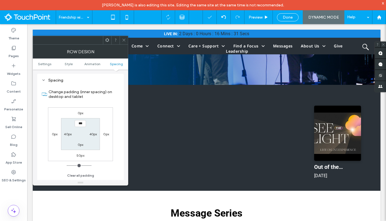
click at [78, 122] on input "***" at bounding box center [80, 123] width 11 height 7
type input "****"
type input "**"
click at [79, 156] on label "50px" at bounding box center [81, 155] width 8 height 4
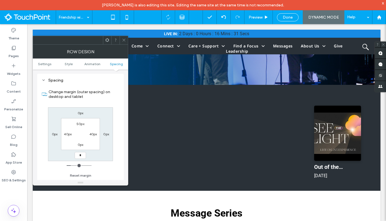
type input "*"
type input "***"
click at [80, 144] on label "0px" at bounding box center [81, 145] width 6 height 4
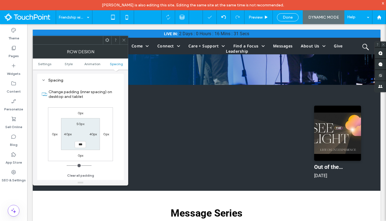
click at [78, 145] on input "***" at bounding box center [80, 144] width 11 height 7
type input "****"
type input "**"
click at [125, 41] on icon at bounding box center [124, 40] width 4 height 4
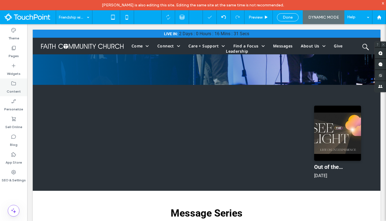
click at [19, 84] on div "Content" at bounding box center [13, 88] width 27 height 18
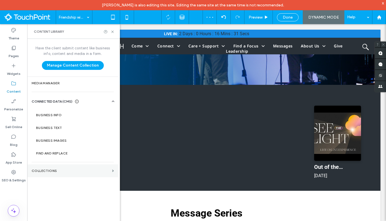
click at [54, 167] on section "Collections" at bounding box center [72, 171] width 91 height 13
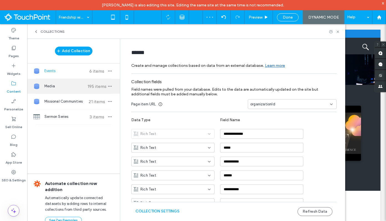
click at [69, 83] on div "Media 195 items" at bounding box center [73, 86] width 93 height 15
type input "*****"
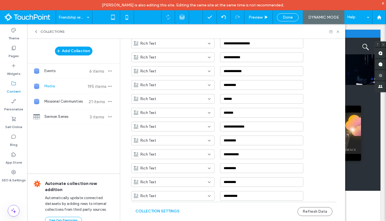
scroll to position [120, 0]
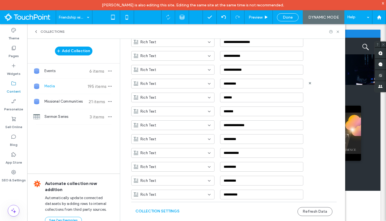
click at [189, 83] on div "Rich Text" at bounding box center [170, 84] width 72 height 6
click at [170, 122] on div "Link" at bounding box center [170, 123] width 83 height 10
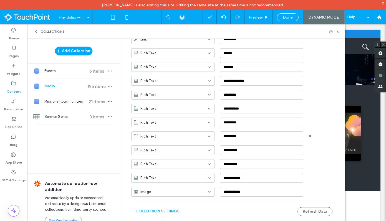
click at [179, 136] on div "Rich Text" at bounding box center [170, 137] width 72 height 6
click at [171, 177] on div "Link" at bounding box center [170, 175] width 83 height 10
click at [178, 165] on div "Rich Text" at bounding box center [170, 165] width 72 height 6
click at [164, 134] on div "Link" at bounding box center [170, 135] width 83 height 10
click at [170, 150] on div "Rich Text" at bounding box center [170, 151] width 72 height 6
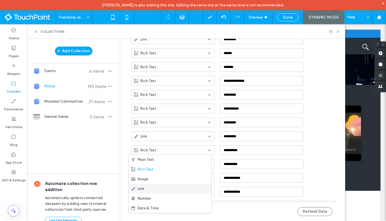
click at [167, 190] on div "Link" at bounding box center [170, 189] width 83 height 10
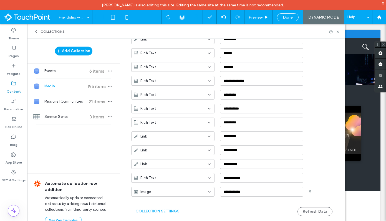
click at [176, 188] on div "Image" at bounding box center [172, 192] width 83 height 10
click at [170, 162] on div "Link" at bounding box center [170, 163] width 83 height 10
click at [321, 219] on div "Collection Settings Refresh Data" at bounding box center [233, 211] width 205 height 19
click at [321, 212] on button "Refresh Data" at bounding box center [314, 211] width 35 height 9
click at [286, 18] on span "Done" at bounding box center [288, 17] width 10 height 5
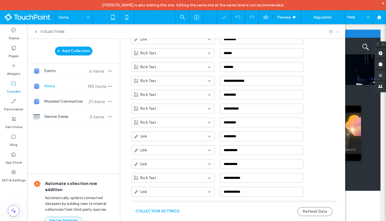
click at [337, 31] on icon at bounding box center [338, 32] width 4 height 4
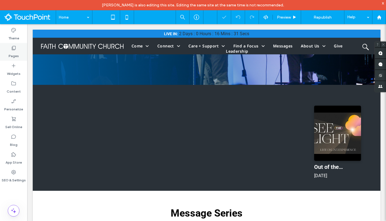
click at [15, 56] on label "Pages" at bounding box center [14, 55] width 10 height 8
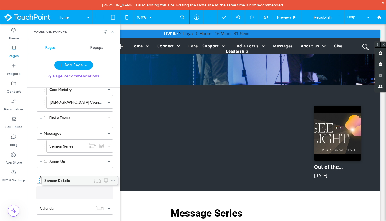
scroll to position [134, 0]
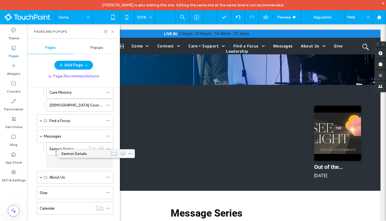
drag, startPoint x: 61, startPoint y: 208, endPoint x: 83, endPoint y: 155, distance: 57.0
click at [78, 161] on div "Sermon Details" at bounding box center [67, 162] width 36 height 6
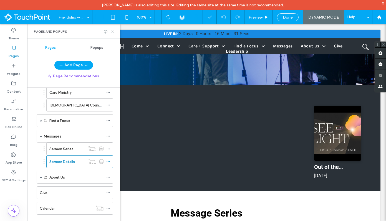
click at [112, 32] on icon at bounding box center [112, 32] width 4 height 4
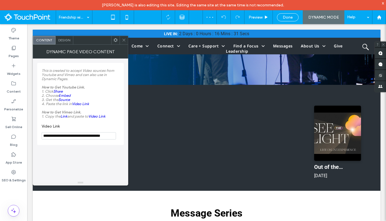
click at [116, 42] on span at bounding box center [116, 40] width 4 height 8
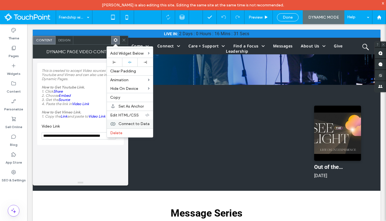
click at [132, 124] on span "Connect to Data" at bounding box center [133, 124] width 31 height 5
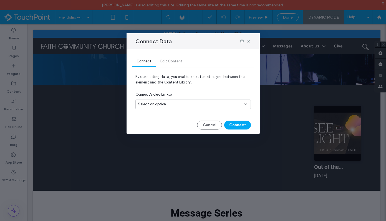
click at [166, 97] on span "Connect Video Link to" at bounding box center [153, 95] width 37 height 6
click at [166, 102] on div "Select an option" at bounding box center [190, 105] width 104 height 6
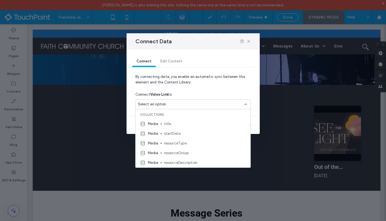
click at [202, 92] on div "Connect Video Link to" at bounding box center [192, 95] width 115 height 10
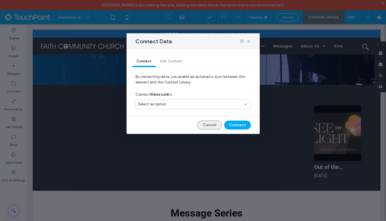
click at [212, 125] on button "Cancel" at bounding box center [209, 125] width 25 height 9
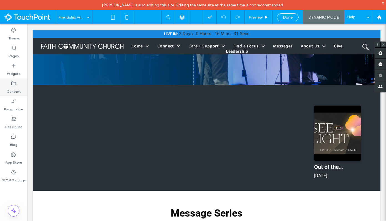
click at [11, 84] on icon at bounding box center [14, 84] width 6 height 6
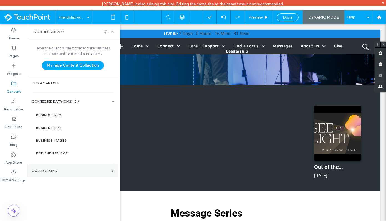
click at [53, 170] on label "Collections" at bounding box center [71, 171] width 78 height 4
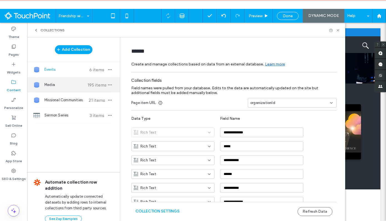
click at [71, 83] on div "Media 195 items" at bounding box center [73, 84] width 93 height 15
type input "*****"
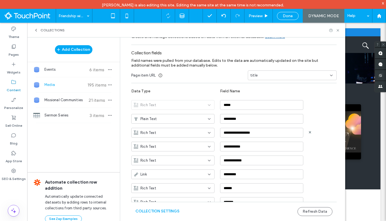
scroll to position [49, 0]
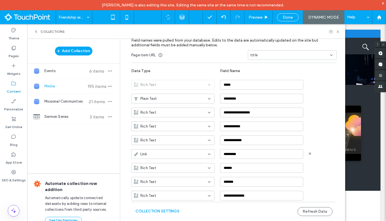
click at [188, 154] on div "Link" at bounding box center [170, 155] width 72 height 6
click at [180, 163] on div "Plain Text" at bounding box center [170, 164] width 83 height 10
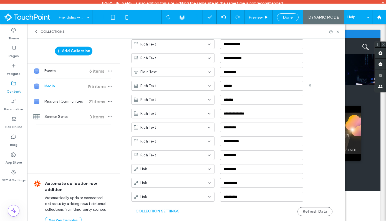
scroll to position [132, 0]
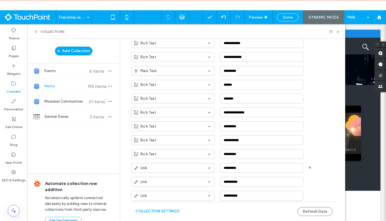
click at [176, 171] on div "Link" at bounding box center [170, 168] width 72 height 6
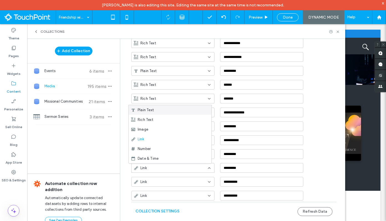
click at [160, 113] on div "Plain Text" at bounding box center [170, 110] width 83 height 10
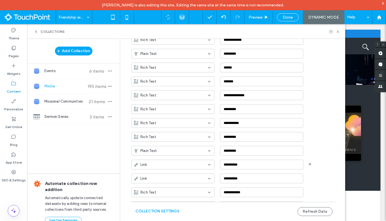
scroll to position [151, 0]
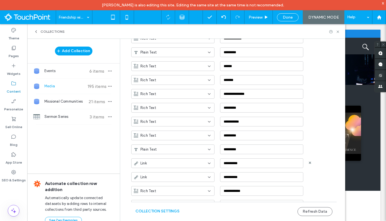
click at [162, 160] on div "Link" at bounding box center [172, 163] width 83 height 10
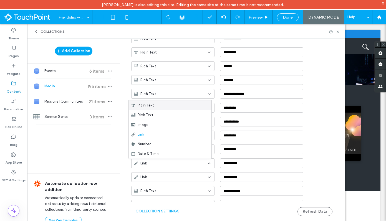
click at [150, 108] on span "Plain Text" at bounding box center [146, 106] width 16 height 6
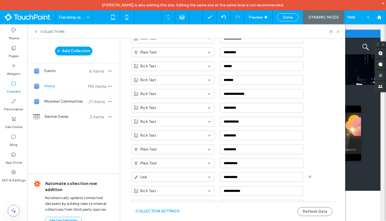
click at [156, 176] on div "Link" at bounding box center [170, 178] width 72 height 6
click at [154, 123] on div "Plain Text" at bounding box center [170, 119] width 83 height 10
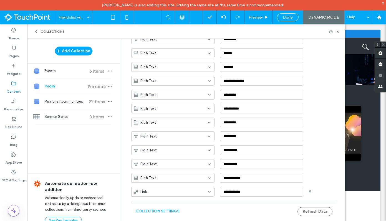
click at [196, 192] on div "Link" at bounding box center [170, 192] width 72 height 6
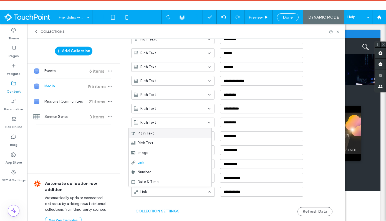
click at [176, 131] on div "Plain Text" at bounding box center [170, 133] width 83 height 10
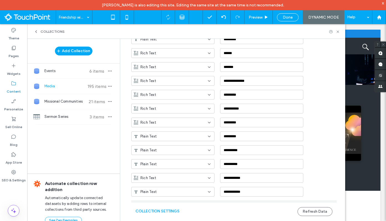
click at [302, 207] on div "Collection Settings Refresh Data" at bounding box center [233, 211] width 205 height 19
click at [302, 209] on button "Refresh Data" at bounding box center [314, 211] width 35 height 9
click at [337, 32] on icon at bounding box center [338, 32] width 4 height 4
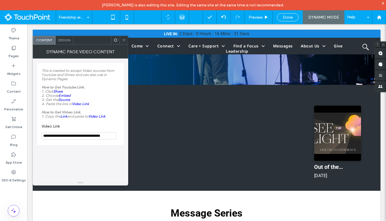
click at [117, 41] on icon at bounding box center [116, 40] width 4 height 4
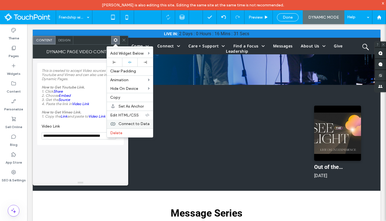
click at [143, 122] on span "Connect to Data" at bounding box center [133, 124] width 31 height 5
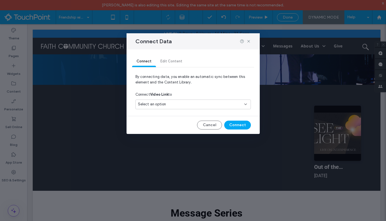
click at [171, 107] on div "Select an option" at bounding box center [192, 105] width 115 height 10
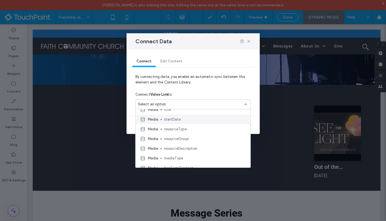
scroll to position [0, 0]
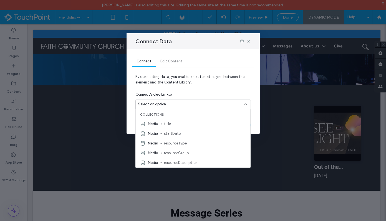
click at [220, 87] on span "By connecting data, you enable an automatic sync between this element and the C…" at bounding box center [192, 82] width 115 height 16
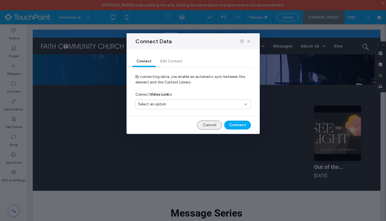
click at [215, 124] on button "Cancel" at bounding box center [209, 125] width 25 height 9
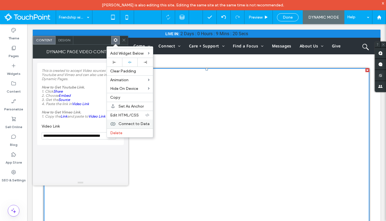
click at [134, 122] on span "Connect to Data" at bounding box center [133, 124] width 31 height 5
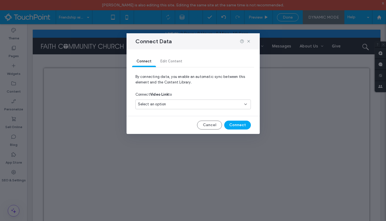
click at [153, 107] on span "Select an option" at bounding box center [152, 105] width 28 height 6
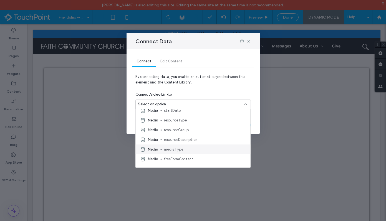
scroll to position [39, 0]
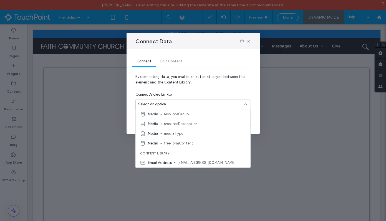
click at [233, 96] on div "Connect Video Link to" at bounding box center [192, 95] width 115 height 10
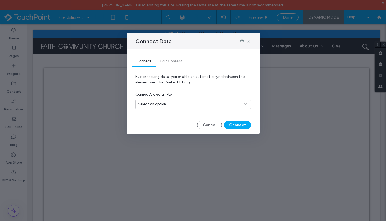
click at [249, 41] on icon at bounding box center [248, 41] width 4 height 4
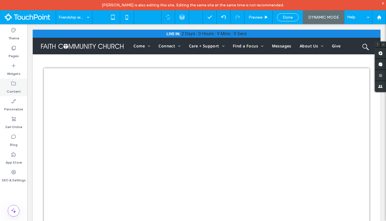
click at [15, 84] on icon at bounding box center [14, 84] width 6 height 6
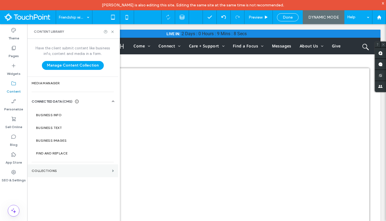
click at [64, 172] on label "Collections" at bounding box center [71, 171] width 78 height 4
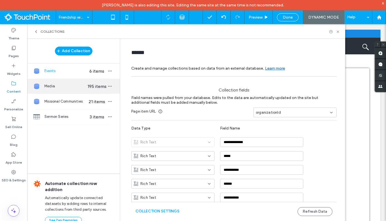
click at [57, 88] on span "Media" at bounding box center [65, 87] width 43 height 6
type input "*****"
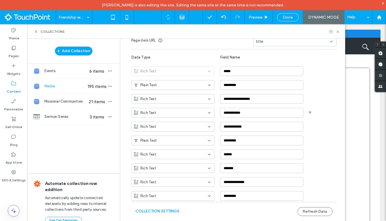
scroll to position [74, 0]
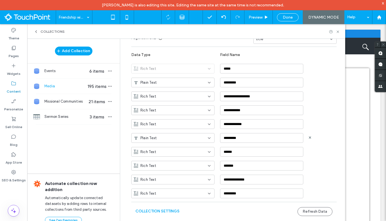
click at [189, 139] on div "Plain Text" at bounding box center [170, 138] width 72 height 6
click at [178, 154] on div "Rich Text" at bounding box center [170, 158] width 83 height 10
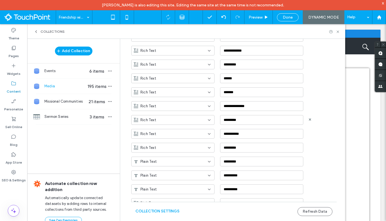
scroll to position [166, 0]
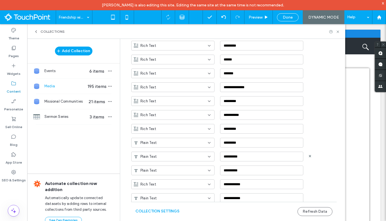
click at [177, 150] on div "**********" at bounding box center [238, 155] width 214 height 14
click at [177, 155] on div "Plain Text" at bounding box center [170, 157] width 72 height 6
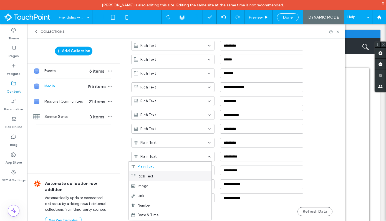
click at [169, 173] on div "Rich Text" at bounding box center [170, 176] width 83 height 10
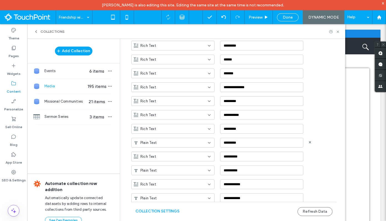
click at [169, 140] on div "Plain Text" at bounding box center [172, 143] width 83 height 10
click at [167, 160] on div "Rich Text" at bounding box center [170, 163] width 83 height 10
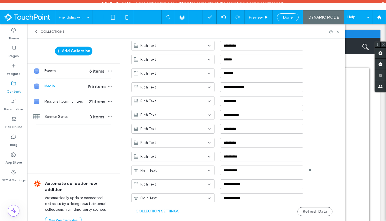
click at [167, 171] on div "Plain Text" at bounding box center [170, 171] width 72 height 6
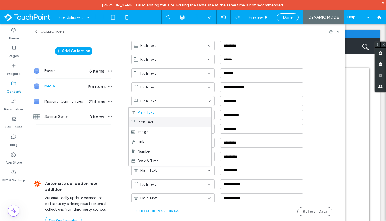
click at [157, 125] on div "Rich Text" at bounding box center [170, 122] width 83 height 10
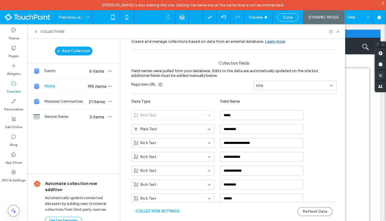
scroll to position [19, 0]
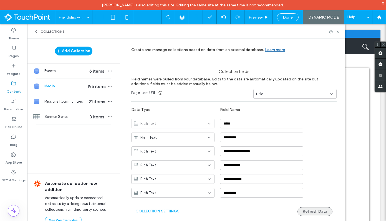
click at [302, 209] on button "Refresh Data" at bounding box center [314, 211] width 35 height 9
click at [292, 17] on span "Done" at bounding box center [288, 17] width 10 height 5
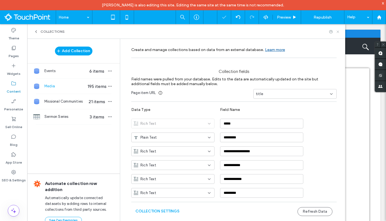
click at [338, 32] on icon at bounding box center [338, 32] width 4 height 4
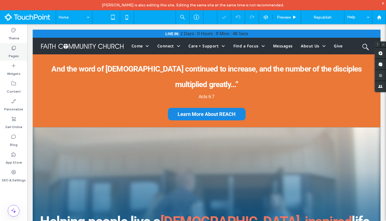
click at [20, 52] on div "Pages" at bounding box center [13, 52] width 27 height 18
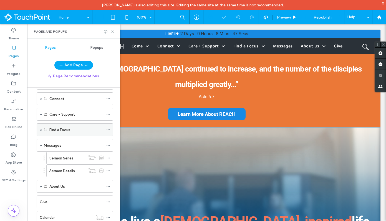
scroll to position [38, 0]
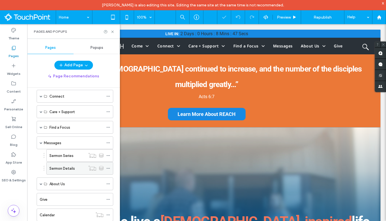
click at [60, 169] on label "Sermon Details" at bounding box center [62, 169] width 26 height 10
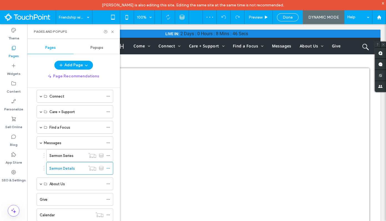
scroll to position [0, 0]
click at [112, 32] on icon at bounding box center [112, 32] width 4 height 4
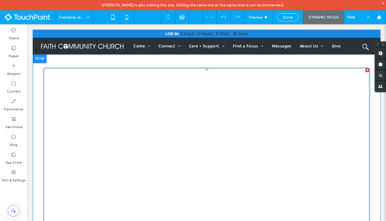
click at [140, 160] on span at bounding box center [207, 168] width 326 height 200
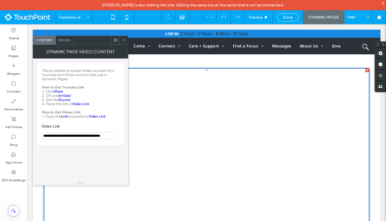
click at [114, 41] on icon at bounding box center [116, 40] width 4 height 4
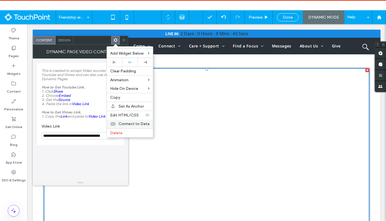
click at [136, 124] on span "Connect to Data" at bounding box center [133, 124] width 31 height 5
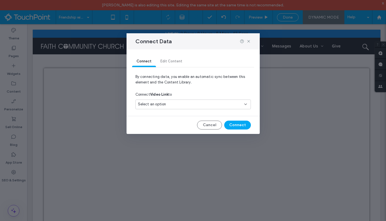
click at [167, 104] on div "Select an option" at bounding box center [190, 105] width 104 height 6
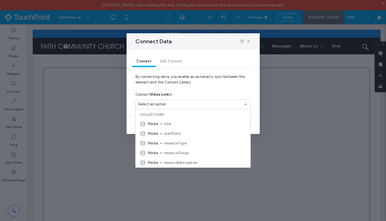
click at [196, 95] on div "Connect Video Link to" at bounding box center [192, 95] width 115 height 10
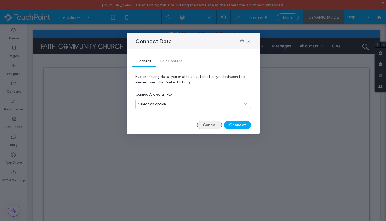
click at [210, 127] on button "Cancel" at bounding box center [209, 125] width 25 height 9
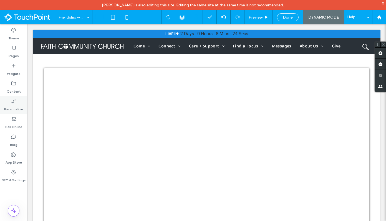
click at [13, 96] on div "Personalize" at bounding box center [13, 105] width 27 height 18
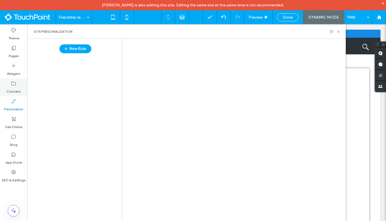
click at [14, 90] on div at bounding box center [193, 110] width 386 height 221
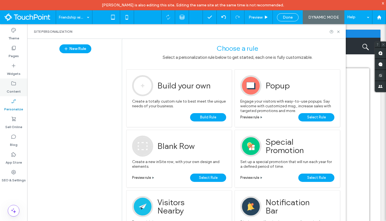
click at [16, 90] on label "Content" at bounding box center [14, 90] width 14 height 8
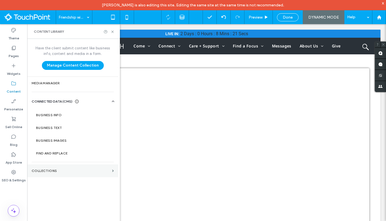
click at [56, 169] on section "Collections" at bounding box center [72, 171] width 91 height 13
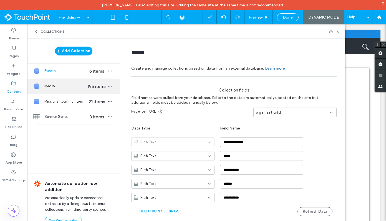
click at [62, 87] on span "Media" at bounding box center [65, 87] width 43 height 6
type input "*****"
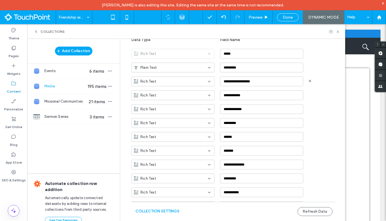
scroll to position [99, 0]
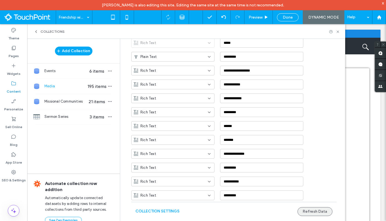
click at [306, 213] on button "Refresh Data" at bounding box center [314, 211] width 35 height 9
click at [357, 187] on span at bounding box center [207, 168] width 326 height 200
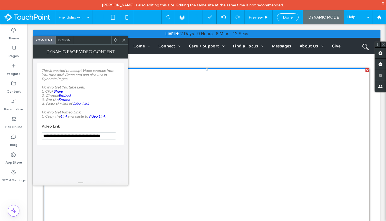
click at [115, 41] on use at bounding box center [116, 40] width 4 height 4
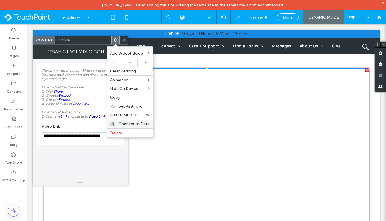
click at [141, 125] on span "Connect to Data" at bounding box center [133, 124] width 31 height 5
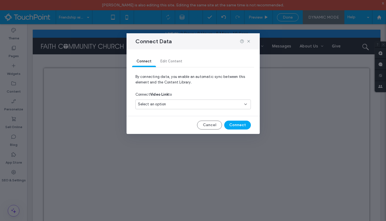
click at [170, 102] on div "Select an option" at bounding box center [190, 105] width 104 height 6
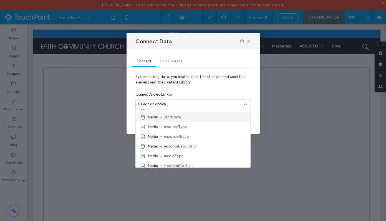
scroll to position [39, 0]
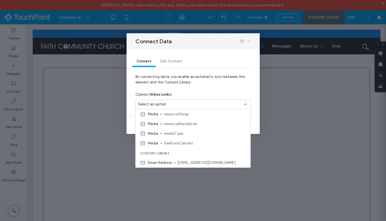
click at [250, 42] on icon at bounding box center [248, 41] width 4 height 4
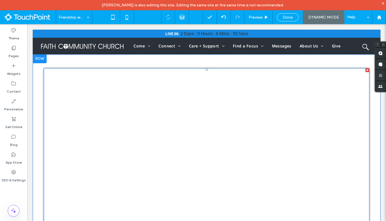
click at [186, 116] on span at bounding box center [207, 168] width 326 height 200
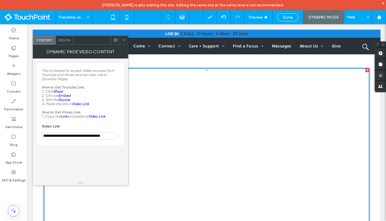
click at [116, 36] on span at bounding box center [116, 40] width 4 height 8
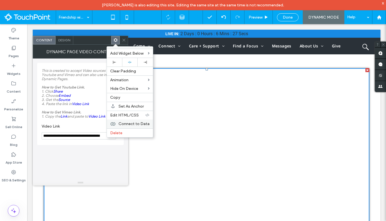
click at [135, 125] on span "Connect to Data" at bounding box center [133, 124] width 31 height 5
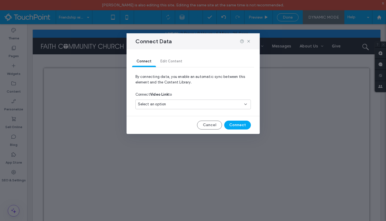
click at [162, 99] on div "Connect Video Link to" at bounding box center [192, 95] width 115 height 10
click at [162, 104] on span "Select an option" at bounding box center [152, 105] width 28 height 6
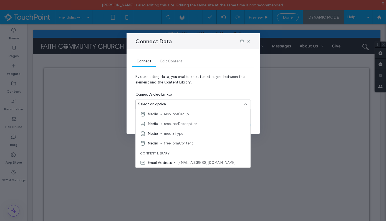
scroll to position [0, 0]
click at [171, 125] on span "title" at bounding box center [205, 124] width 82 height 6
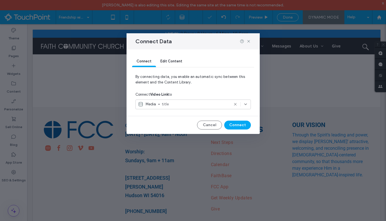
click at [190, 102] on span "title" at bounding box center [195, 105] width 67 height 6
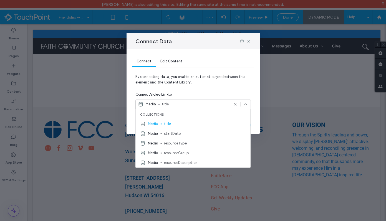
click at [214, 88] on span "By connecting data, you enable an automatic sync between this element and the C…" at bounding box center [192, 82] width 115 height 16
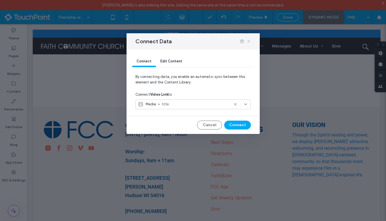
click at [249, 41] on icon at bounding box center [248, 41] width 4 height 4
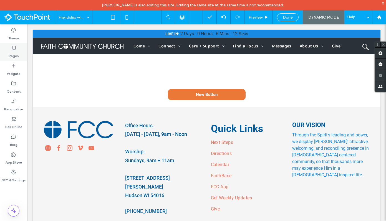
click at [16, 55] on label "Pages" at bounding box center [14, 55] width 10 height 8
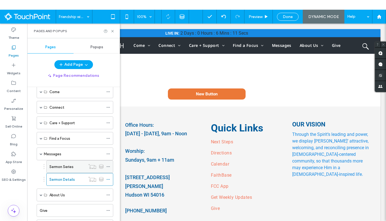
scroll to position [27, 0]
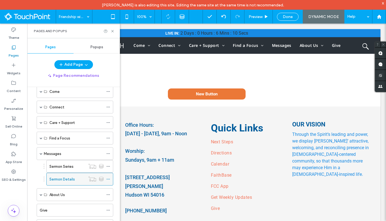
click at [108, 179] on use at bounding box center [108, 179] width 3 height 1
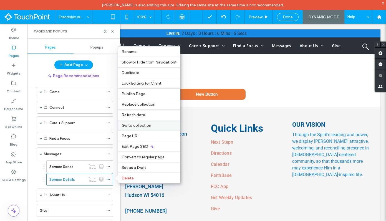
click at [148, 127] on span "Go to collection" at bounding box center [137, 125] width 30 height 5
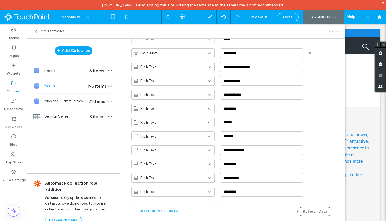
scroll to position [171, 0]
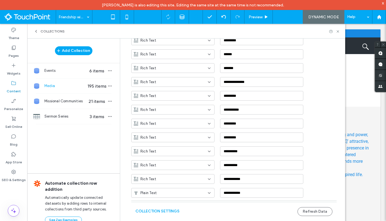
click at [290, 15] on span "Done" at bounding box center [288, 17] width 10 height 5
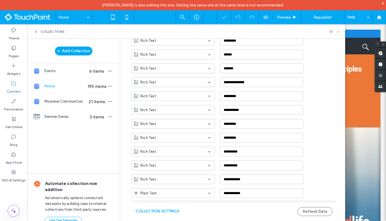
click at [339, 31] on use at bounding box center [338, 32] width 2 height 2
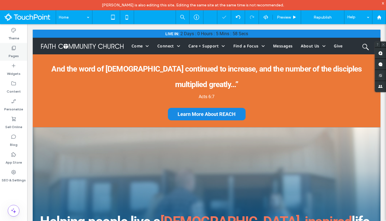
click at [13, 55] on label "Pages" at bounding box center [14, 55] width 10 height 8
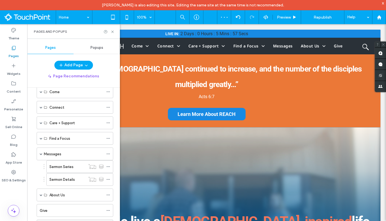
scroll to position [45, 0]
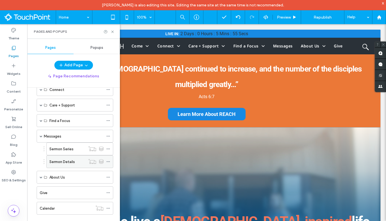
click at [110, 160] on div at bounding box center [109, 162] width 7 height 8
click at [109, 161] on icon at bounding box center [108, 162] width 4 height 4
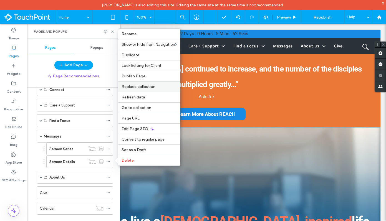
click at [142, 91] on div "Replace collection" at bounding box center [149, 86] width 62 height 11
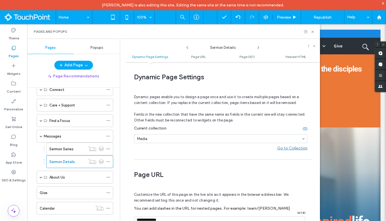
scroll to position [3, 0]
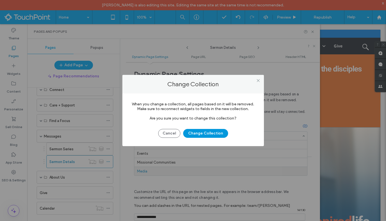
click at [190, 133] on button "Change Collection" at bounding box center [205, 133] width 45 height 9
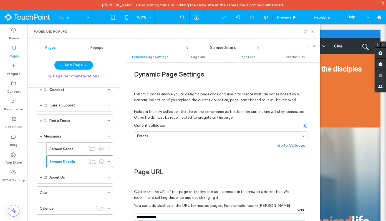
click at [238, 136] on input at bounding box center [219, 136] width 165 height 4
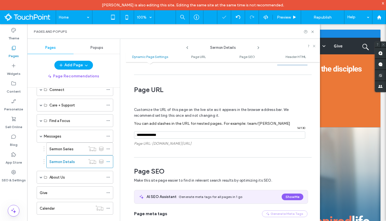
scroll to position [0, 0]
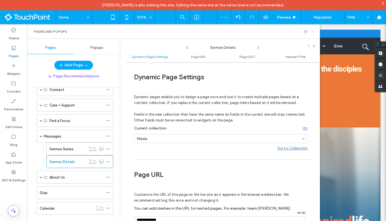
click at [313, 32] on icon at bounding box center [313, 32] width 4 height 4
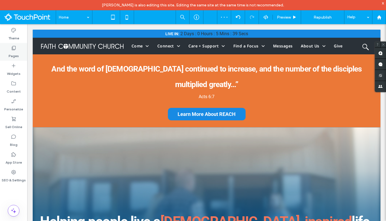
click at [19, 53] on div "Pages" at bounding box center [13, 52] width 27 height 18
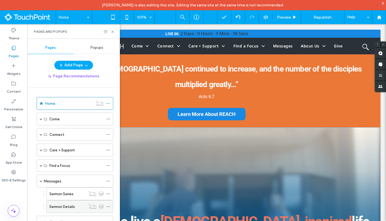
click at [73, 204] on label "Sermon Details" at bounding box center [62, 207] width 26 height 10
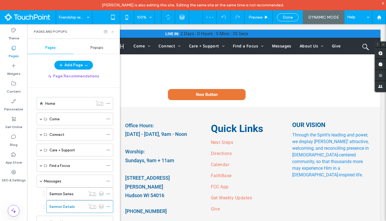
click at [114, 31] on icon at bounding box center [112, 32] width 4 height 4
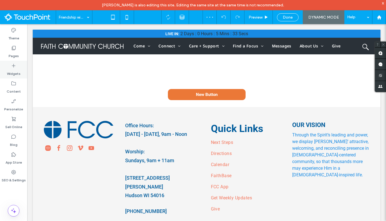
click at [9, 67] on div "Widgets" at bounding box center [13, 70] width 27 height 18
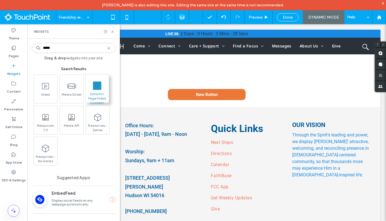
type input "*****"
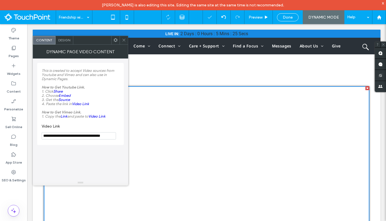
click at [115, 40] on icon at bounding box center [116, 40] width 4 height 4
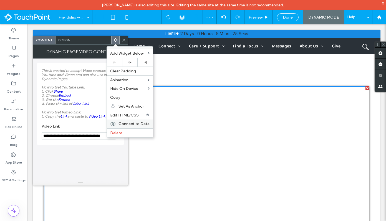
click at [130, 125] on span "Connect to Data" at bounding box center [133, 124] width 31 height 5
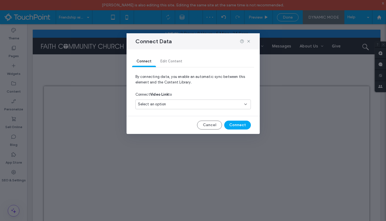
click at [163, 103] on span "Select an option" at bounding box center [152, 105] width 28 height 6
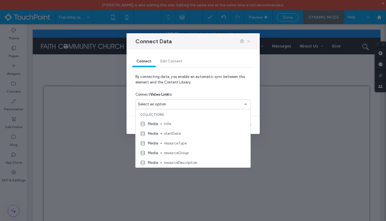
click at [249, 43] on icon at bounding box center [248, 41] width 4 height 4
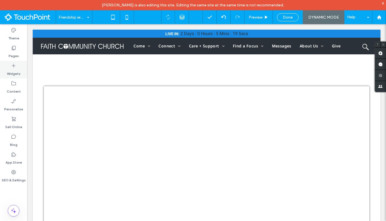
click at [13, 69] on label "Widgets" at bounding box center [14, 73] width 14 height 8
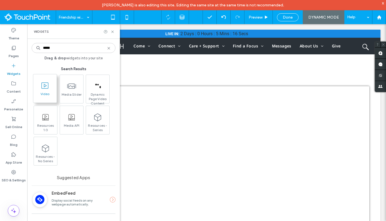
type input "*****"
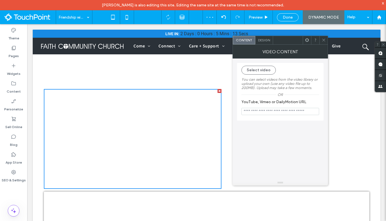
click at [306, 41] on icon at bounding box center [307, 40] width 4 height 4
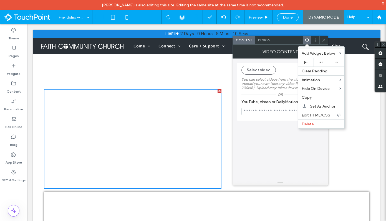
click at [323, 39] on use at bounding box center [323, 40] width 3 height 3
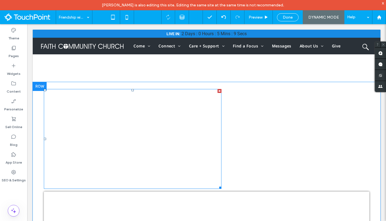
click at [220, 91] on div at bounding box center [220, 91] width 4 height 4
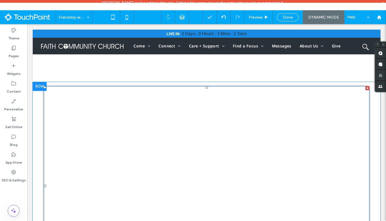
click at [128, 106] on span at bounding box center [207, 186] width 326 height 200
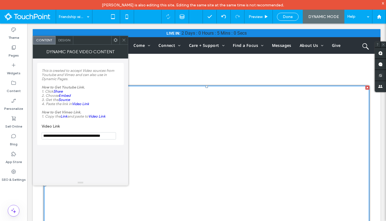
click at [117, 40] on use at bounding box center [116, 40] width 4 height 4
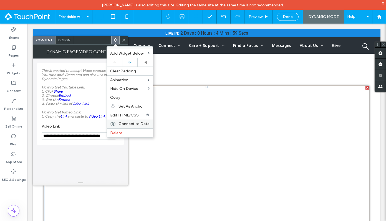
click at [138, 124] on span "Connect to Data" at bounding box center [133, 124] width 31 height 5
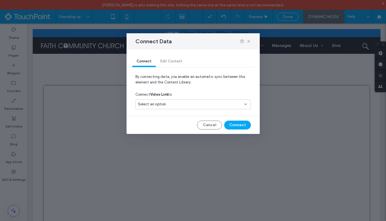
click at [158, 108] on div "Select an option" at bounding box center [192, 105] width 115 height 10
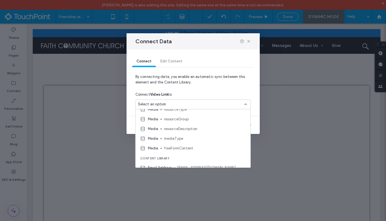
scroll to position [39, 0]
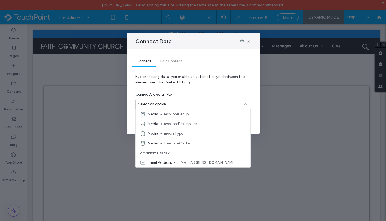
click at [180, 63] on div "Connect Edit Content" at bounding box center [193, 61] width 122 height 11
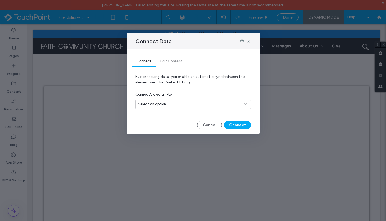
click at [175, 62] on div "Connect Edit Content" at bounding box center [193, 61] width 122 height 11
click at [174, 61] on div "Connect Edit Content" at bounding box center [193, 61] width 122 height 11
click at [248, 42] on icon at bounding box center [248, 41] width 4 height 4
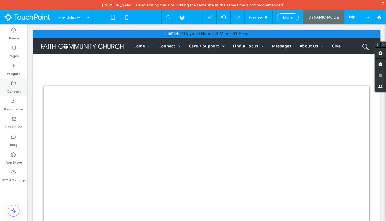
click at [10, 90] on label "Content" at bounding box center [14, 90] width 14 height 8
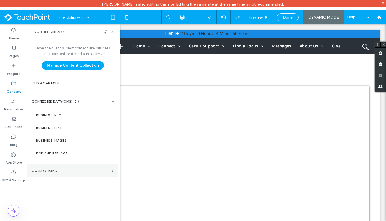
click at [55, 177] on section "Collections" at bounding box center [72, 171] width 91 height 13
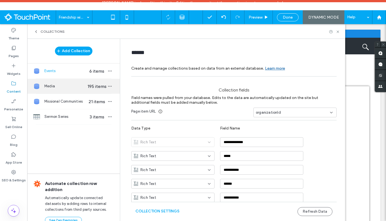
click at [73, 92] on div "Media 195 items" at bounding box center [73, 86] width 93 height 15
type input "*****"
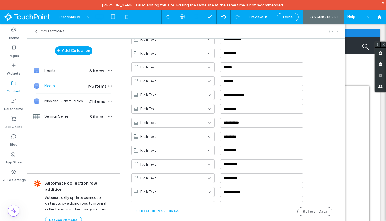
scroll to position [171, 0]
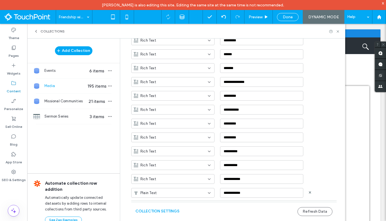
click at [193, 192] on div "Plain Text" at bounding box center [170, 193] width 72 height 6
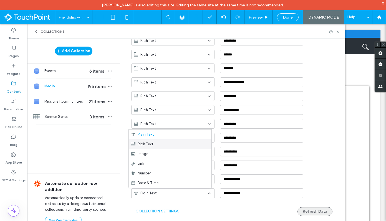
click at [303, 211] on button "Refresh Data" at bounding box center [314, 211] width 35 height 9
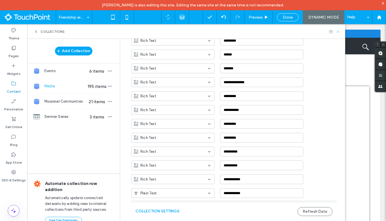
click at [338, 32] on icon at bounding box center [338, 32] width 4 height 4
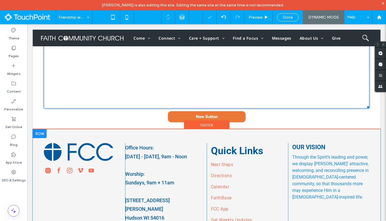
scroll to position [191, 0]
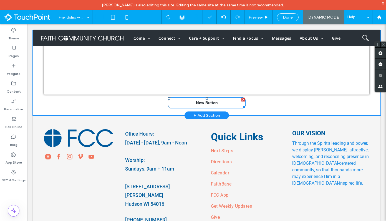
click at [205, 99] on link "New Button" at bounding box center [207, 102] width 78 height 11
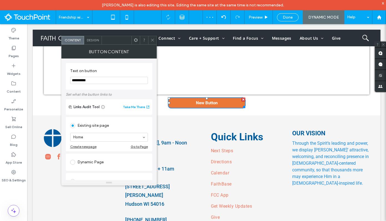
click at [138, 39] on div at bounding box center [136, 40] width 8 height 8
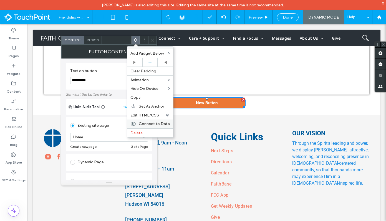
click at [158, 122] on span "Connect to Data" at bounding box center [154, 124] width 31 height 5
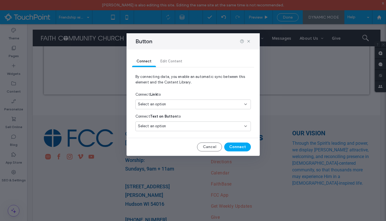
click at [181, 125] on div "Select an option" at bounding box center [190, 126] width 104 height 6
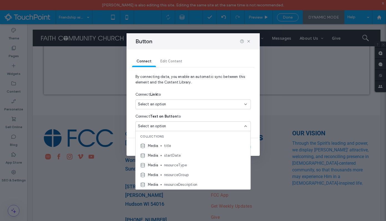
click at [176, 90] on div "Connect Link to" at bounding box center [192, 95] width 115 height 10
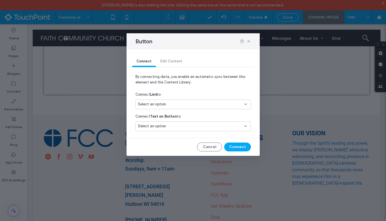
click at [176, 99] on div "Connect Link to" at bounding box center [192, 95] width 115 height 10
click at [176, 100] on div "Select an option" at bounding box center [192, 105] width 115 height 10
click at [208, 146] on button "Cancel" at bounding box center [209, 147] width 25 height 9
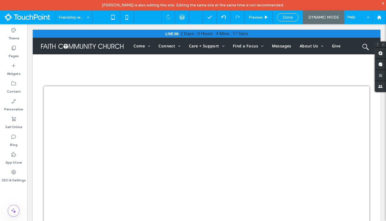
scroll to position [0, 0]
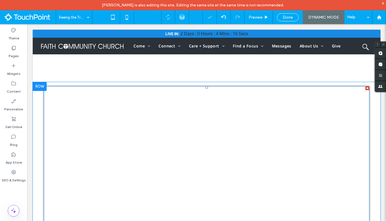
click at [286, 112] on span at bounding box center [207, 186] width 326 height 200
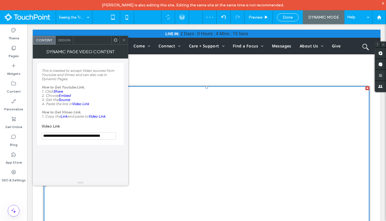
click at [116, 40] on icon at bounding box center [116, 40] width 4 height 4
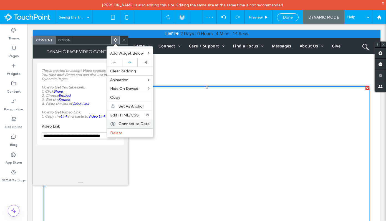
click at [141, 121] on div "Connect to Data" at bounding box center [130, 124] width 46 height 9
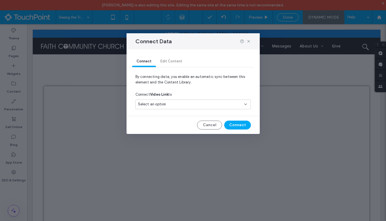
click at [171, 102] on div "Select an option" at bounding box center [190, 105] width 104 height 6
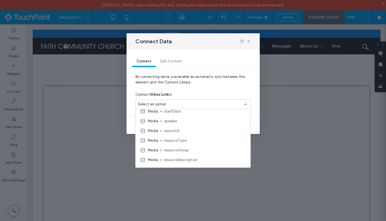
scroll to position [24, 0]
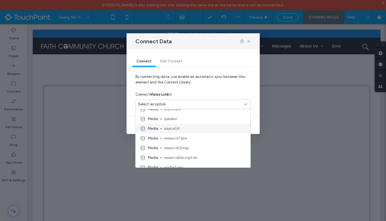
click at [175, 129] on span "sourceUrl" at bounding box center [205, 129] width 82 height 6
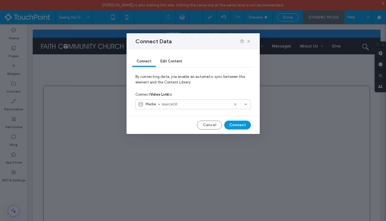
click at [231, 123] on button "Connect" at bounding box center [237, 125] width 27 height 9
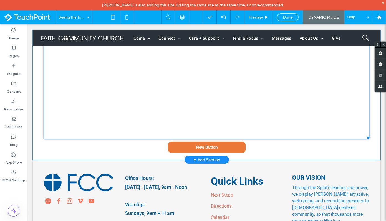
scroll to position [159, 0]
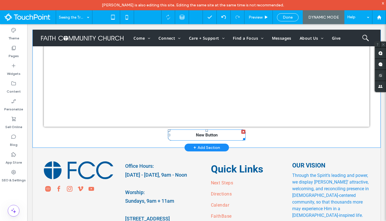
click at [224, 137] on link "New Button" at bounding box center [207, 135] width 78 height 11
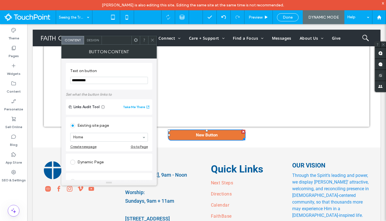
click at [135, 40] on icon at bounding box center [136, 40] width 4 height 4
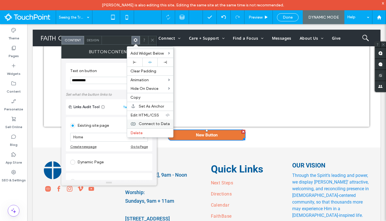
click at [162, 122] on span "Connect to Data" at bounding box center [154, 124] width 31 height 5
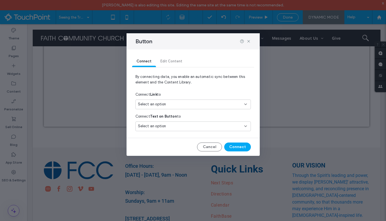
click at [194, 123] on div "Select an option" at bounding box center [192, 127] width 115 height 10
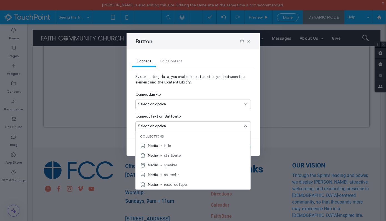
click at [186, 100] on div "Select an option" at bounding box center [192, 105] width 115 height 10
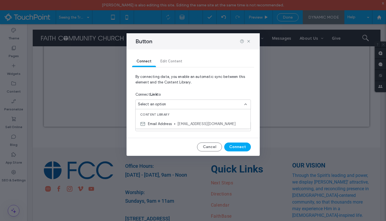
click at [186, 105] on div "Select an option" at bounding box center [190, 105] width 104 height 6
click at [209, 146] on button "Cancel" at bounding box center [209, 147] width 25 height 9
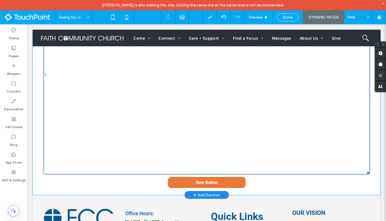
scroll to position [112, 0]
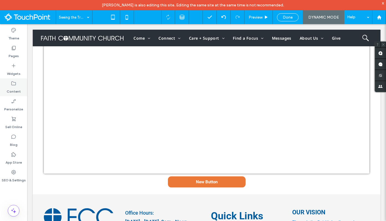
click at [16, 82] on icon at bounding box center [14, 84] width 6 height 6
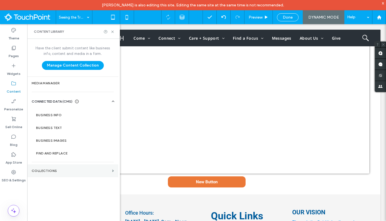
click at [60, 165] on section "Collections" at bounding box center [72, 171] width 91 height 13
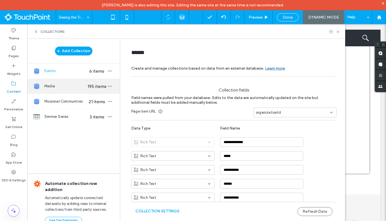
click at [70, 91] on div "Media 195 items" at bounding box center [73, 86] width 93 height 15
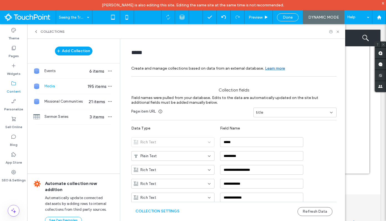
type input "*****"
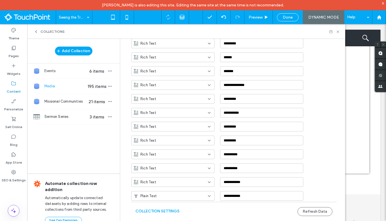
scroll to position [171, 0]
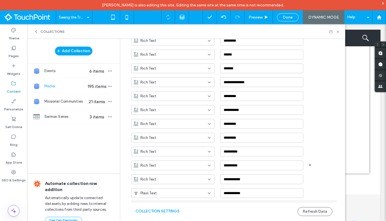
click at [200, 167] on div "Rich Text" at bounding box center [170, 166] width 72 height 6
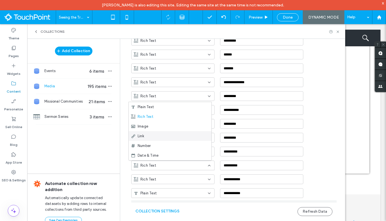
click at [186, 138] on div "Link" at bounding box center [170, 136] width 83 height 10
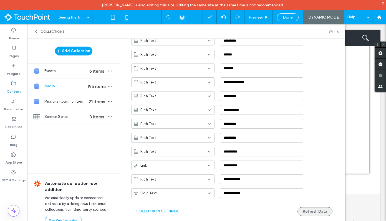
click at [306, 210] on button "Refresh Data" at bounding box center [314, 211] width 35 height 9
click at [338, 32] on icon at bounding box center [338, 32] width 4 height 4
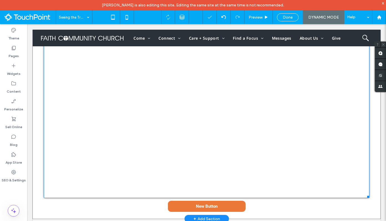
scroll to position [95, 0]
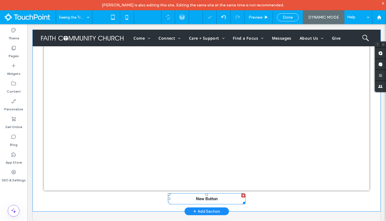
click at [227, 196] on link "New Button" at bounding box center [207, 198] width 78 height 11
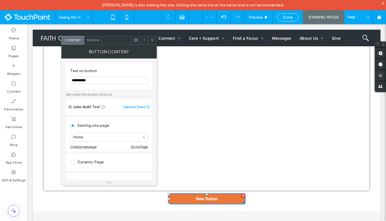
click at [137, 42] on icon at bounding box center [136, 40] width 4 height 4
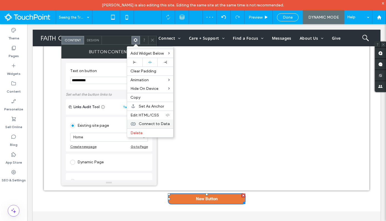
click at [158, 123] on span "Connect to Data" at bounding box center [154, 124] width 31 height 5
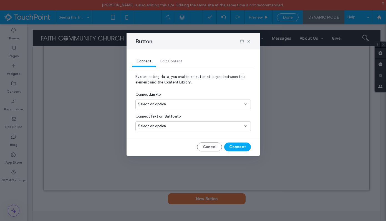
click at [173, 104] on div "Select an option" at bounding box center [190, 105] width 104 height 6
click at [205, 145] on button "Cancel" at bounding box center [209, 147] width 25 height 9
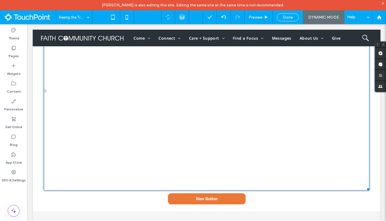
scroll to position [14, 0]
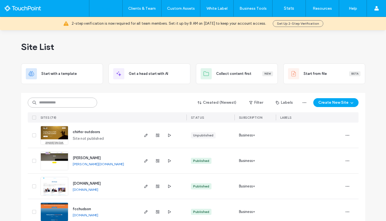
click at [45, 102] on input at bounding box center [62, 103] width 69 height 10
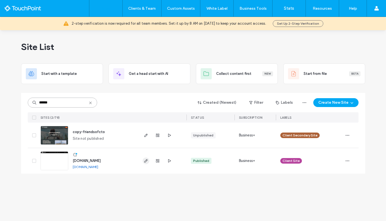
type input "******"
click at [146, 162] on use "button" at bounding box center [145, 160] width 3 height 3
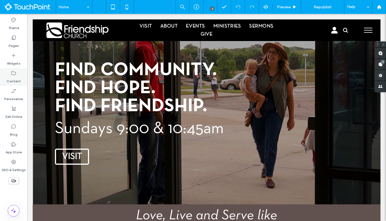
click at [24, 77] on div "Content" at bounding box center [13, 77] width 27 height 18
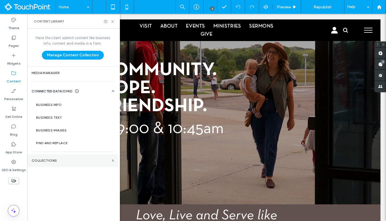
click at [61, 162] on label "Collections" at bounding box center [71, 161] width 78 height 4
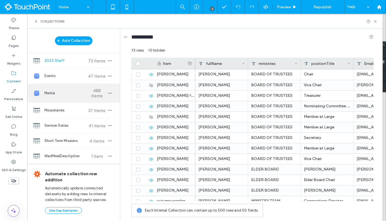
click at [62, 97] on div "Media 488 items" at bounding box center [73, 93] width 93 height 19
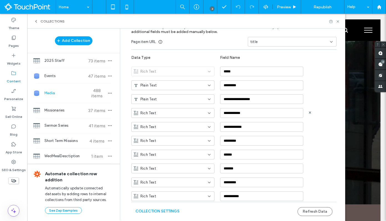
scroll to position [53, 0]
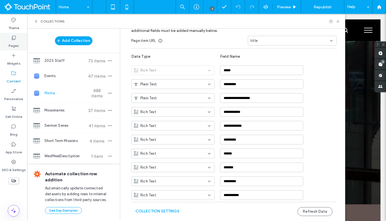
click at [15, 46] on label "Pages" at bounding box center [14, 45] width 10 height 8
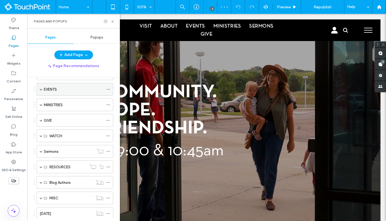
scroll to position [74, 0]
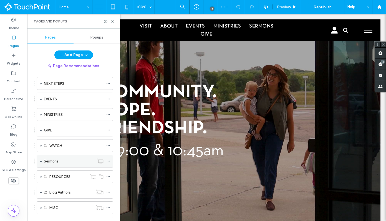
click at [41, 160] on span at bounding box center [41, 161] width 3 height 3
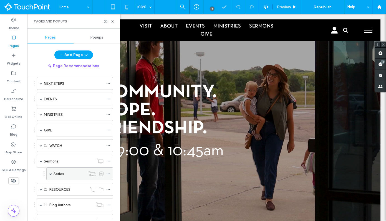
click at [51, 174] on span at bounding box center [50, 174] width 3 height 3
click at [65, 186] on label "Sermon" at bounding box center [65, 187] width 13 height 10
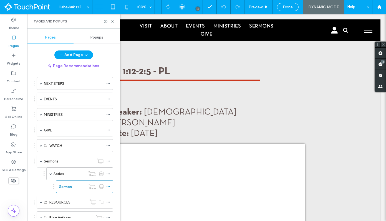
scroll to position [0, 0]
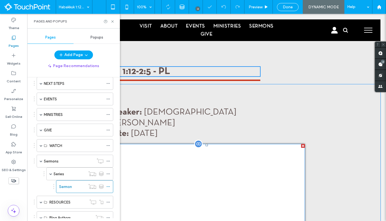
click at [197, 157] on span at bounding box center [206, 208] width 197 height 128
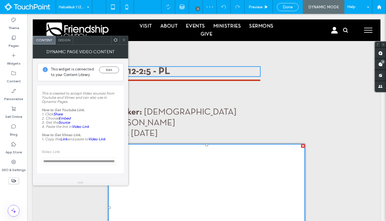
click at [116, 42] on span at bounding box center [116, 40] width 4 height 8
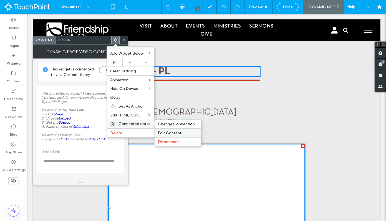
click at [162, 134] on span "Edit Content" at bounding box center [170, 133] width 24 height 5
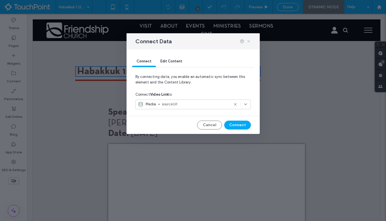
click at [249, 40] on icon at bounding box center [248, 41] width 4 height 4
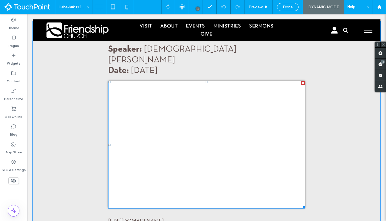
scroll to position [65, 0]
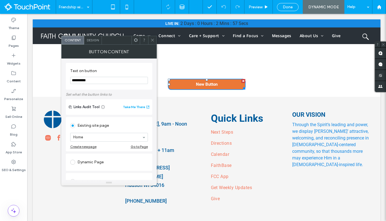
click at [137, 38] on icon at bounding box center [136, 40] width 4 height 4
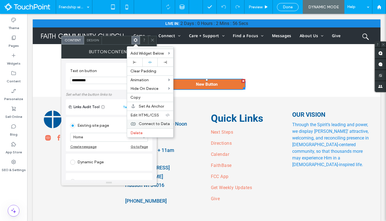
click at [158, 123] on span "Connect to Data" at bounding box center [154, 124] width 31 height 5
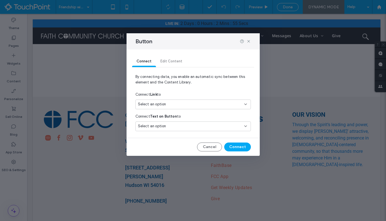
click at [174, 105] on div "Select an option" at bounding box center [190, 105] width 104 height 6
click at [186, 90] on div "Connect Link to" at bounding box center [192, 95] width 115 height 10
click at [185, 125] on div "Select an option" at bounding box center [190, 126] width 104 height 6
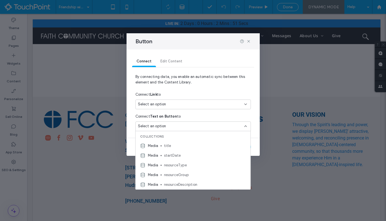
click at [188, 90] on div "Connect Link to" at bounding box center [192, 95] width 115 height 10
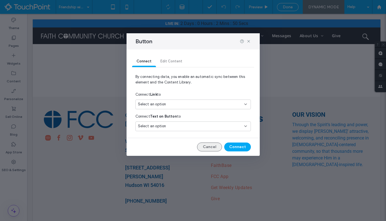
click at [212, 145] on button "Cancel" at bounding box center [209, 147] width 25 height 9
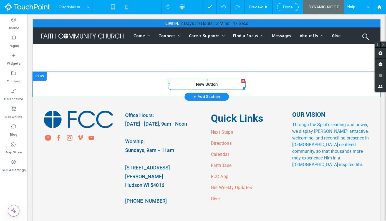
click at [179, 84] on link "New Button" at bounding box center [207, 84] width 78 height 11
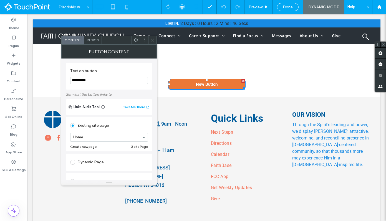
click at [117, 83] on input "**********" at bounding box center [109, 80] width 78 height 7
type input "**********"
click at [137, 67] on section "**********" at bounding box center [109, 76] width 78 height 21
click at [152, 40] on icon at bounding box center [152, 40] width 4 height 4
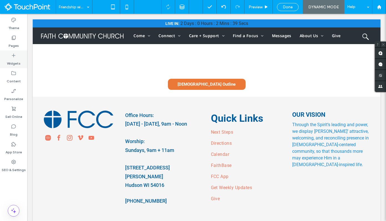
click at [19, 61] on label "Widgets" at bounding box center [14, 62] width 14 height 8
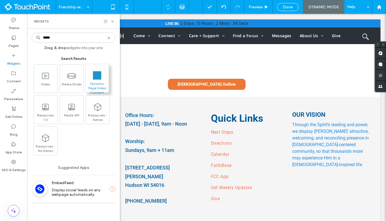
type input "*****"
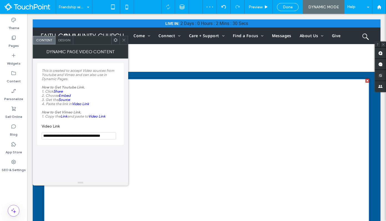
click at [114, 41] on use at bounding box center [116, 40] width 4 height 4
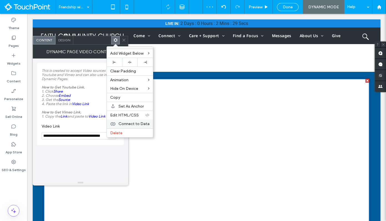
click at [129, 125] on span "Connect to Data" at bounding box center [133, 124] width 31 height 5
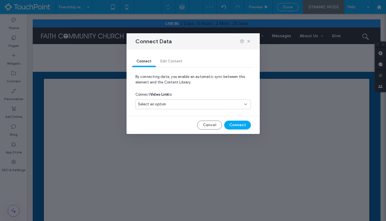
click at [156, 102] on span "Select an option" at bounding box center [152, 105] width 28 height 6
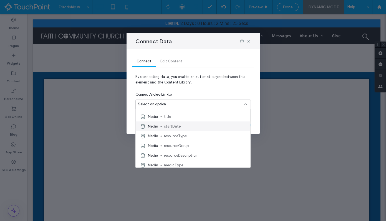
scroll to position [39, 0]
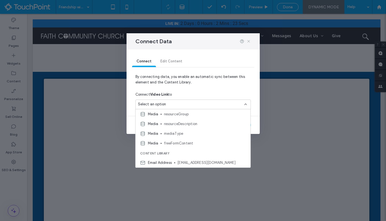
click at [247, 41] on icon at bounding box center [248, 41] width 4 height 4
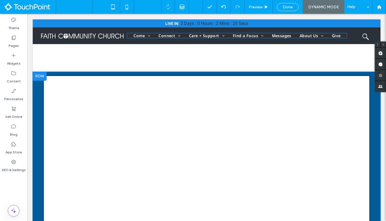
scroll to position [0, 0]
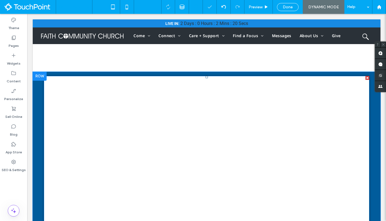
click at [175, 108] on span at bounding box center [207, 176] width 326 height 200
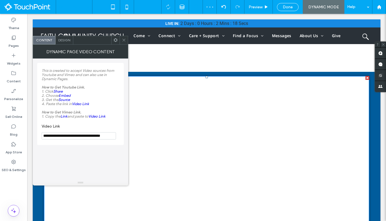
click at [117, 41] on use at bounding box center [116, 40] width 4 height 4
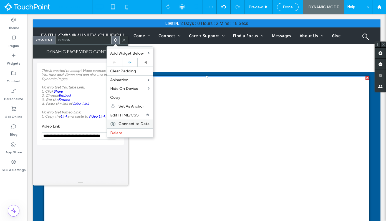
click at [130, 125] on span "Connect to Data" at bounding box center [133, 124] width 31 height 5
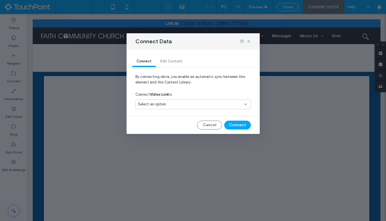
click at [173, 107] on div "Select an option" at bounding box center [190, 105] width 104 height 6
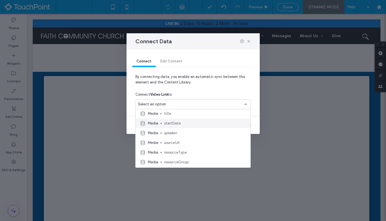
scroll to position [16, 0]
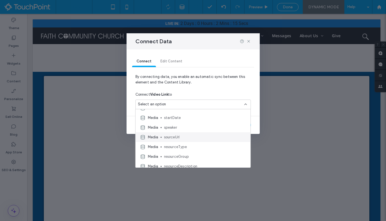
click at [176, 138] on span "sourceUrl" at bounding box center [205, 138] width 82 height 6
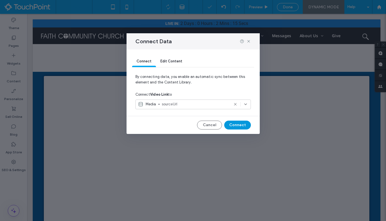
click at [238, 124] on button "Connect" at bounding box center [237, 125] width 27 height 9
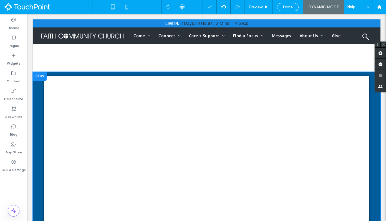
click at [40, 76] on div at bounding box center [40, 76] width 14 height 9
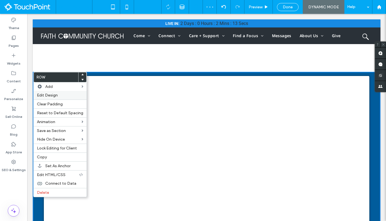
click at [45, 96] on span "Edit Design" at bounding box center [47, 95] width 21 height 5
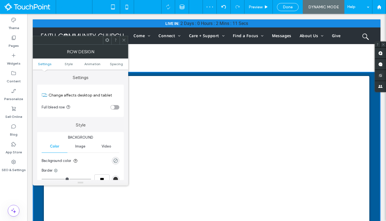
click at [114, 159] on div "rgba(0, 0, 0, 0)" at bounding box center [115, 160] width 5 height 5
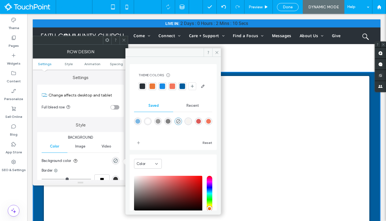
click at [149, 124] on div "rgba(255,255,255,1)" at bounding box center [147, 121] width 5 height 5
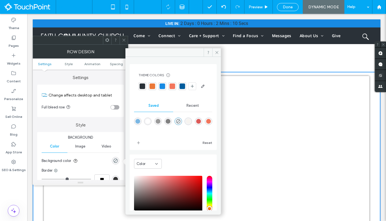
type input "*******"
type input "***"
type input "****"
click at [125, 42] on icon at bounding box center [124, 40] width 4 height 4
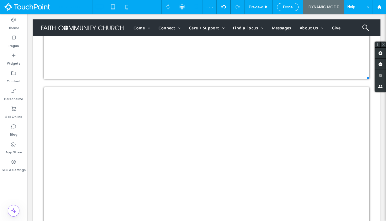
scroll to position [207, 0]
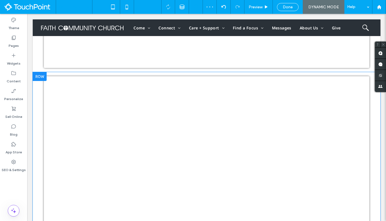
click at [41, 76] on div at bounding box center [40, 76] width 14 height 9
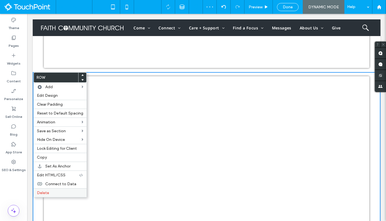
click at [51, 193] on label "Delete" at bounding box center [60, 193] width 46 height 5
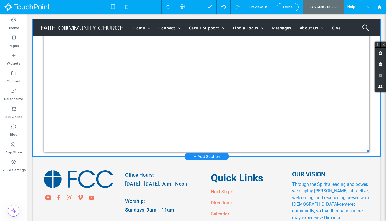
scroll to position [0, 0]
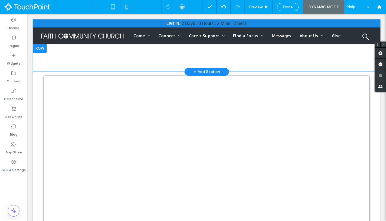
click at [42, 48] on div at bounding box center [40, 48] width 14 height 9
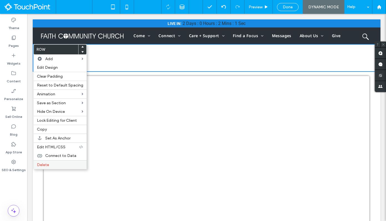
click at [54, 165] on label "Delete" at bounding box center [60, 165] width 46 height 5
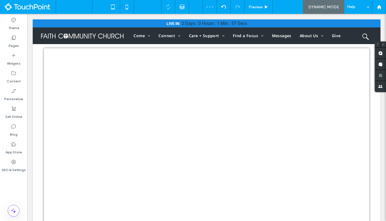
click at [288, 7] on span "Done" at bounding box center [288, 7] width 10 height 5
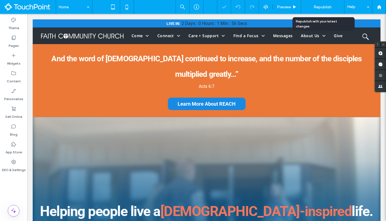
click at [326, 6] on span "Republish" at bounding box center [323, 7] width 18 height 5
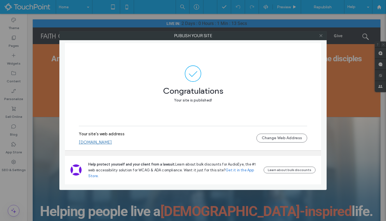
click at [320, 38] on span at bounding box center [321, 36] width 4 height 8
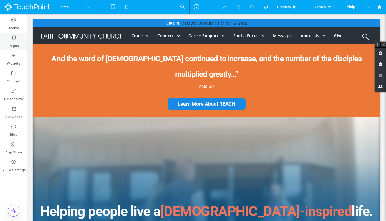
click at [17, 38] on div "Pages" at bounding box center [13, 42] width 27 height 18
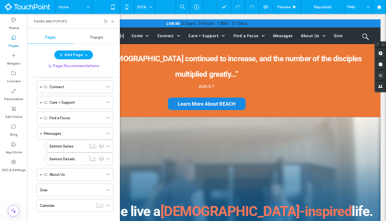
scroll to position [45, 0]
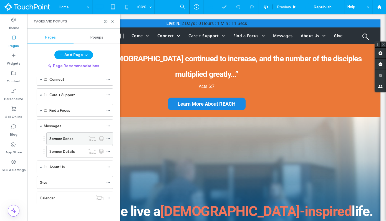
click at [65, 134] on div "Sermon Series" at bounding box center [67, 139] width 36 height 12
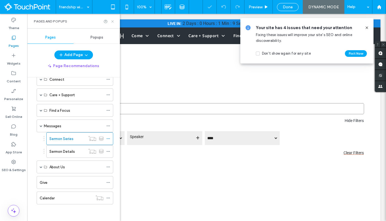
click at [114, 22] on icon at bounding box center [112, 21] width 4 height 4
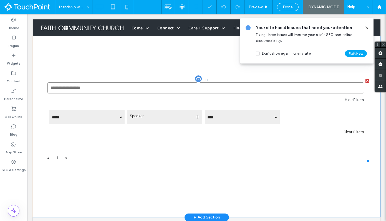
scroll to position [41, 0]
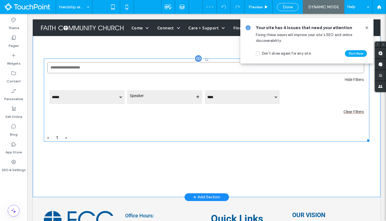
click at [126, 113] on span at bounding box center [207, 100] width 326 height 83
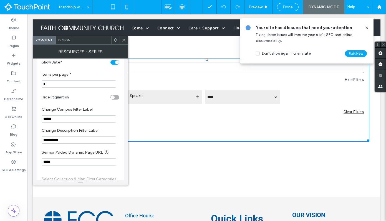
scroll to position [267, 0]
click at [69, 162] on section "Sermon/Video Dynamic Page URL *****" at bounding box center [81, 157] width 78 height 22
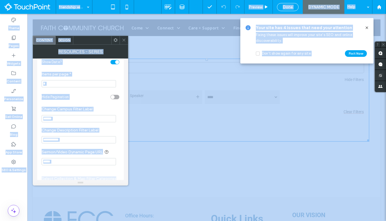
click at [68, 165] on input "*****" at bounding box center [79, 161] width 74 height 7
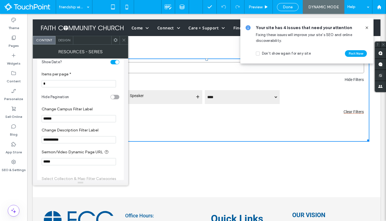
click at [68, 165] on input "*****" at bounding box center [79, 161] width 74 height 7
type input "**********"
click at [109, 131] on section "**********" at bounding box center [81, 135] width 78 height 21
click at [279, 9] on div "Done" at bounding box center [287, 7] width 21 height 5
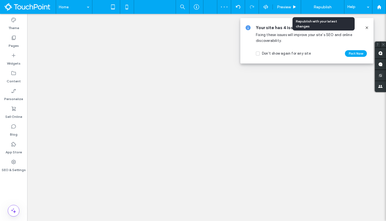
click at [324, 8] on span "Republish" at bounding box center [323, 7] width 18 height 5
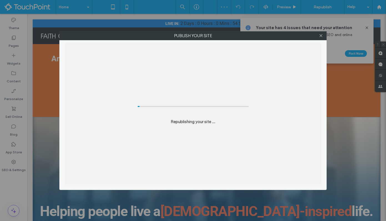
click at [324, 8] on div "Publish your site Republishing your site ..." at bounding box center [193, 110] width 386 height 221
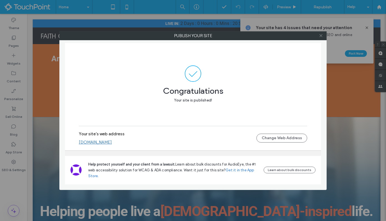
click at [322, 34] on icon at bounding box center [321, 36] width 4 height 4
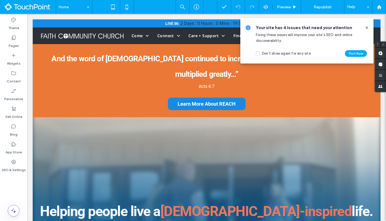
click at [367, 29] on icon at bounding box center [367, 28] width 4 height 4
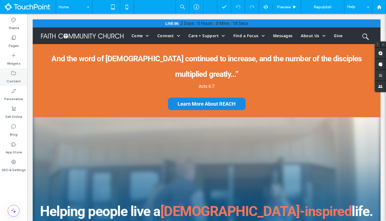
click at [21, 84] on div "Content" at bounding box center [13, 77] width 27 height 18
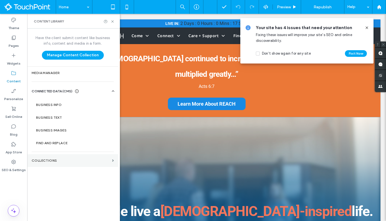
click at [56, 161] on label "Collections" at bounding box center [71, 161] width 78 height 4
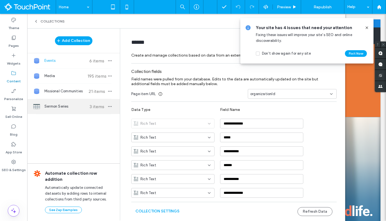
click at [65, 106] on span "Sermon Series" at bounding box center [64, 107] width 41 height 6
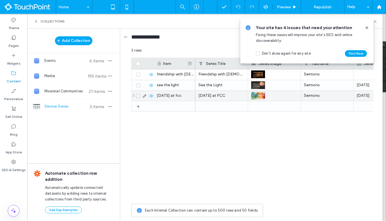
click at [178, 98] on div "easter at fcc" at bounding box center [175, 96] width 42 height 10
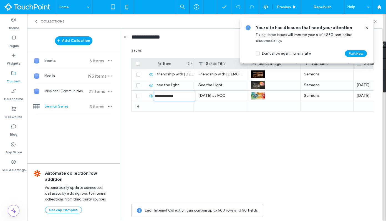
click at [218, 122] on div "Friendship with God Sermons See the Light Sermons 7/13/25 Easter at FCC Sermons…" at bounding box center [284, 135] width 178 height 132
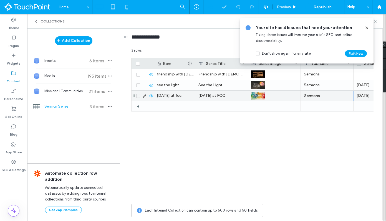
click at [325, 97] on div "Sermons" at bounding box center [327, 96] width 53 height 10
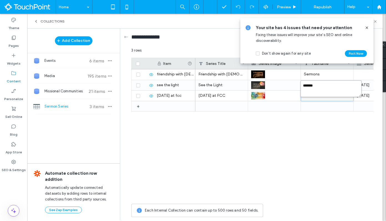
click at [324, 90] on textarea "*******" at bounding box center [331, 88] width 61 height 17
type textarea "*******"
click at [329, 139] on div "Friendship with God Sermons See the Light Sermons 7/13/25 Easter at FCC 4/20/25" at bounding box center [284, 135] width 178 height 132
click at [367, 26] on icon at bounding box center [367, 28] width 4 height 4
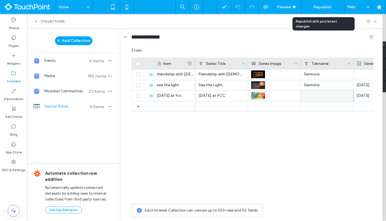
click at [323, 7] on span "Republish" at bounding box center [323, 7] width 18 height 5
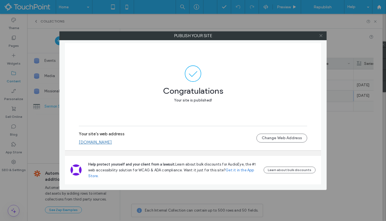
click at [319, 35] on icon at bounding box center [321, 36] width 4 height 4
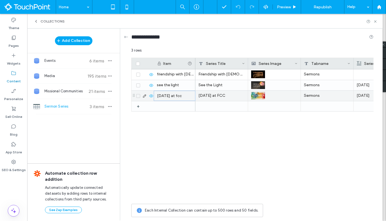
click at [179, 97] on div "easter at fcc" at bounding box center [175, 96] width 42 height 10
click at [181, 96] on input "**********" at bounding box center [174, 96] width 41 height 10
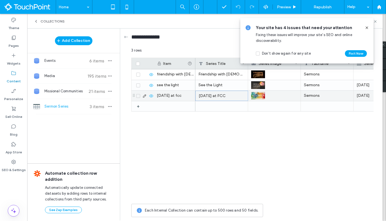
click at [221, 96] on div "[DATE] at FCC" at bounding box center [221, 96] width 53 height 10
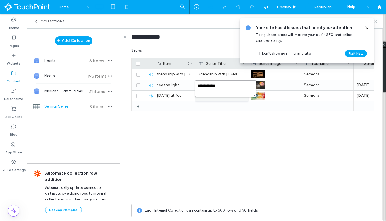
click at [229, 91] on textarea "**********" at bounding box center [225, 88] width 61 height 17
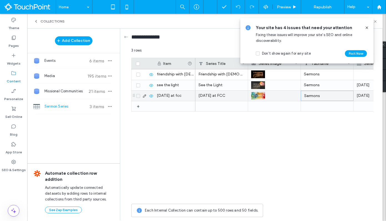
click at [311, 97] on div "Sermons" at bounding box center [327, 96] width 53 height 10
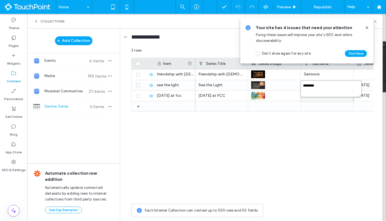
click at [325, 86] on textarea "*******" at bounding box center [331, 88] width 61 height 17
type textarea "*******"
click at [301, 85] on textarea "*******" at bounding box center [331, 88] width 61 height 17
click at [313, 151] on div "Friendship with God Sermons See the Light Sermons 7/13/25 Easter at FCC 4/20/25" at bounding box center [284, 135] width 178 height 132
click at [367, 27] on use at bounding box center [366, 27] width 2 height 2
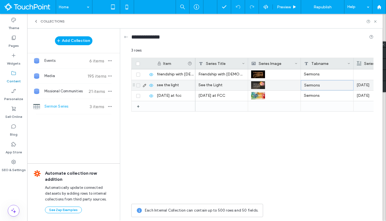
click at [322, 86] on div "Sermons" at bounding box center [327, 85] width 53 height 10
click at [326, 75] on textarea "*******" at bounding box center [331, 78] width 61 height 17
click at [320, 152] on div "Friendship with God Sermons See the Light 7/13/25 Easter at FCC Sermons 4/20/25" at bounding box center [284, 135] width 178 height 132
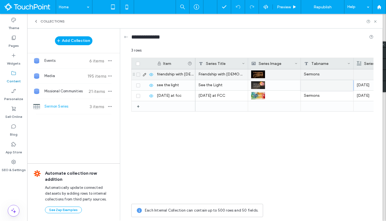
click at [323, 73] on div "Sermons" at bounding box center [327, 74] width 53 height 11
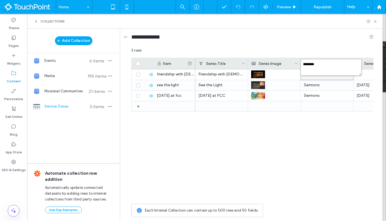
click at [326, 66] on textarea "*******" at bounding box center [331, 67] width 61 height 17
click at [313, 160] on div "Friendship with God See the Light Sermons 7/13/25 Easter at FCC Sermons 4/20/25" at bounding box center [284, 135] width 178 height 132
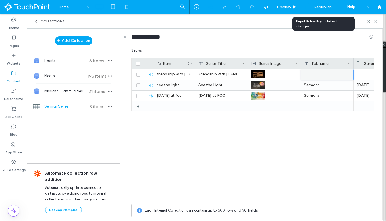
click at [325, 9] on span "Republish" at bounding box center [323, 7] width 18 height 5
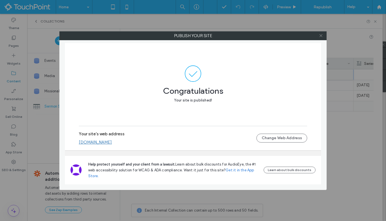
click at [321, 36] on icon at bounding box center [321, 36] width 4 height 4
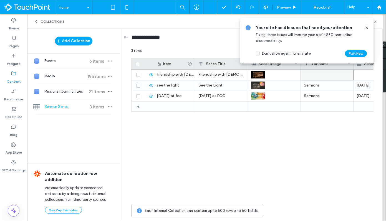
click at [365, 26] on icon at bounding box center [367, 28] width 4 height 4
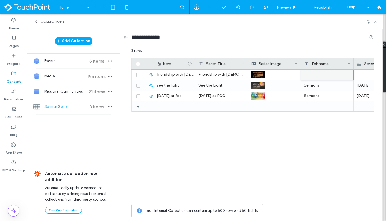
click at [377, 22] on icon at bounding box center [375, 22] width 4 height 4
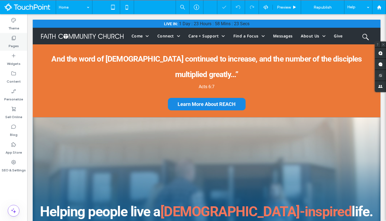
click at [15, 41] on icon at bounding box center [14, 38] width 6 height 6
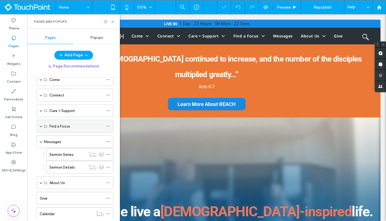
scroll to position [45, 0]
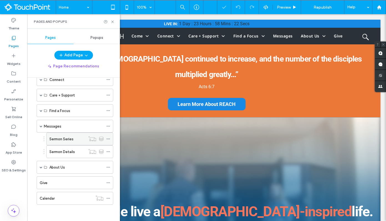
click at [64, 137] on label "Sermon Series" at bounding box center [61, 139] width 24 height 10
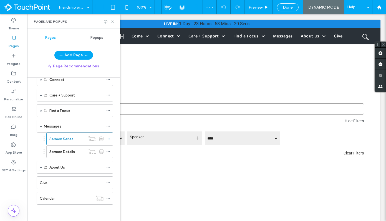
scroll to position [0, 0]
click at [113, 22] on icon at bounding box center [112, 22] width 4 height 4
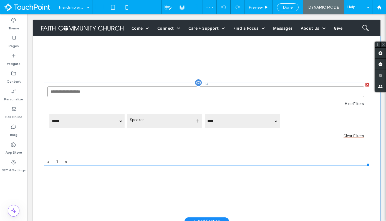
scroll to position [28, 0]
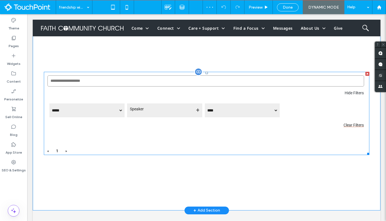
click at [144, 135] on span at bounding box center [207, 113] width 326 height 83
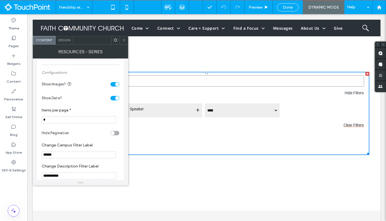
scroll to position [303, 0]
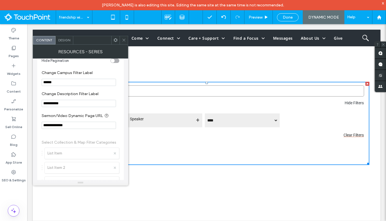
click at [125, 41] on icon at bounding box center [124, 40] width 4 height 4
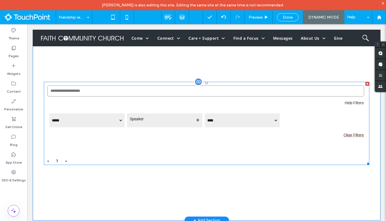
click at [149, 146] on span at bounding box center [207, 123] width 326 height 83
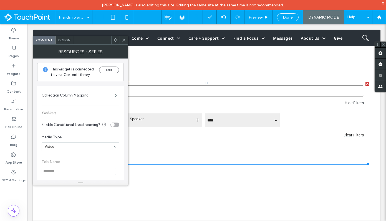
click at [116, 43] on span at bounding box center [116, 40] width 4 height 8
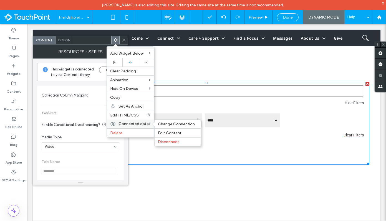
click at [141, 125] on span "Connected data" at bounding box center [133, 124] width 30 height 5
click at [167, 131] on span "Edit Content" at bounding box center [170, 133] width 24 height 5
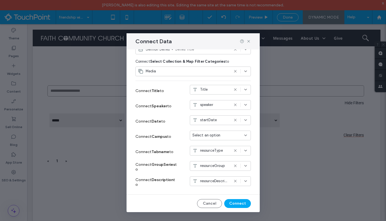
scroll to position [0, 0]
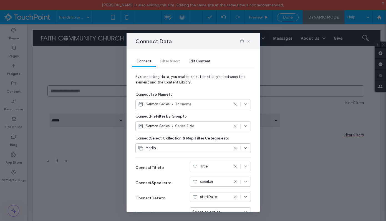
click at [249, 42] on use at bounding box center [248, 41] width 2 height 2
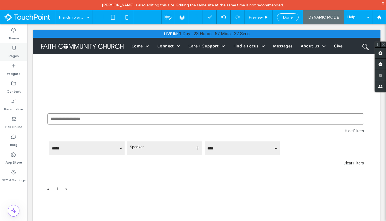
click at [13, 58] on label "Pages" at bounding box center [14, 55] width 10 height 8
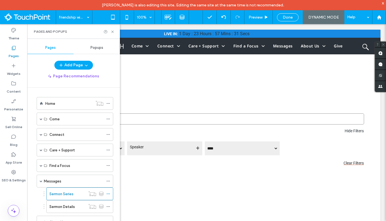
scroll to position [45, 0]
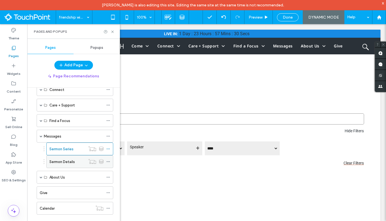
click at [66, 161] on label "Sermon Details" at bounding box center [62, 162] width 26 height 10
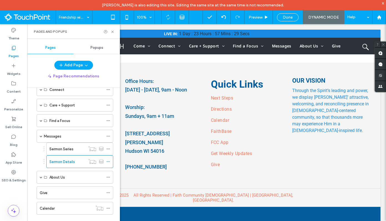
scroll to position [0, 0]
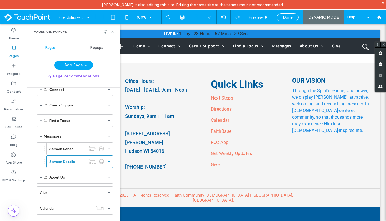
click at [112, 29] on div "Pages and Popups" at bounding box center [73, 31] width 93 height 15
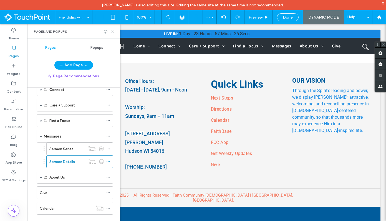
drag, startPoint x: 112, startPoint y: 31, endPoint x: 109, endPoint y: 115, distance: 84.2
click at [112, 31] on use at bounding box center [112, 32] width 2 height 2
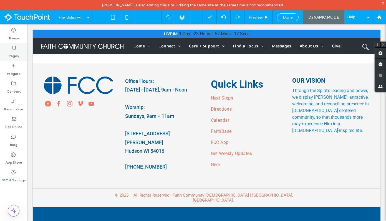
click at [19, 57] on div "Pages" at bounding box center [13, 52] width 27 height 18
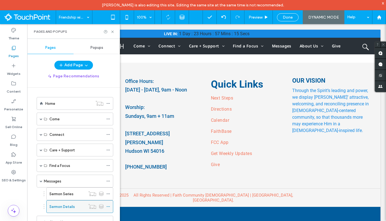
click at [108, 206] on use at bounding box center [108, 206] width 3 height 1
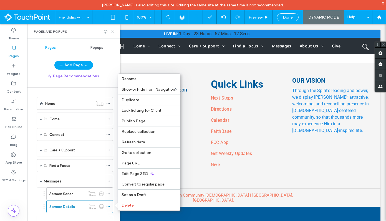
click at [111, 32] on icon at bounding box center [112, 32] width 4 height 4
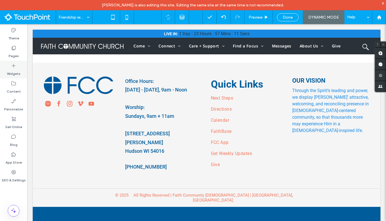
click at [20, 74] on label "Widgets" at bounding box center [14, 73] width 14 height 8
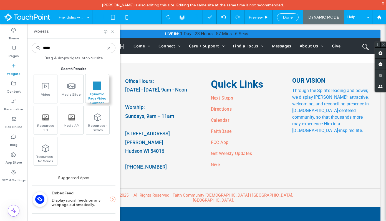
type input "*****"
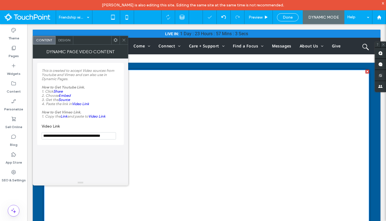
click at [112, 39] on div at bounding box center [115, 40] width 8 height 8
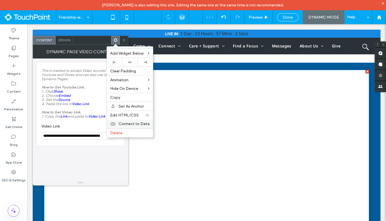
click at [127, 125] on span "Connect to Data" at bounding box center [133, 124] width 31 height 5
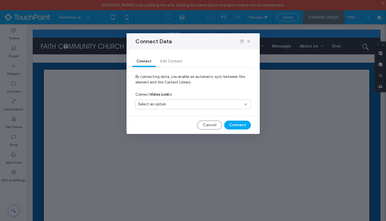
click at [162, 100] on div "Select an option" at bounding box center [192, 105] width 115 height 10
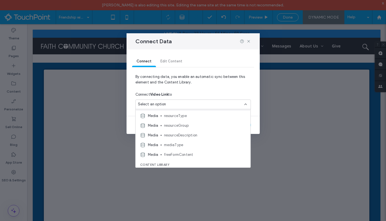
scroll to position [39, 0]
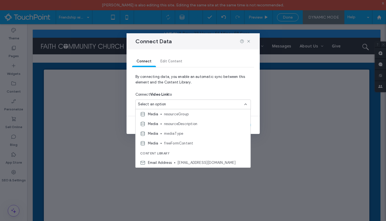
click at [87, 17] on div "Connect Data Connect Edit Content By connecting data, you enable an automatic s…" at bounding box center [193, 110] width 386 height 221
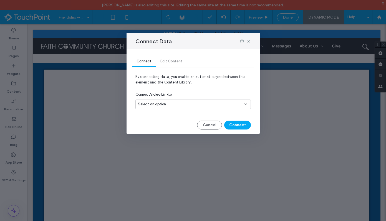
click at [84, 19] on div "Connect Data Connect Edit Content By connecting data, you enable an automatic s…" at bounding box center [193, 110] width 386 height 221
click at [250, 41] on icon at bounding box center [248, 41] width 4 height 4
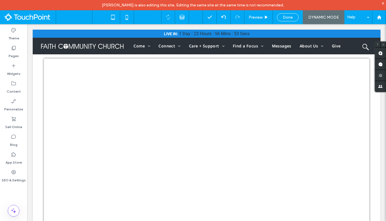
scroll to position [0, 0]
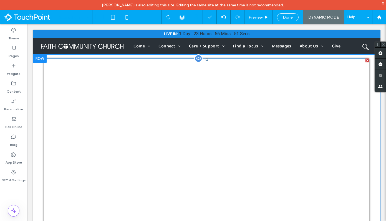
click at [205, 99] on span at bounding box center [207, 159] width 326 height 200
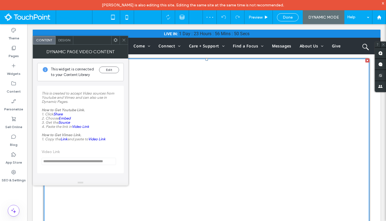
click at [116, 39] on icon at bounding box center [116, 40] width 4 height 4
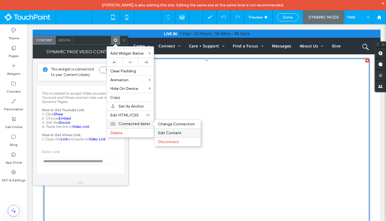
click at [170, 132] on span "Edit Content" at bounding box center [170, 133] width 24 height 5
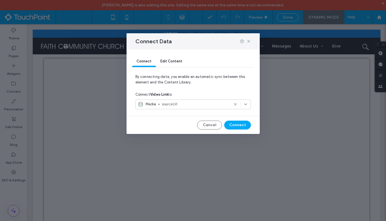
click at [189, 103] on span "sourceUrl" at bounding box center [195, 105] width 67 height 6
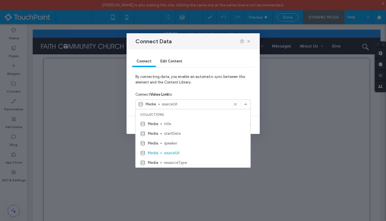
click at [207, 91] on div "Connect Video Link to" at bounding box center [192, 95] width 115 height 10
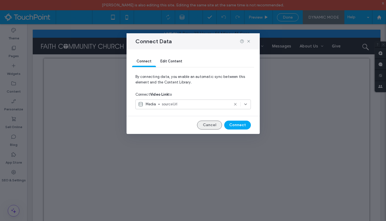
click at [218, 124] on button "Cancel" at bounding box center [209, 125] width 25 height 9
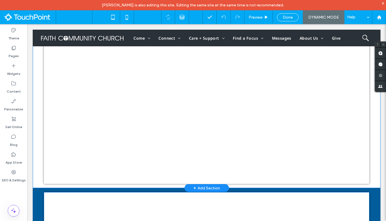
scroll to position [181, 0]
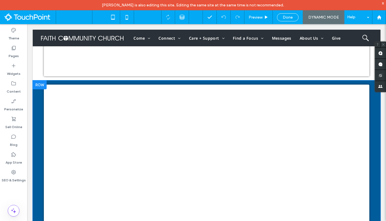
click at [43, 85] on div at bounding box center [40, 84] width 14 height 9
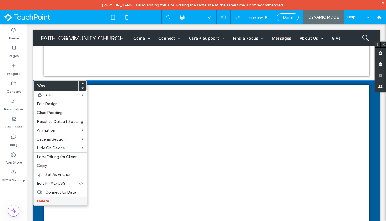
click at [55, 200] on label "Delete" at bounding box center [60, 201] width 46 height 5
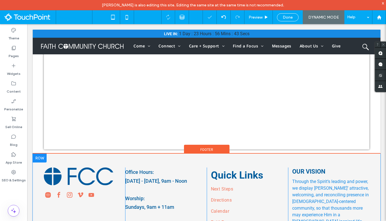
scroll to position [0, 0]
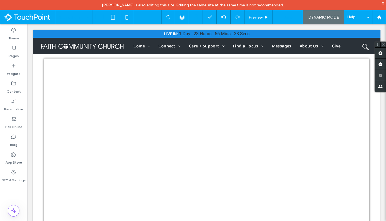
click at [289, 17] on span "Done" at bounding box center [288, 17] width 10 height 5
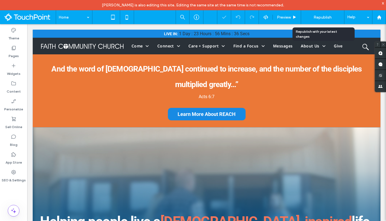
click at [321, 16] on span "Republish" at bounding box center [323, 17] width 18 height 5
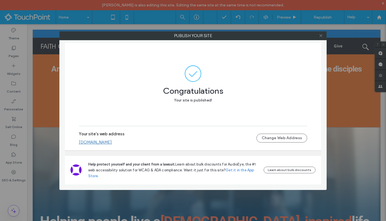
click at [321, 36] on icon at bounding box center [321, 36] width 4 height 4
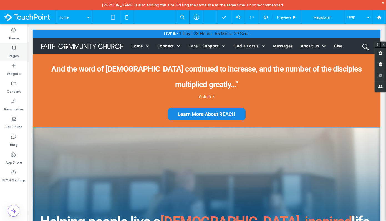
click at [15, 48] on icon at bounding box center [14, 48] width 6 height 6
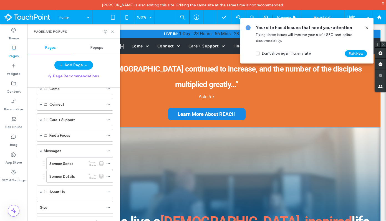
scroll to position [31, 0]
click at [64, 176] on label "Sermon Details" at bounding box center [62, 176] width 26 height 10
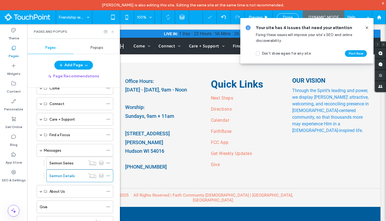
click at [113, 30] on icon at bounding box center [112, 32] width 4 height 4
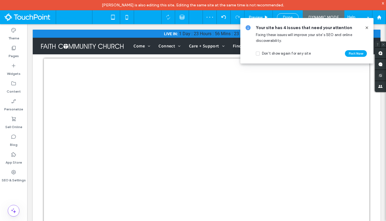
click at [79, 17] on input at bounding box center [73, 17] width 28 height 14
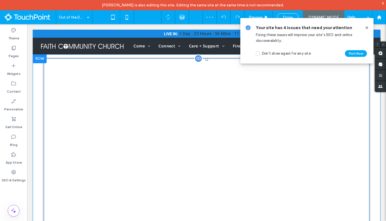
click at [92, 87] on span at bounding box center [207, 159] width 326 height 200
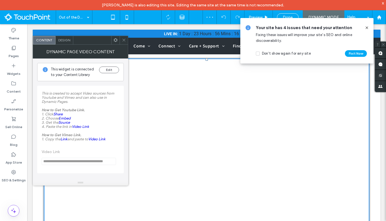
click at [115, 41] on use at bounding box center [116, 40] width 4 height 4
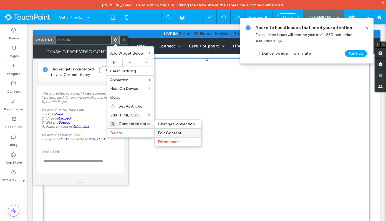
click at [168, 130] on div "Edit Content" at bounding box center [178, 132] width 46 height 9
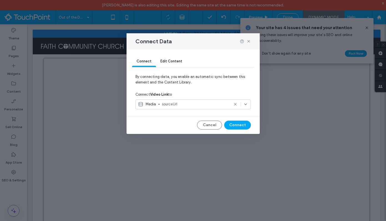
click at [176, 63] on div "Edit Content" at bounding box center [171, 61] width 31 height 11
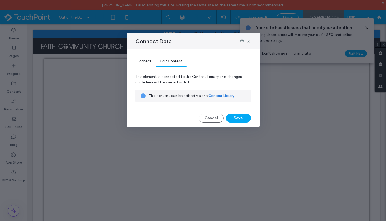
click at [153, 62] on div "Connect" at bounding box center [144, 61] width 24 height 11
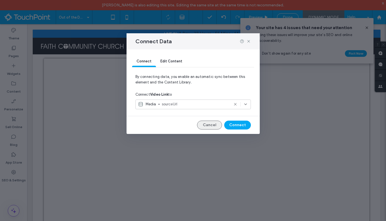
click at [210, 123] on button "Cancel" at bounding box center [209, 125] width 25 height 9
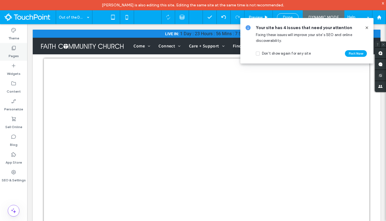
click at [12, 54] on label "Pages" at bounding box center [14, 55] width 10 height 8
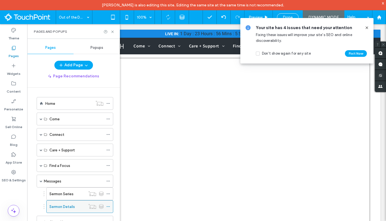
click at [110, 206] on icon at bounding box center [108, 207] width 4 height 4
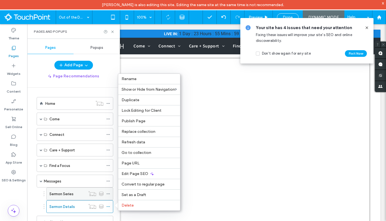
click at [72, 195] on label "Sermon Series" at bounding box center [61, 194] width 24 height 10
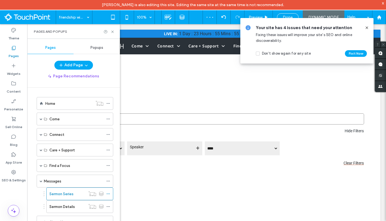
click at [115, 32] on div "Pages and Popups" at bounding box center [73, 31] width 93 height 15
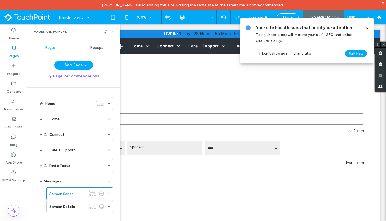
click at [114, 32] on icon at bounding box center [112, 32] width 4 height 4
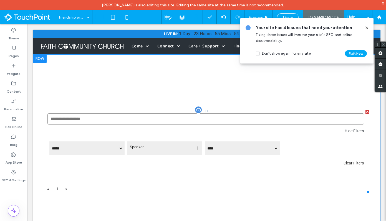
click at [114, 168] on span at bounding box center [207, 151] width 326 height 83
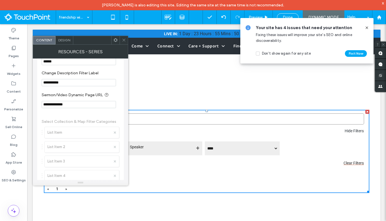
scroll to position [344, 0]
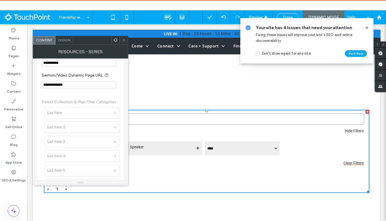
click at [59, 88] on input "**********" at bounding box center [79, 84] width 74 height 7
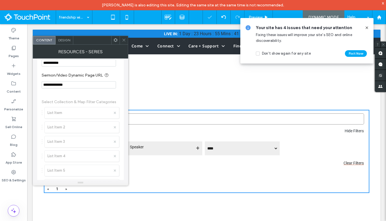
type input "**********"
click at [292, 14] on div "Done" at bounding box center [288, 17] width 22 height 8
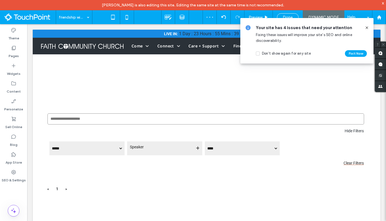
click at [365, 28] on icon at bounding box center [367, 28] width 4 height 4
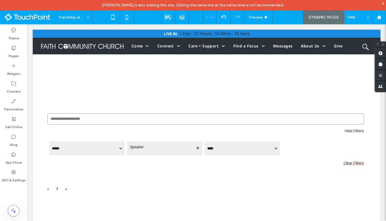
click at [286, 17] on span "Done" at bounding box center [288, 17] width 10 height 5
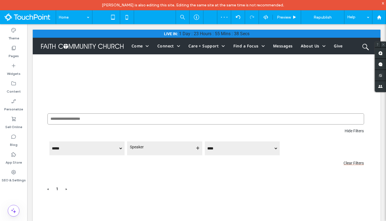
click at [319, 19] on div "Home Preview Republish Help Site Comments Team & Clients Automate new comments …" at bounding box center [193, 110] width 386 height 221
click at [320, 18] on span "Republish" at bounding box center [323, 17] width 18 height 5
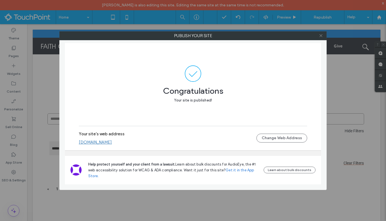
click at [321, 37] on icon at bounding box center [321, 36] width 4 height 4
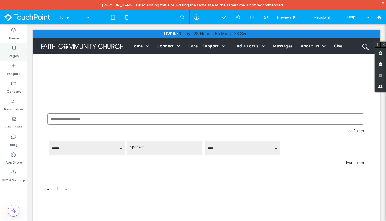
click at [14, 56] on label "Pages" at bounding box center [14, 55] width 10 height 8
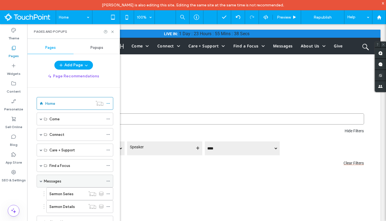
scroll to position [45, 0]
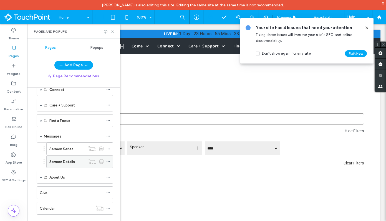
click at [67, 161] on label "Sermon Details" at bounding box center [62, 162] width 26 height 10
click at [109, 162] on use at bounding box center [108, 162] width 3 height 1
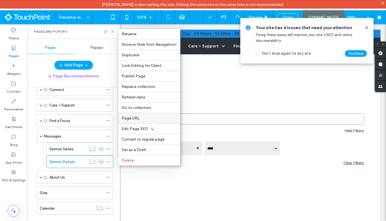
click at [137, 117] on span "Page URL" at bounding box center [131, 118] width 18 height 5
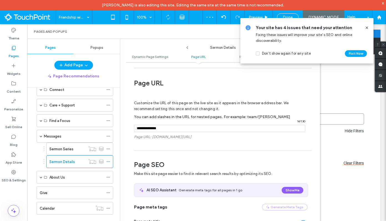
scroll to position [100, 0]
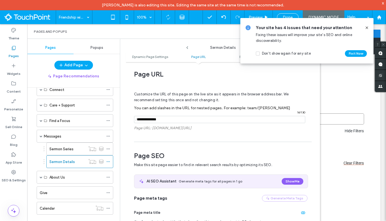
click at [137, 121] on span "/" at bounding box center [136, 119] width 4 height 7
click at [72, 150] on label "Sermon Series" at bounding box center [61, 149] width 24 height 10
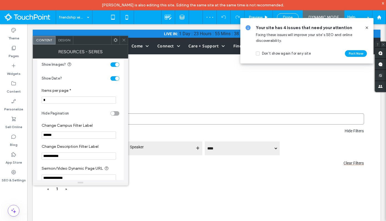
scroll to position [290, 0]
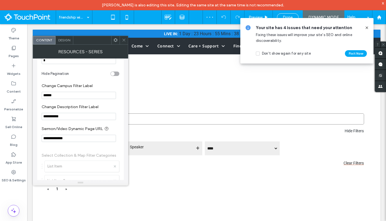
click at [82, 142] on input "**********" at bounding box center [79, 138] width 74 height 7
paste input "**********"
type input "**********"
click at [291, 16] on span "Done" at bounding box center [288, 17] width 10 height 5
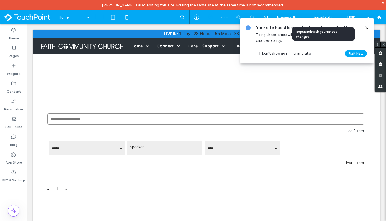
click at [328, 15] on span "Republish" at bounding box center [323, 17] width 18 height 5
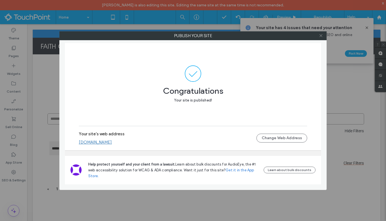
click at [320, 35] on icon at bounding box center [321, 36] width 4 height 4
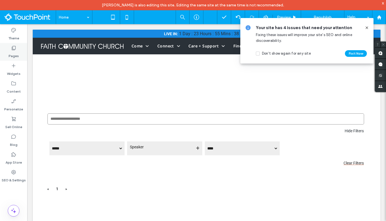
click at [18, 51] on div "Pages" at bounding box center [13, 52] width 27 height 18
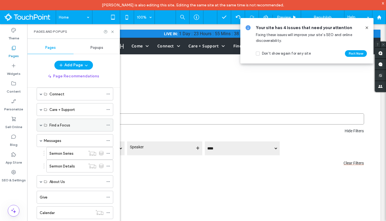
scroll to position [41, 0]
click at [74, 165] on label "Sermon Details" at bounding box center [62, 166] width 26 height 10
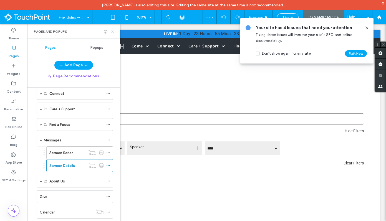
click at [114, 31] on icon at bounding box center [112, 32] width 4 height 4
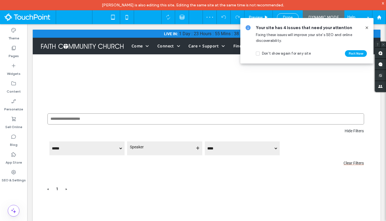
click at [366, 26] on icon at bounding box center [367, 28] width 4 height 4
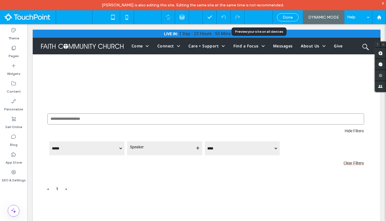
click at [270, 15] on div "Preview" at bounding box center [258, 17] width 28 height 5
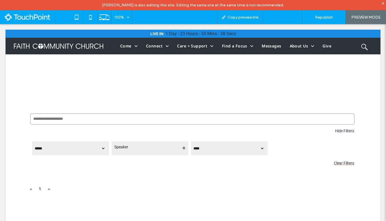
click at [271, 17] on icon at bounding box center [269, 17] width 4 height 4
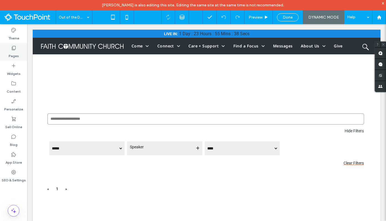
click at [18, 48] on div "Pages" at bounding box center [13, 52] width 27 height 18
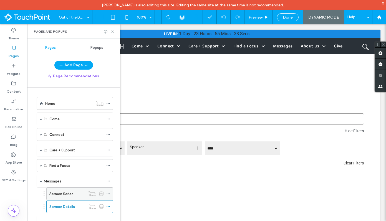
scroll to position [45, 0]
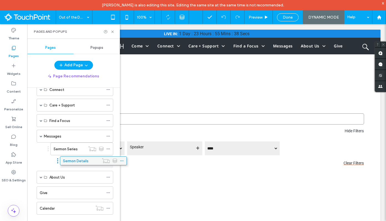
drag, startPoint x: 68, startPoint y: 160, endPoint x: 82, endPoint y: 158, distance: 13.7
click at [70, 147] on label "Sermon Series" at bounding box center [70, 149] width 24 height 10
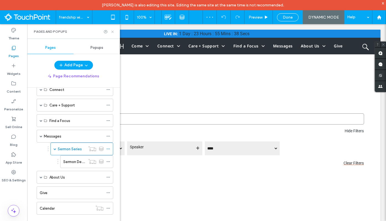
click at [111, 32] on icon at bounding box center [112, 32] width 4 height 4
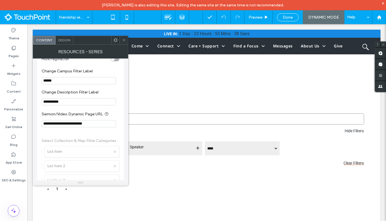
scroll to position [323, 0]
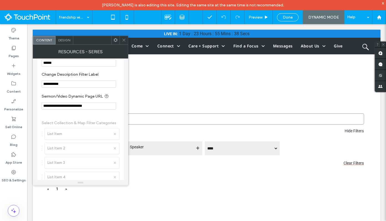
drag, startPoint x: 69, startPoint y: 111, endPoint x: 35, endPoint y: 112, distance: 34.4
click at [35, 112] on div "**********" at bounding box center [80, 120] width 95 height 122
type input "**********"
click at [125, 38] on icon at bounding box center [124, 40] width 4 height 4
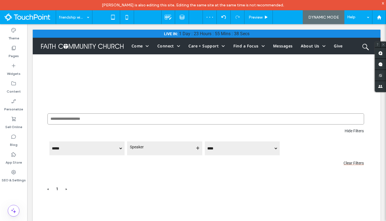
click at [292, 15] on span "Done" at bounding box center [288, 17] width 10 height 5
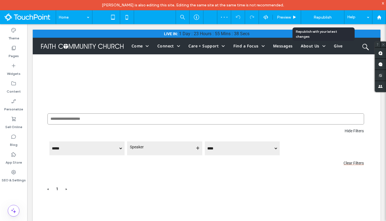
click at [323, 19] on span "Republish" at bounding box center [323, 17] width 18 height 5
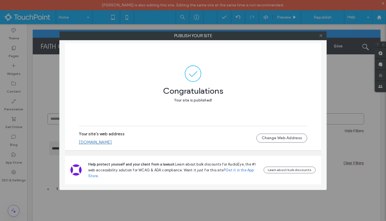
click at [319, 35] on icon at bounding box center [321, 36] width 4 height 4
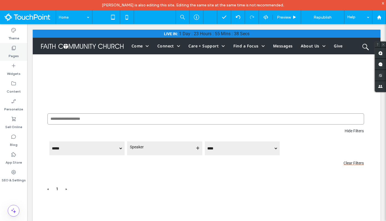
click at [15, 58] on label "Pages" at bounding box center [14, 55] width 10 height 8
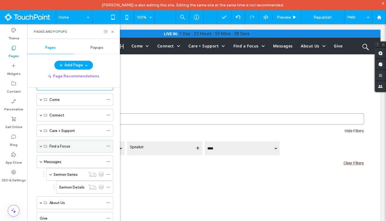
scroll to position [20, 0]
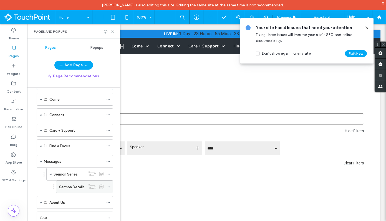
click at [108, 186] on icon at bounding box center [108, 187] width 4 height 4
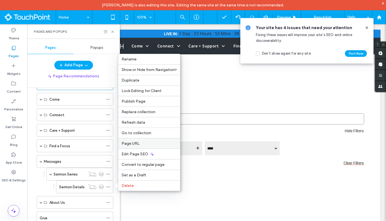
click at [134, 144] on span "Page URL" at bounding box center [131, 143] width 18 height 5
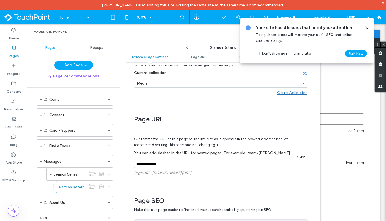
scroll to position [100, 0]
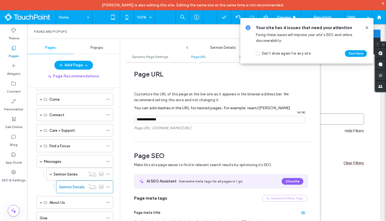
click at [366, 29] on icon at bounding box center [367, 28] width 4 height 4
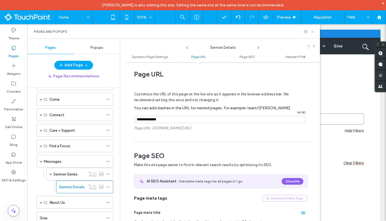
click at [312, 33] on icon at bounding box center [313, 32] width 4 height 4
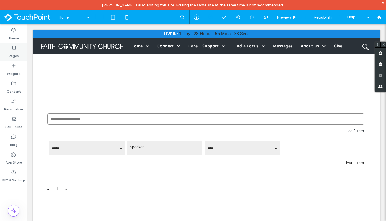
click at [19, 51] on div "Pages" at bounding box center [13, 52] width 27 height 18
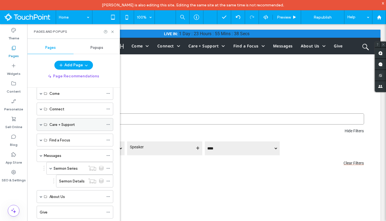
scroll to position [45, 0]
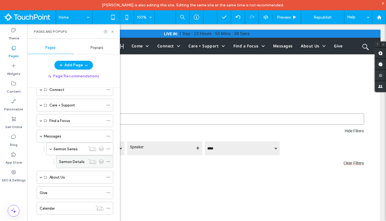
click at [68, 160] on label "Sermon Details" at bounding box center [72, 162] width 26 height 10
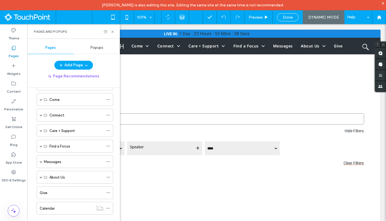
click at [75, 17] on div "Friendship with God 100% Preview Done DYNAMIC MODE Help Site Comments Team & Cl…" at bounding box center [193, 110] width 386 height 221
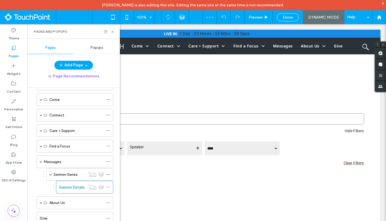
scroll to position [45, 0]
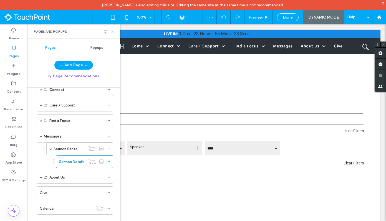
click at [113, 30] on icon at bounding box center [112, 32] width 4 height 4
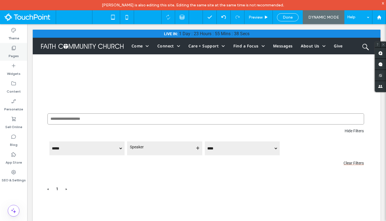
click at [16, 45] on div "Pages" at bounding box center [13, 52] width 27 height 18
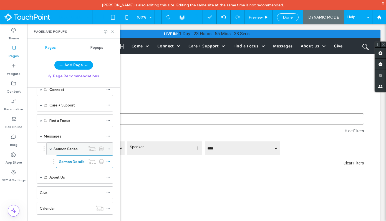
click at [72, 150] on label "Sermon Series" at bounding box center [66, 149] width 24 height 10
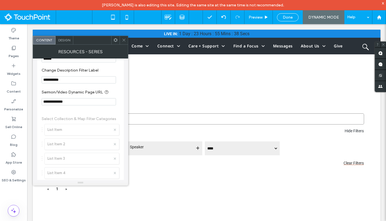
scroll to position [321, 0]
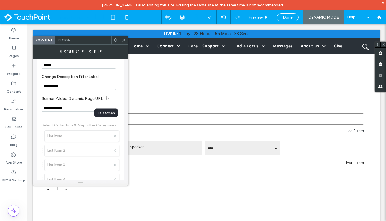
click at [107, 101] on icon at bounding box center [106, 98] width 4 height 4
click at [122, 42] on span at bounding box center [124, 40] width 4 height 8
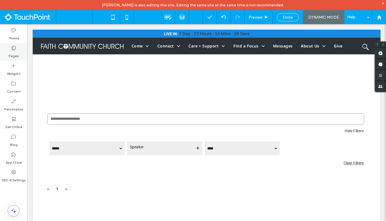
click at [13, 44] on div "Pages" at bounding box center [13, 52] width 27 height 18
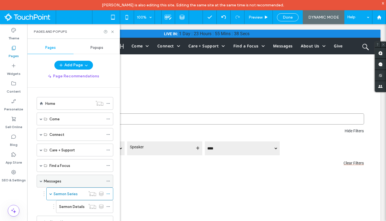
scroll to position [20, 0]
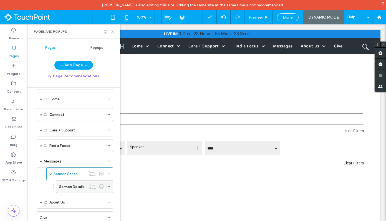
click at [109, 186] on use at bounding box center [108, 186] width 3 height 1
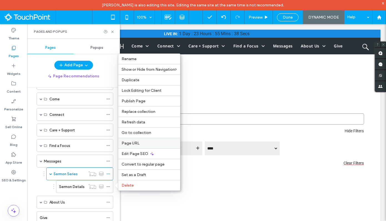
click at [138, 145] on span "Page URL" at bounding box center [131, 143] width 18 height 5
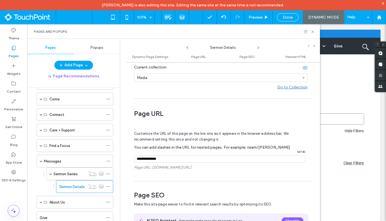
scroll to position [100, 0]
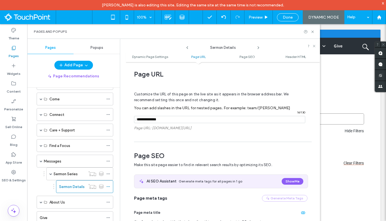
click at [167, 119] on input "notEmpty" at bounding box center [219, 119] width 171 height 7
paste input "**********"
type input "**********"
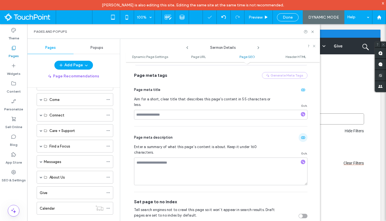
scroll to position [126, 0]
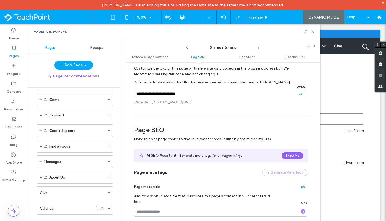
click at [289, 19] on span "Done" at bounding box center [288, 17] width 10 height 5
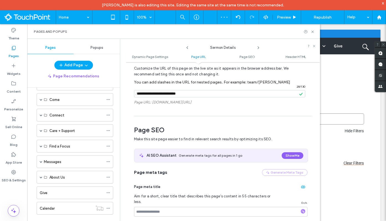
click at [326, 17] on div "Home 100% Preview Republish Help Site Comments Team & Clients Automate new comm…" at bounding box center [193, 110] width 386 height 221
click at [323, 18] on span "Republish" at bounding box center [323, 17] width 18 height 5
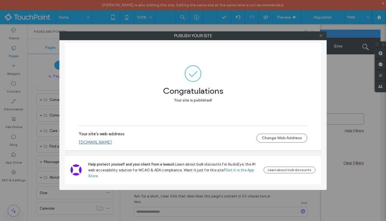
click at [321, 35] on icon at bounding box center [321, 36] width 4 height 4
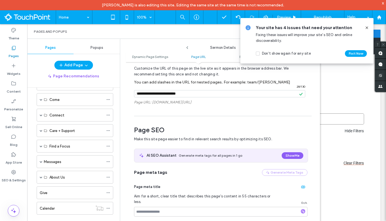
click at [366, 27] on icon at bounding box center [367, 28] width 4 height 4
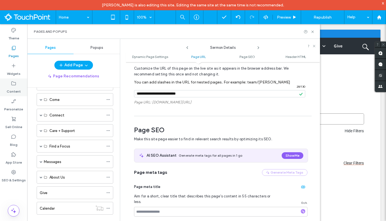
click at [15, 87] on label "Content" at bounding box center [14, 90] width 14 height 8
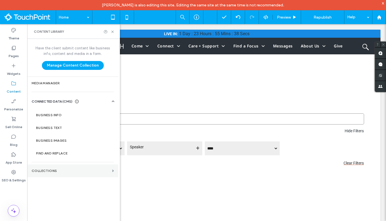
click at [53, 170] on label "Collections" at bounding box center [71, 171] width 78 height 4
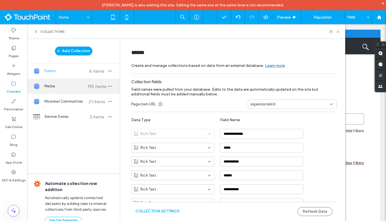
click at [61, 92] on div "Media 195 items" at bounding box center [73, 86] width 93 height 15
type input "*****"
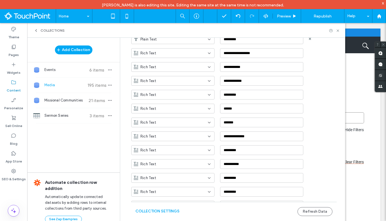
scroll to position [109, 0]
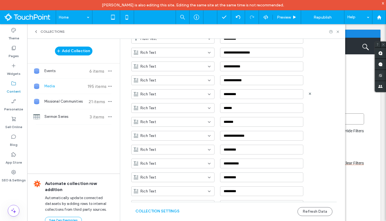
click at [197, 97] on div "Rich Text" at bounding box center [172, 94] width 83 height 10
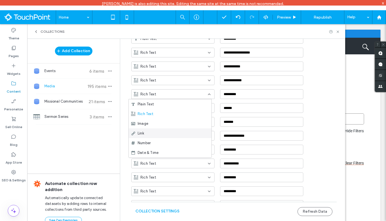
click at [177, 132] on div "Link" at bounding box center [170, 133] width 83 height 10
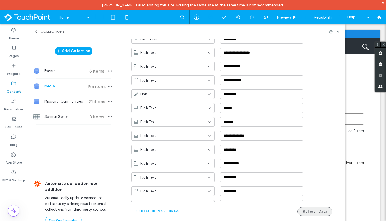
click at [313, 211] on button "Refresh Data" at bounding box center [314, 211] width 35 height 9
click at [338, 33] on icon at bounding box center [338, 32] width 4 height 4
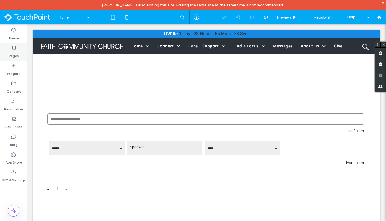
click at [19, 56] on div "Pages" at bounding box center [13, 52] width 27 height 18
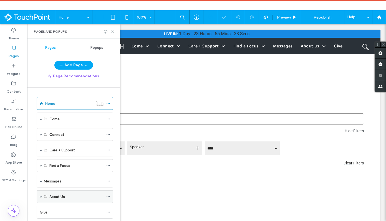
scroll to position [19, 0]
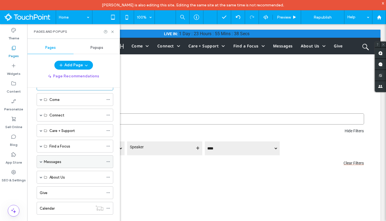
click at [41, 162] on span at bounding box center [41, 161] width 3 height 3
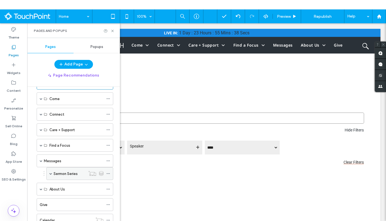
click at [50, 174] on span at bounding box center [50, 173] width 3 height 3
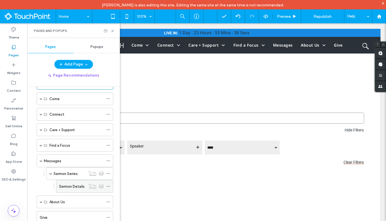
click at [74, 185] on label "Sermon Details" at bounding box center [72, 187] width 26 height 10
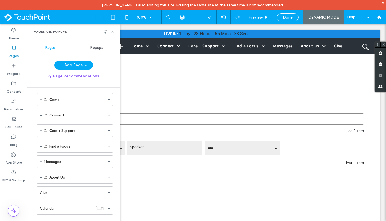
click at [58, 161] on div at bounding box center [193, 110] width 386 height 221
click at [40, 163] on div at bounding box center [193, 110] width 386 height 221
click at [112, 32] on div at bounding box center [193, 110] width 386 height 221
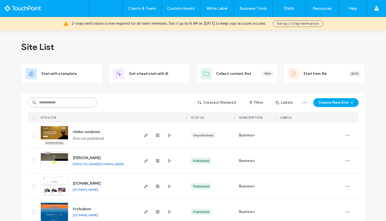
click at [73, 100] on input at bounding box center [62, 103] width 69 height 10
type input "**********"
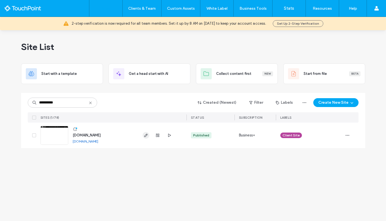
click at [146, 134] on icon "button" at bounding box center [146, 135] width 4 height 4
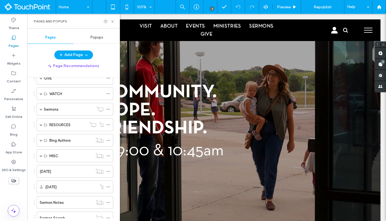
scroll to position [122, 0]
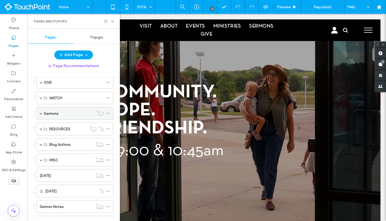
click at [39, 110] on div "Sermons" at bounding box center [75, 113] width 77 height 13
click at [41, 113] on span at bounding box center [41, 113] width 3 height 3
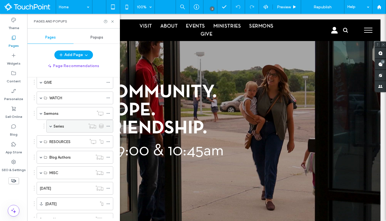
click at [50, 127] on span at bounding box center [50, 126] width 3 height 3
click at [62, 126] on label "Series" at bounding box center [59, 127] width 11 height 10
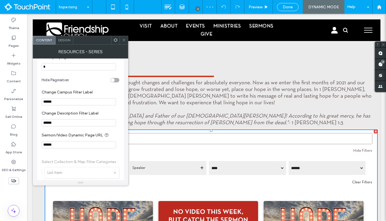
scroll to position [294, 0]
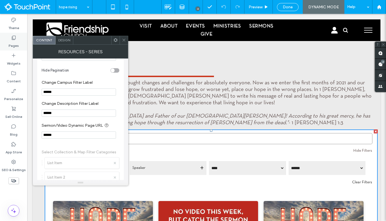
click at [18, 46] on label "Pages" at bounding box center [14, 45] width 10 height 8
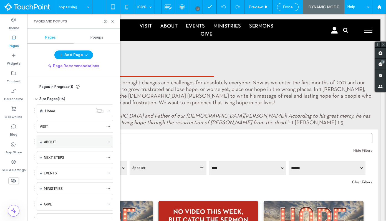
scroll to position [113, 0]
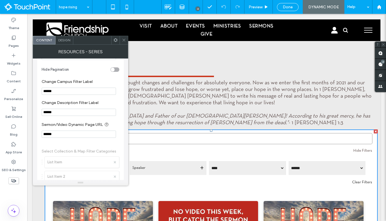
scroll to position [306, 0]
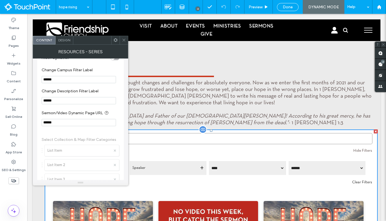
click at [155, 154] on div "**********" at bounding box center [211, 166] width 333 height 27
click at [7, 40] on div "Pages" at bounding box center [13, 42] width 27 height 18
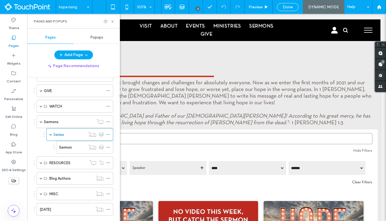
scroll to position [107, 0]
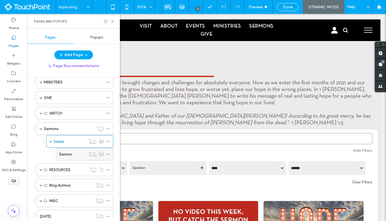
click at [80, 153] on div "Sermon" at bounding box center [72, 155] width 26 height 6
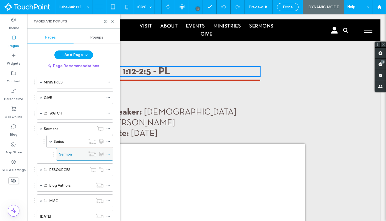
click at [109, 153] on icon at bounding box center [108, 154] width 4 height 4
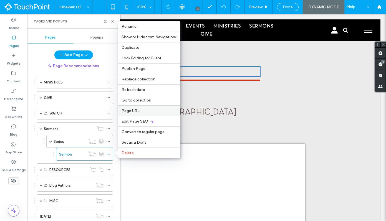
click at [138, 109] on span "Page URL" at bounding box center [131, 111] width 18 height 5
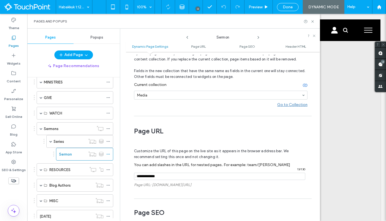
scroll to position [100, 0]
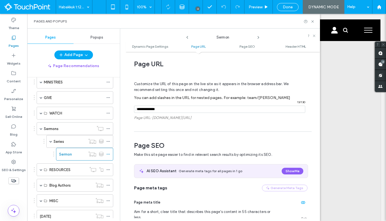
click at [173, 110] on input "notEmpty" at bounding box center [219, 109] width 171 height 7
click at [313, 22] on use at bounding box center [312, 21] width 2 height 2
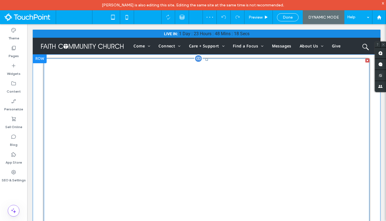
scroll to position [22, 0]
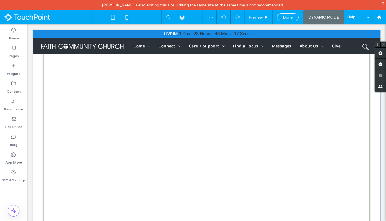
click at [97, 90] on span at bounding box center [207, 137] width 326 height 200
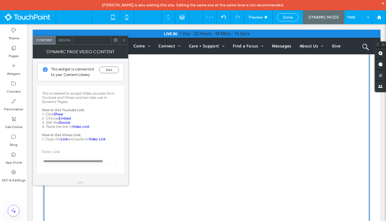
click at [117, 42] on span at bounding box center [116, 40] width 4 height 8
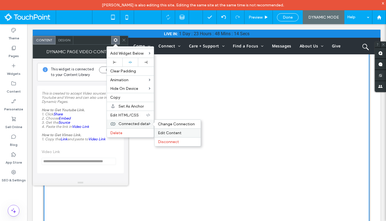
click at [171, 130] on div "Edit Content" at bounding box center [178, 132] width 46 height 9
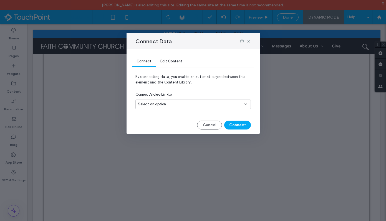
click at [181, 106] on div "Select an option" at bounding box center [190, 105] width 104 height 6
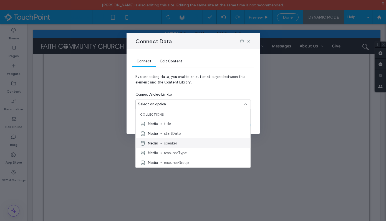
scroll to position [49, 0]
click at [242, 93] on div "Connect Video Link to" at bounding box center [192, 95] width 115 height 10
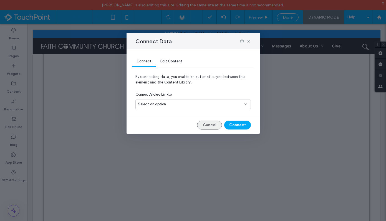
click at [217, 126] on button "Cancel" at bounding box center [209, 125] width 25 height 9
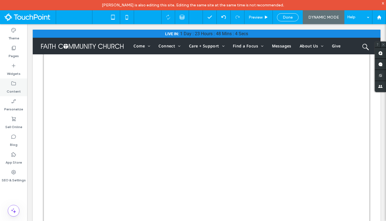
click at [17, 90] on label "Content" at bounding box center [14, 90] width 14 height 8
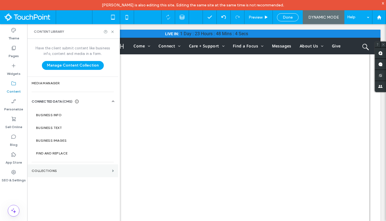
click at [78, 175] on section "Collections" at bounding box center [72, 171] width 91 height 13
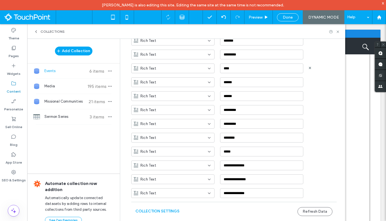
scroll to position [260, 0]
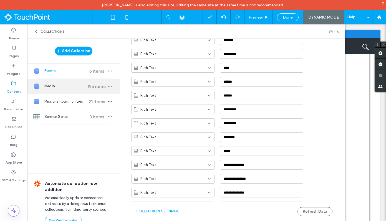
click at [59, 84] on span "Media" at bounding box center [64, 87] width 41 height 6
type input "*****"
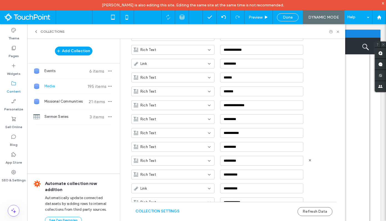
scroll to position [137, 0]
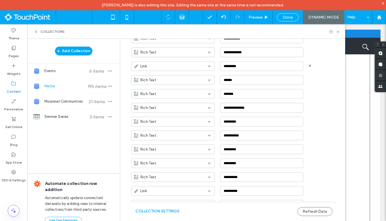
click at [185, 67] on div "Link" at bounding box center [170, 67] width 72 height 6
click at [171, 79] on div "Plain Text" at bounding box center [170, 76] width 83 height 10
click at [312, 208] on button "Refresh Data" at bounding box center [314, 211] width 35 height 9
click at [291, 17] on span "Done" at bounding box center [288, 17] width 10 height 5
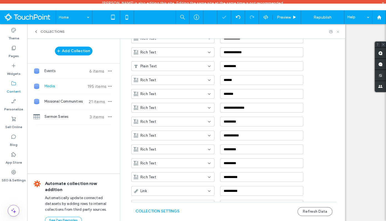
click at [339, 32] on use at bounding box center [338, 32] width 2 height 2
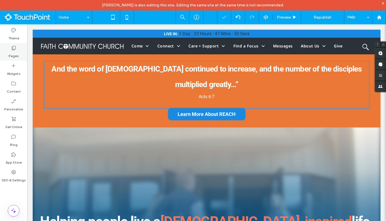
click at [5, 47] on div "Pages" at bounding box center [13, 52] width 27 height 18
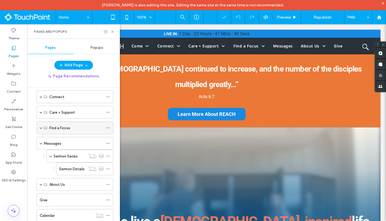
scroll to position [44, 0]
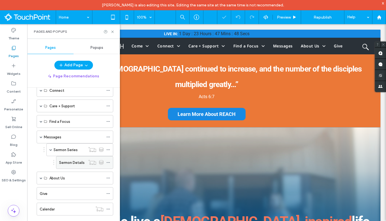
click at [77, 160] on label "Sermon Details" at bounding box center [72, 163] width 26 height 10
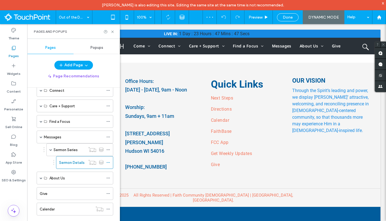
scroll to position [0, 0]
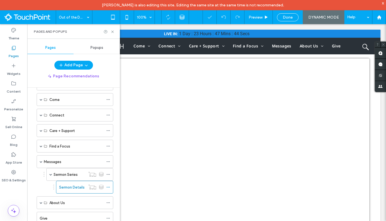
scroll to position [44, 0]
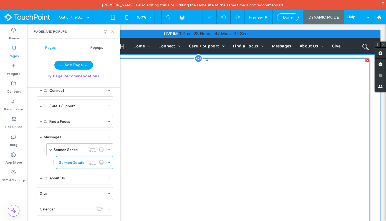
click at [186, 124] on span at bounding box center [207, 159] width 326 height 200
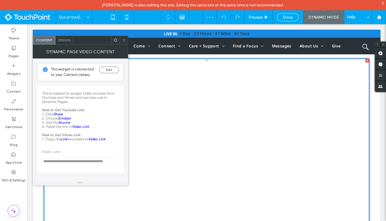
click at [116, 40] on icon at bounding box center [116, 40] width 4 height 4
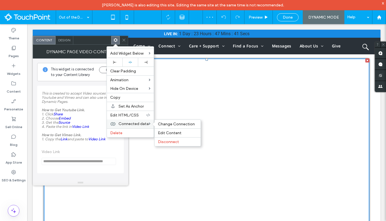
click at [142, 128] on div "Connected data Change Connection Edit Content Disconnect" at bounding box center [130, 124] width 47 height 9
click at [172, 126] on span "Change Connection" at bounding box center [176, 124] width 37 height 5
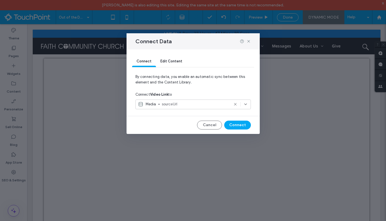
click at [184, 109] on div "Media sourceUrl" at bounding box center [192, 106] width 115 height 12
click at [184, 106] on span "sourceUrl" at bounding box center [195, 105] width 67 height 6
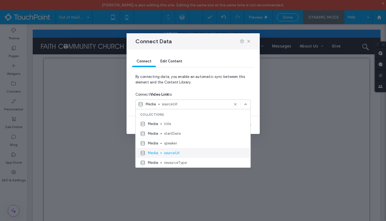
click at [176, 151] on span "sourceUrl" at bounding box center [205, 153] width 82 height 6
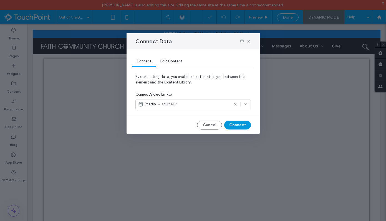
click at [245, 124] on button "Connect" at bounding box center [237, 125] width 27 height 9
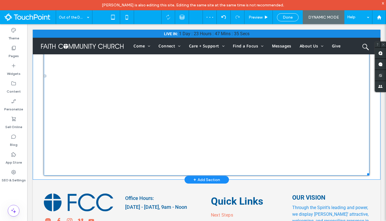
scroll to position [0, 0]
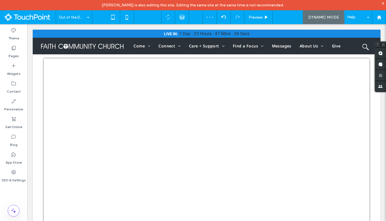
click at [289, 17] on span "Done" at bounding box center [288, 17] width 10 height 5
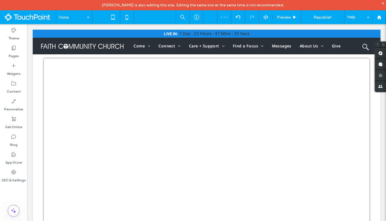
click at [323, 20] on div "Home Preview Republish Help Site Comments Team & Clients Automate new comments …" at bounding box center [193, 110] width 386 height 221
click at [323, 18] on span "Republish" at bounding box center [323, 17] width 18 height 5
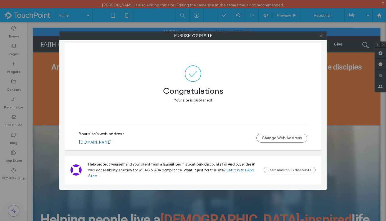
click at [322, 36] on icon at bounding box center [321, 36] width 4 height 4
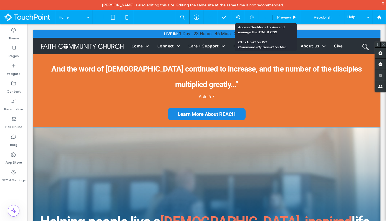
click at [265, 16] on icon at bounding box center [265, 17] width 5 height 5
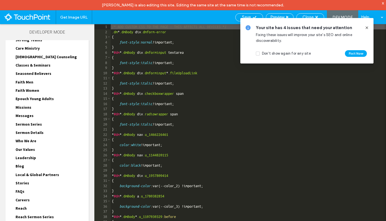
scroll to position [109, 0]
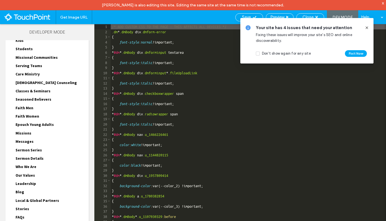
click at [36, 158] on span "Sermon Details" at bounding box center [30, 158] width 28 height 5
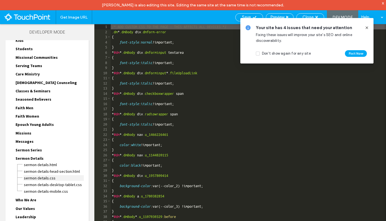
click at [51, 178] on span "Sermon Details.css" at bounding box center [54, 178] width 60 height 6
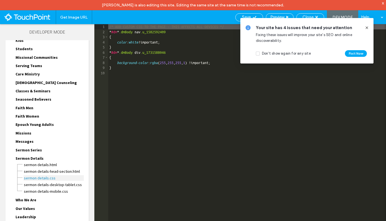
scroll to position [0, 0]
click at [48, 165] on span "Sermon Details.html" at bounding box center [54, 165] width 60 height 6
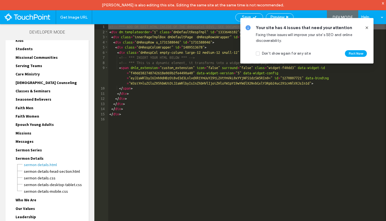
click at [307, 14] on div "Close" at bounding box center [310, 17] width 28 height 8
click at [316, 16] on icon at bounding box center [316, 17] width 3 height 3
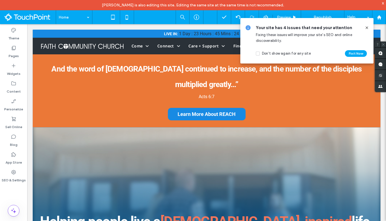
click at [368, 28] on icon at bounding box center [367, 28] width 4 height 4
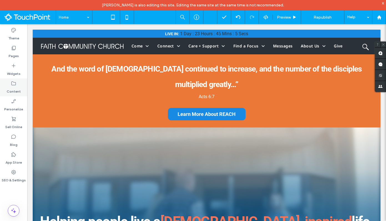
click at [18, 91] on label "Content" at bounding box center [14, 90] width 14 height 8
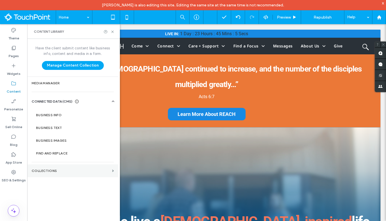
click at [59, 168] on section "Collections" at bounding box center [72, 171] width 91 height 13
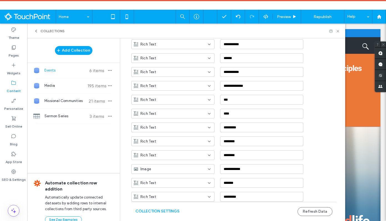
scroll to position [107, 0]
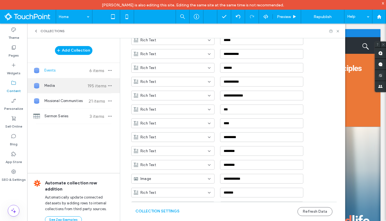
click at [74, 82] on div "Media 195 items" at bounding box center [73, 85] width 93 height 15
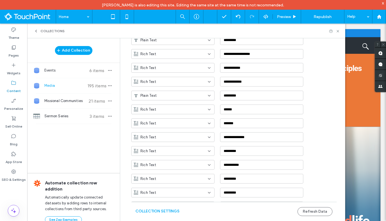
type input "*****"
click at [182, 94] on div "Plain Text" at bounding box center [170, 96] width 72 height 6
click at [173, 114] on div "Rich Text" at bounding box center [170, 115] width 83 height 10
click at [310, 211] on button "Refresh Data" at bounding box center [314, 211] width 35 height 9
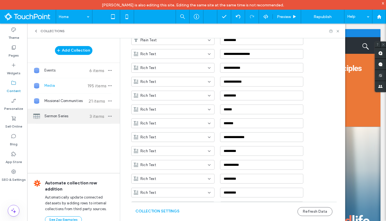
click at [66, 114] on span "Sermon Series" at bounding box center [64, 117] width 41 height 6
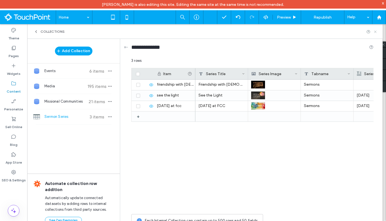
click at [375, 31] on use at bounding box center [375, 32] width 2 height 2
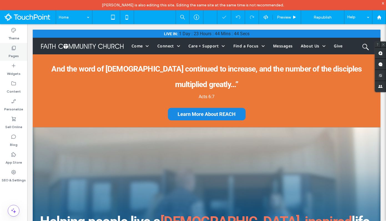
click at [14, 58] on label "Pages" at bounding box center [14, 55] width 10 height 8
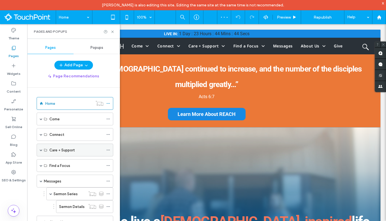
scroll to position [45, 0]
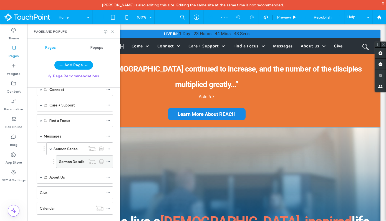
click at [65, 157] on div "Sermon Details" at bounding box center [72, 162] width 26 height 12
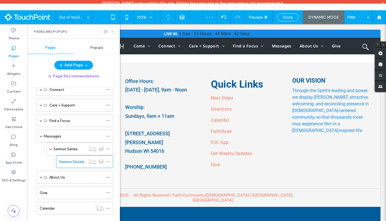
scroll to position [0, 0]
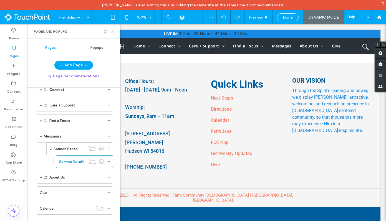
click at [114, 31] on icon at bounding box center [112, 32] width 4 height 4
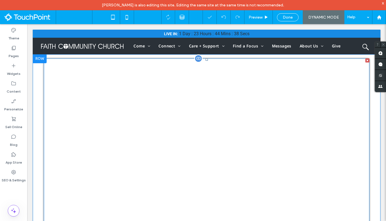
click at [135, 101] on span at bounding box center [207, 159] width 326 height 200
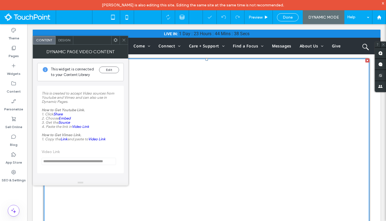
click at [113, 38] on div at bounding box center [115, 40] width 8 height 8
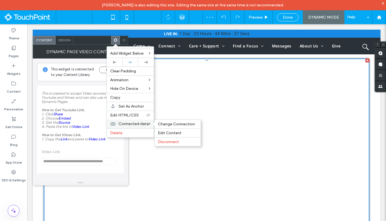
click at [133, 123] on span "Connected data" at bounding box center [133, 124] width 30 height 5
click at [170, 126] on span "Change Connection" at bounding box center [176, 124] width 37 height 5
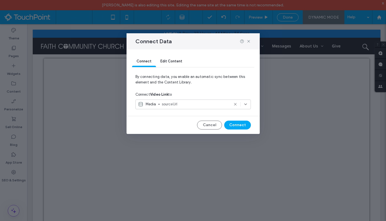
click at [176, 107] on span "sourceUrl" at bounding box center [195, 105] width 67 height 6
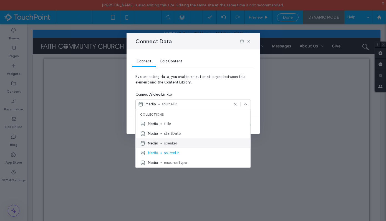
click at [169, 143] on span "speaker" at bounding box center [205, 144] width 82 height 6
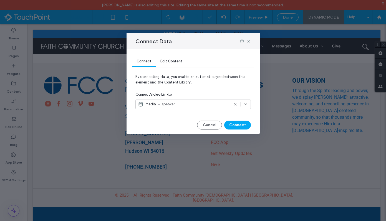
click at [171, 105] on span "speaker" at bounding box center [195, 105] width 67 height 6
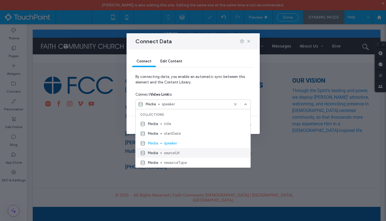
click at [172, 155] on span "sourceUrl" at bounding box center [205, 153] width 82 height 6
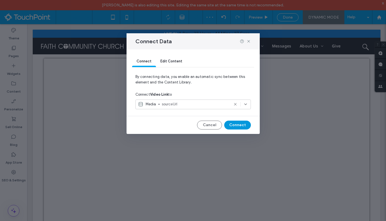
click at [242, 127] on button "Connect" at bounding box center [237, 125] width 27 height 9
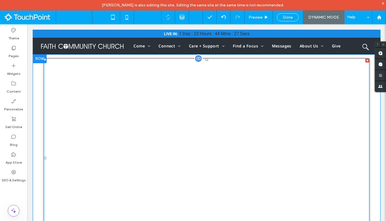
click at [163, 128] on span at bounding box center [207, 159] width 326 height 200
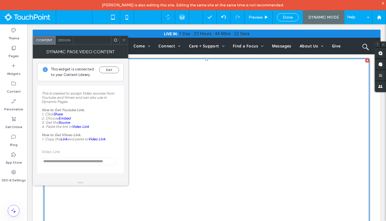
click at [125, 39] on icon at bounding box center [124, 40] width 4 height 4
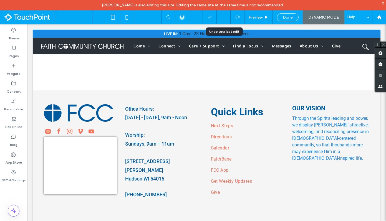
click at [221, 19] on div at bounding box center [224, 17] width 14 height 4
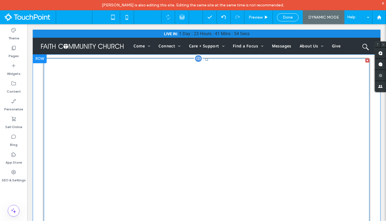
click at [159, 100] on span at bounding box center [207, 159] width 326 height 200
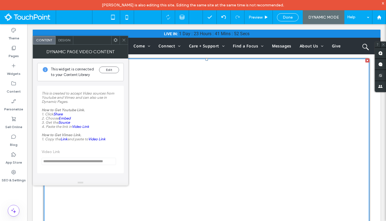
click at [115, 40] on icon at bounding box center [116, 40] width 4 height 4
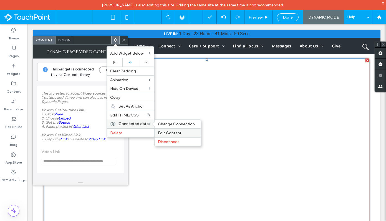
click at [165, 132] on span "Edit Content" at bounding box center [170, 133] width 24 height 5
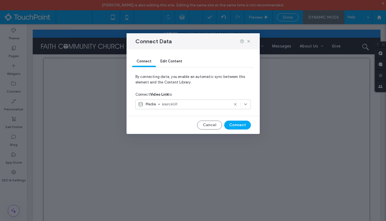
click at [174, 105] on span "sourceUrl" at bounding box center [195, 105] width 67 height 6
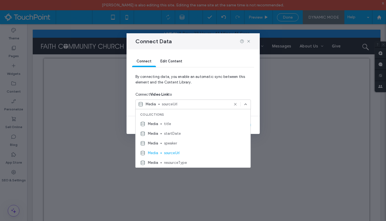
click at [195, 95] on div "Connect Video Link to" at bounding box center [192, 95] width 115 height 10
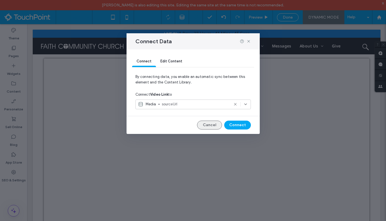
click at [204, 125] on button "Cancel" at bounding box center [209, 125] width 25 height 9
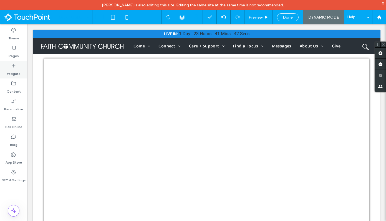
click at [18, 68] on div "Widgets" at bounding box center [13, 70] width 27 height 18
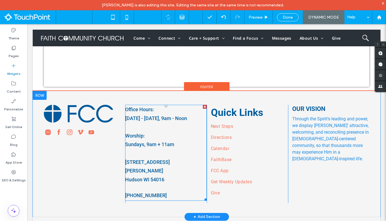
scroll to position [159, 0]
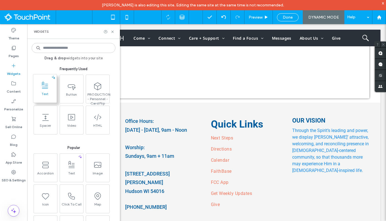
click at [34, 87] on span at bounding box center [44, 85] width 23 height 12
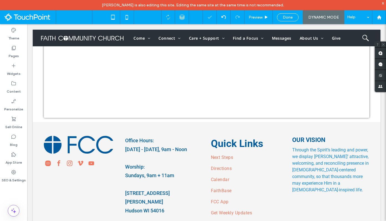
scroll to position [0, 0]
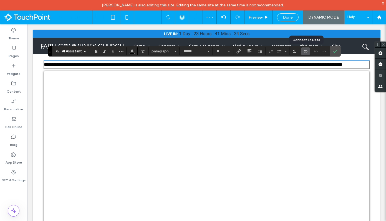
click at [307, 50] on icon "Connect To Data" at bounding box center [305, 51] width 4 height 4
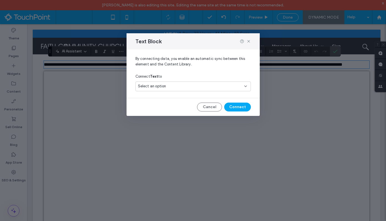
click at [211, 87] on div "Select an option" at bounding box center [190, 87] width 104 height 6
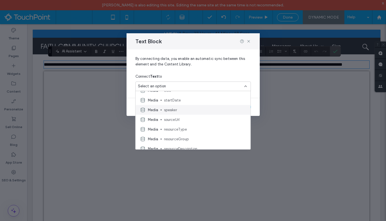
scroll to position [19, 0]
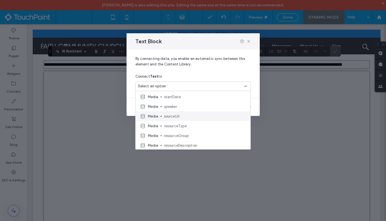
click at [177, 117] on span "sourceUrl" at bounding box center [205, 117] width 82 height 6
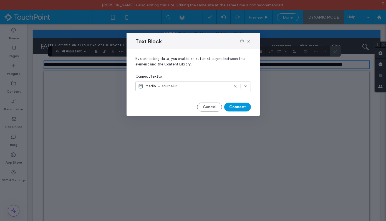
click at [241, 109] on button "Connect" at bounding box center [237, 107] width 27 height 9
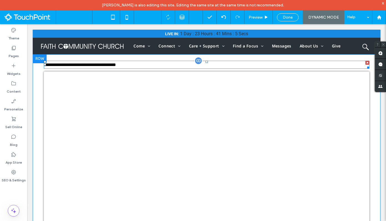
click at [367, 63] on div at bounding box center [367, 63] width 4 height 4
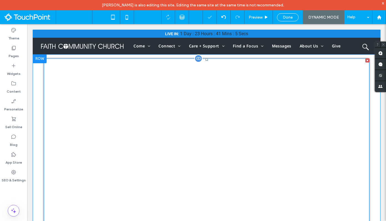
click at [245, 136] on span at bounding box center [207, 159] width 326 height 200
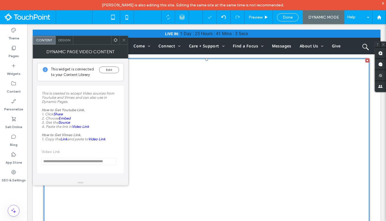
click at [117, 39] on use at bounding box center [116, 40] width 4 height 4
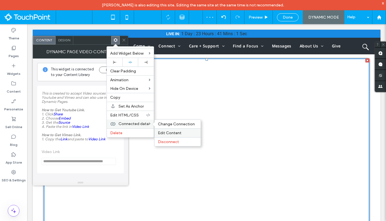
click at [162, 130] on div "Edit Content" at bounding box center [178, 132] width 46 height 9
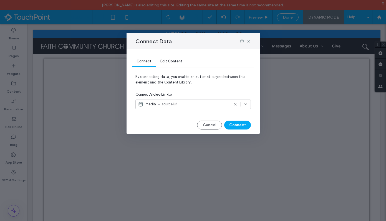
click at [179, 105] on span "sourceUrl" at bounding box center [195, 105] width 67 height 6
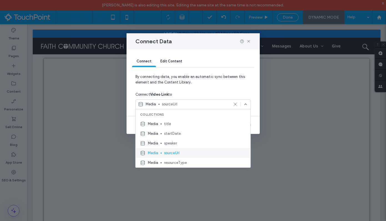
click at [170, 153] on span "sourceUrl" at bounding box center [205, 153] width 82 height 6
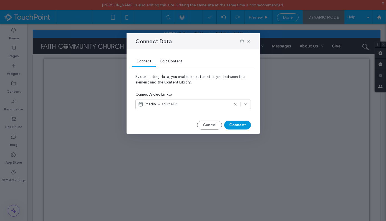
click at [237, 126] on button "Connect" at bounding box center [237, 125] width 27 height 9
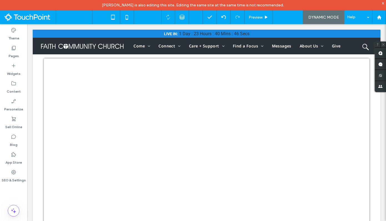
click at [286, 17] on span "Done" at bounding box center [288, 17] width 10 height 5
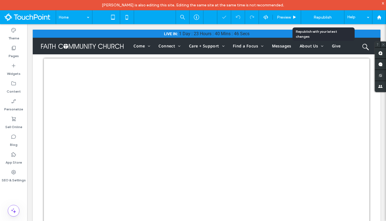
click at [322, 16] on span "Republish" at bounding box center [323, 17] width 18 height 5
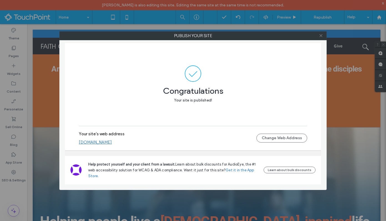
click at [321, 36] on use at bounding box center [320, 35] width 3 height 3
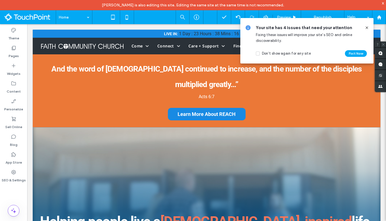
drag, startPoint x: 367, startPoint y: 26, endPoint x: 340, endPoint y: 1, distance: 36.4
click at [367, 26] on icon at bounding box center [367, 28] width 4 height 4
